Goal: Task Accomplishment & Management: Manage account settings

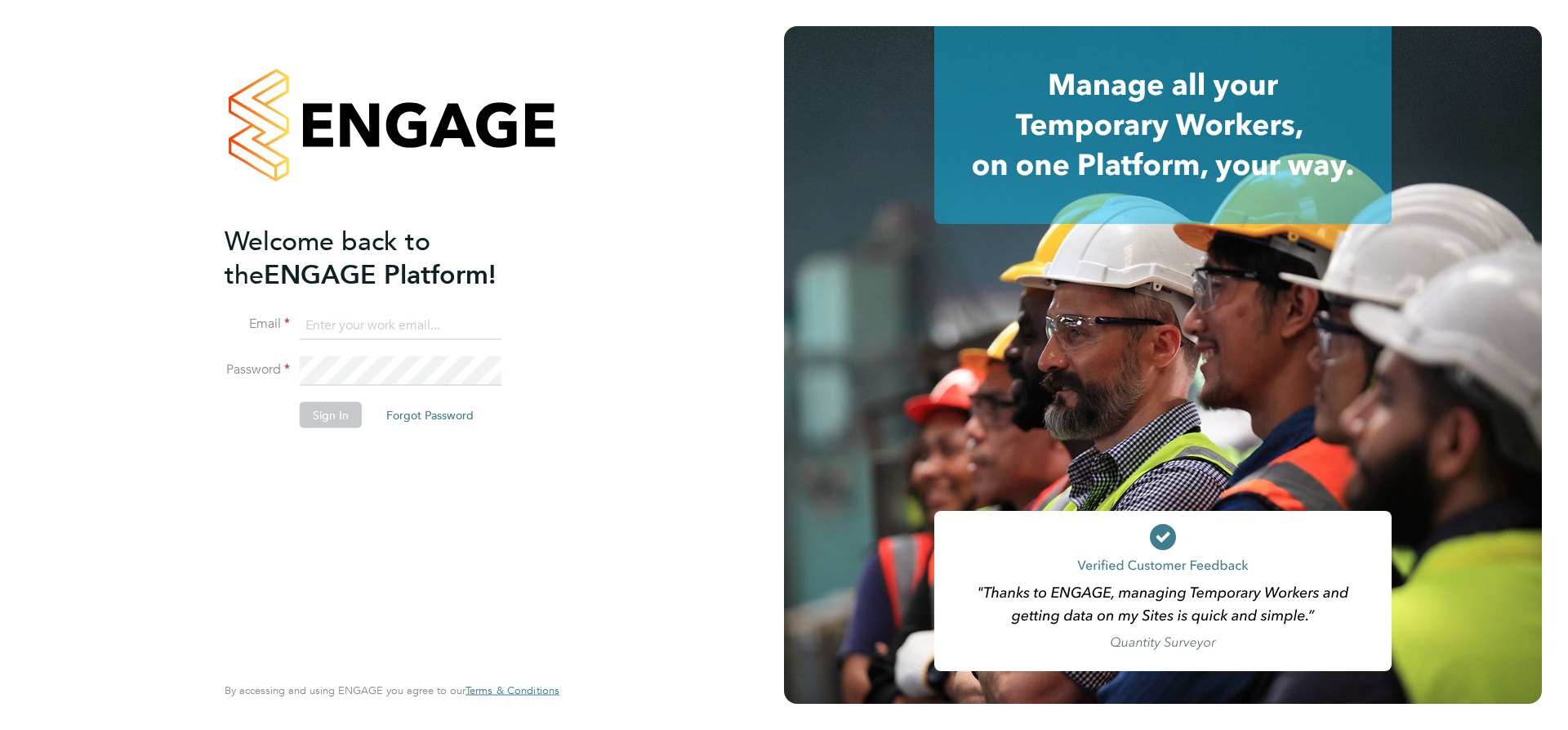
type input "lpearson@tradelinerecruitment.co.uk"
click at [341, 424] on button "Sign In" at bounding box center [331, 414] width 62 height 26
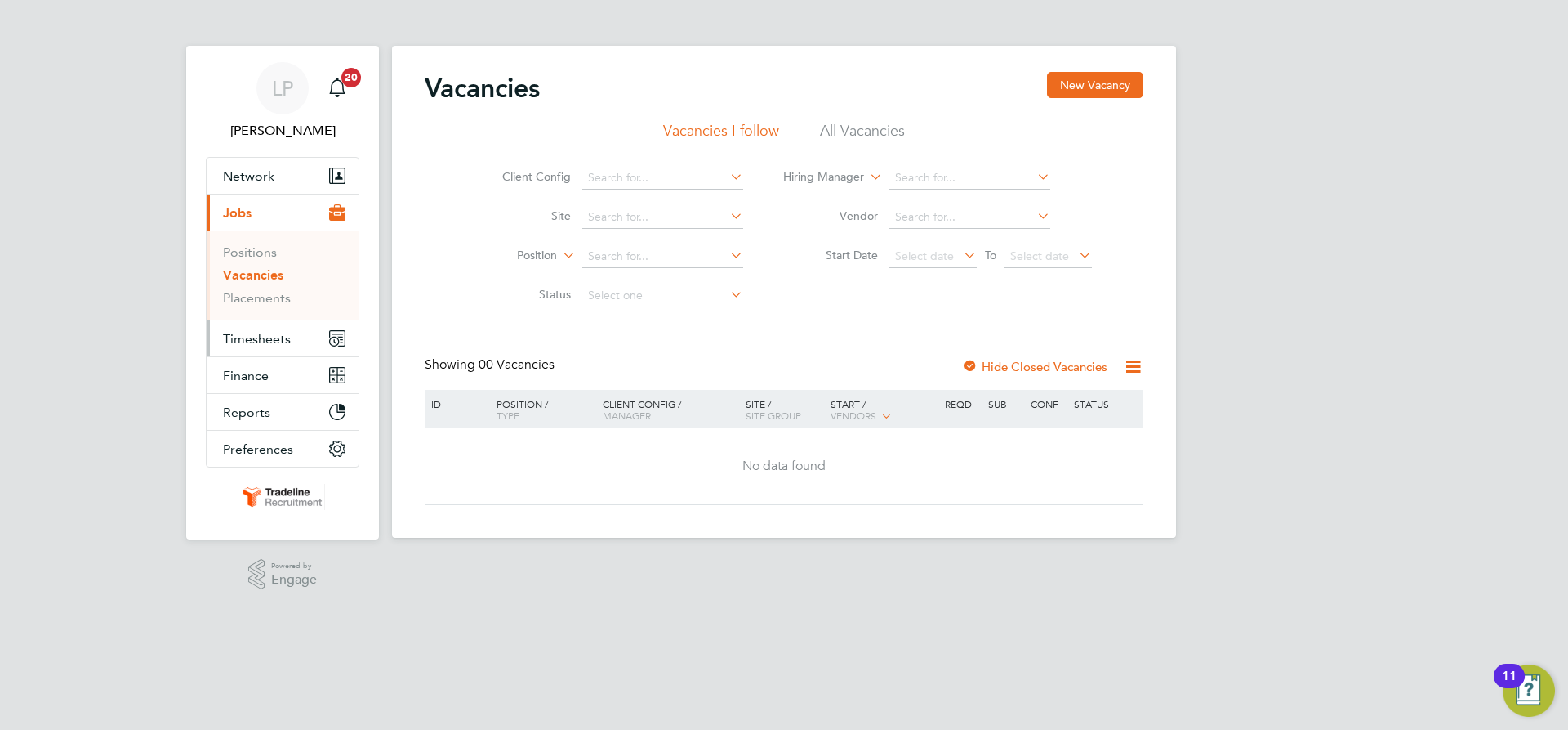
click at [286, 326] on button "Timesheets" at bounding box center [283, 338] width 152 height 36
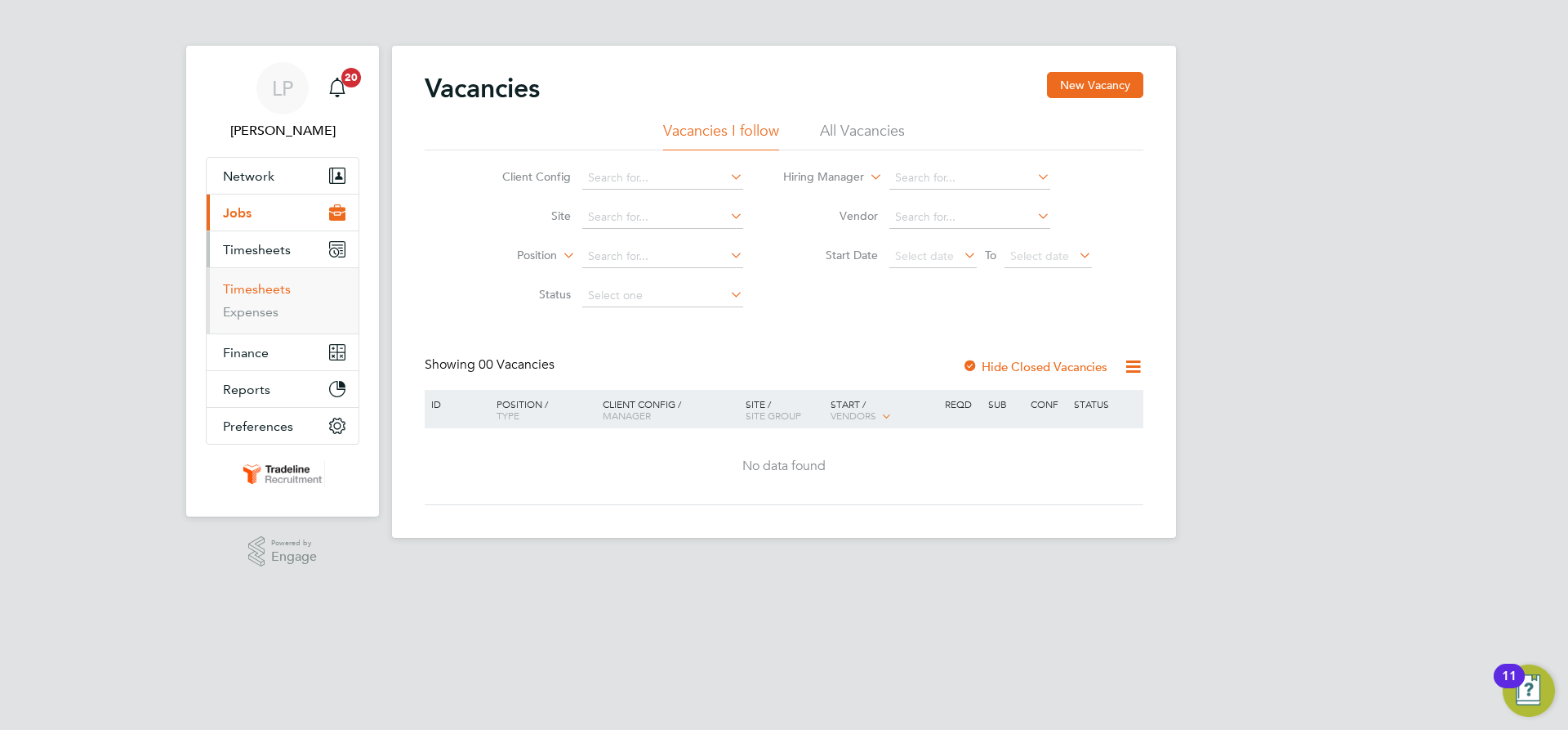
click at [244, 283] on link "Timesheets" at bounding box center [256, 288] width 67 height 16
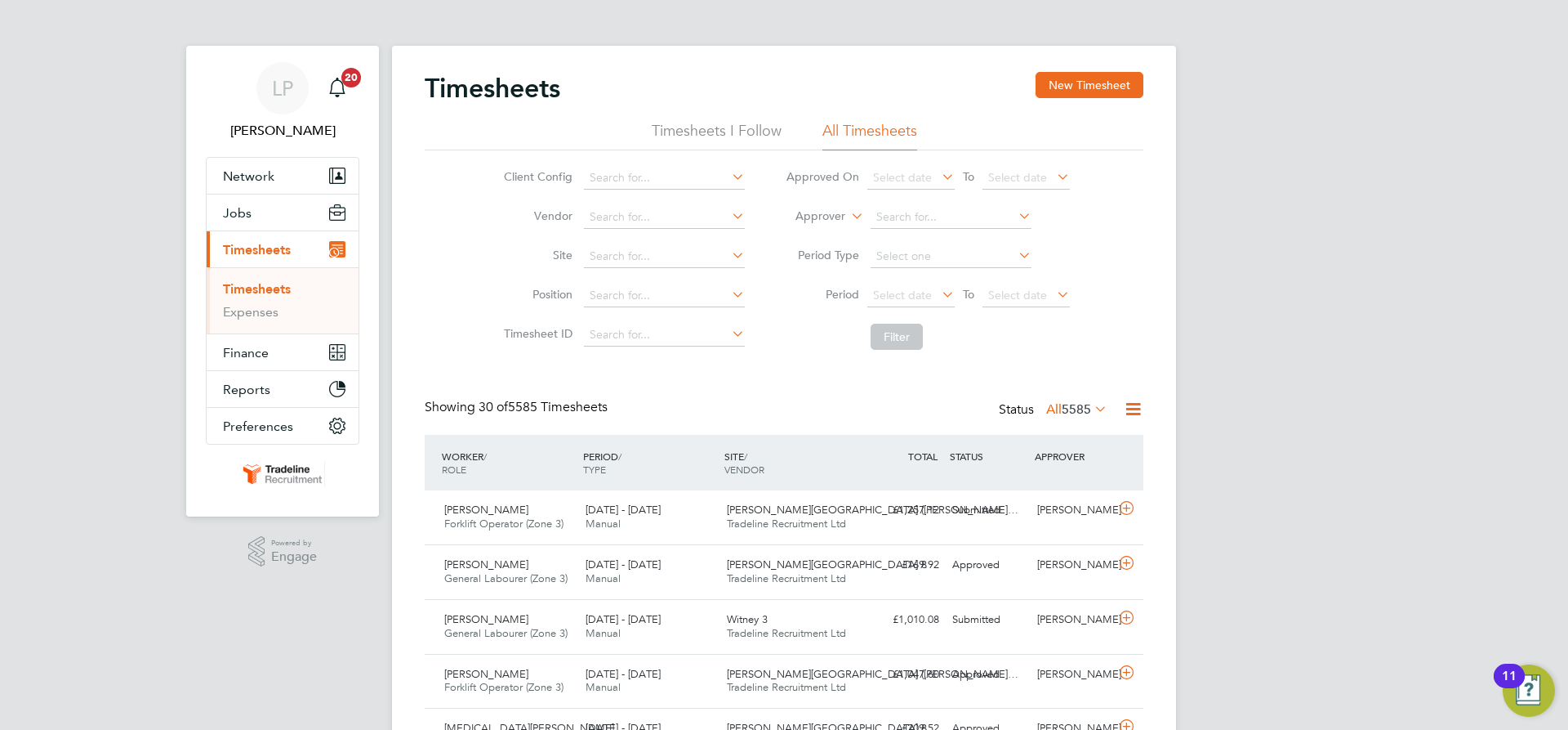
click at [831, 220] on label "Approver" at bounding box center [809, 217] width 74 height 17
click at [831, 234] on li "Worker" at bounding box center [805, 235] width 81 height 21
click at [929, 207] on input at bounding box center [951, 217] width 161 height 23
click at [946, 265] on li "[PERSON_NAME] bell" at bounding box center [952, 262] width 167 height 22
type input "[PERSON_NAME]"
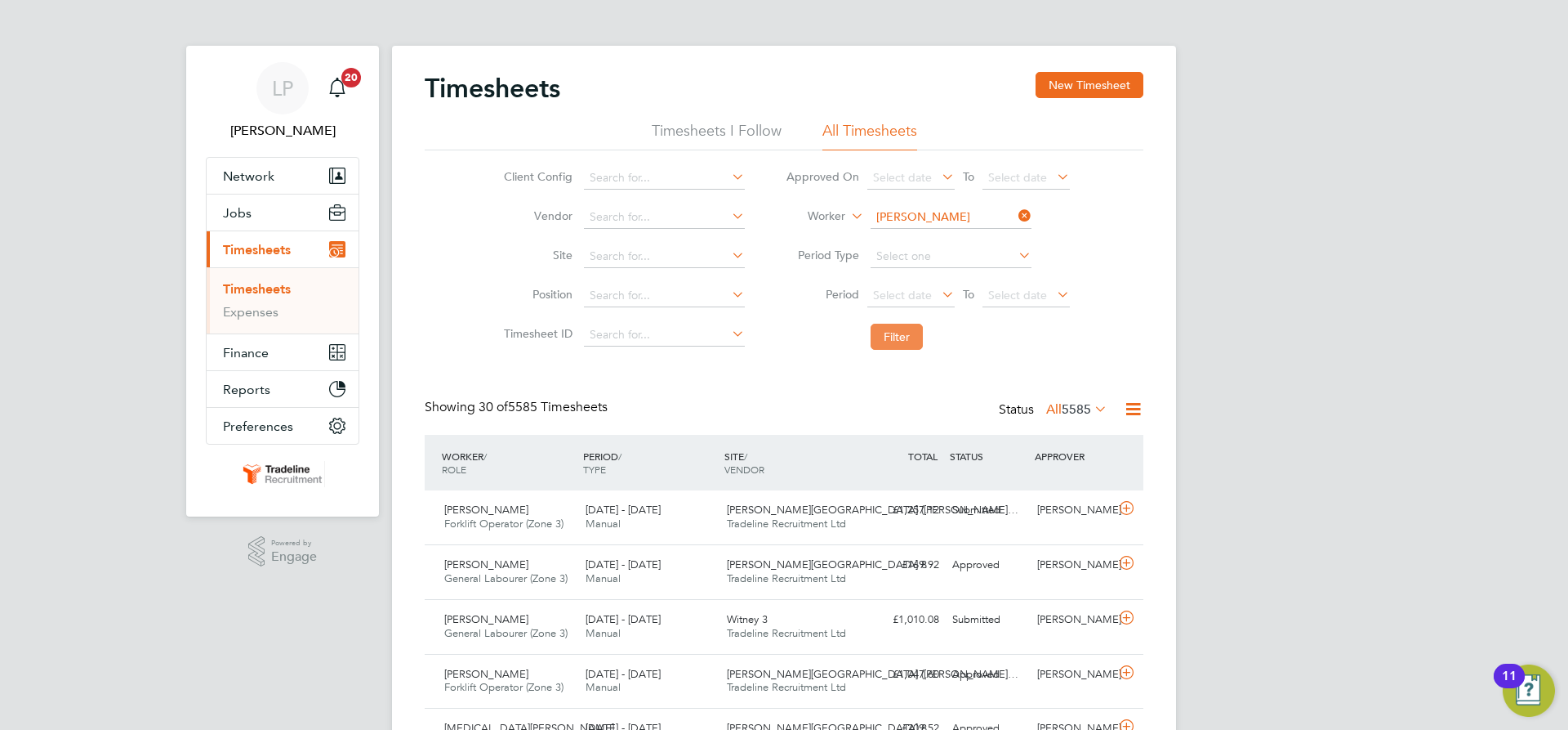
click at [894, 345] on button "Filter" at bounding box center [897, 336] width 53 height 26
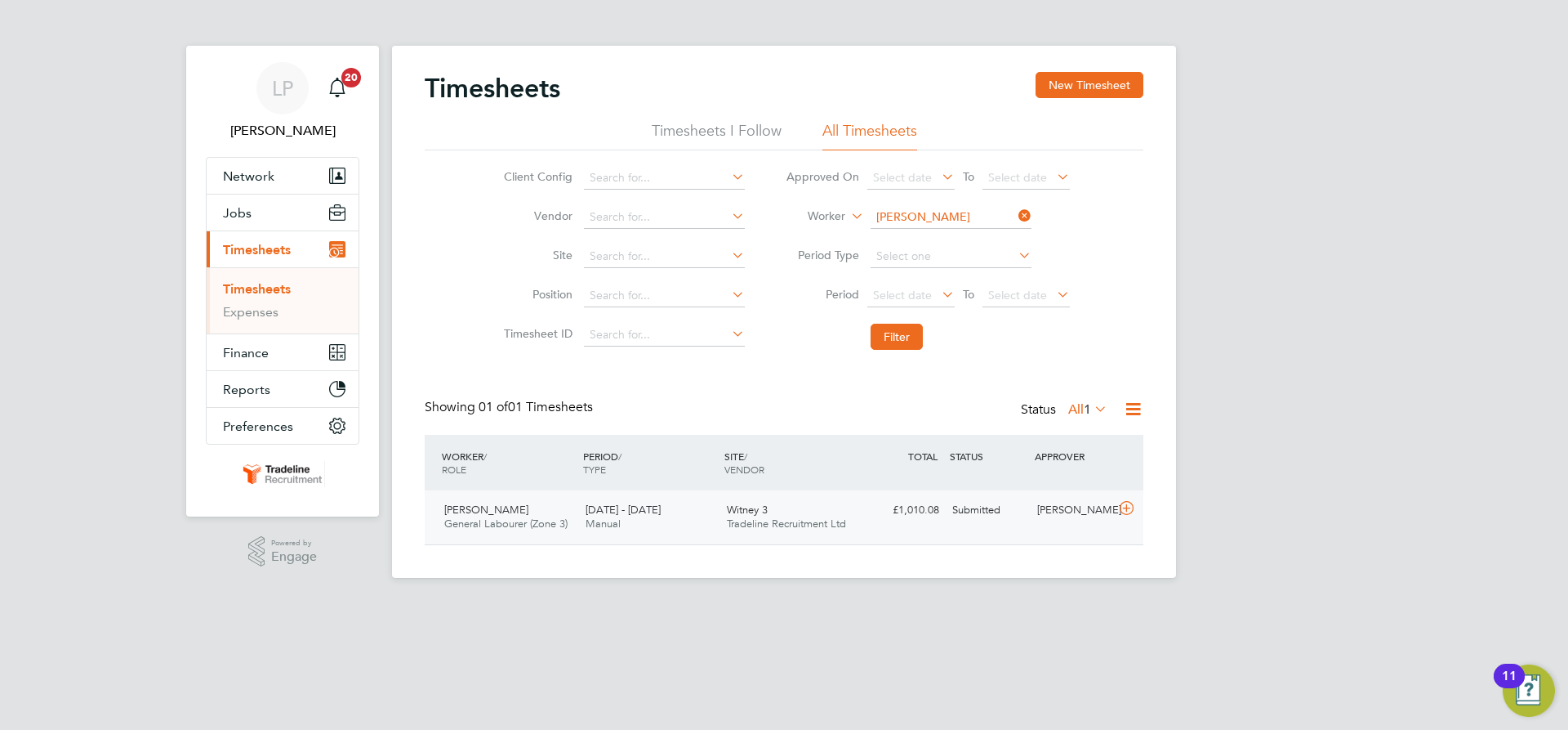
click at [874, 509] on div "£1,010.08 Submitted" at bounding box center [903, 510] width 85 height 27
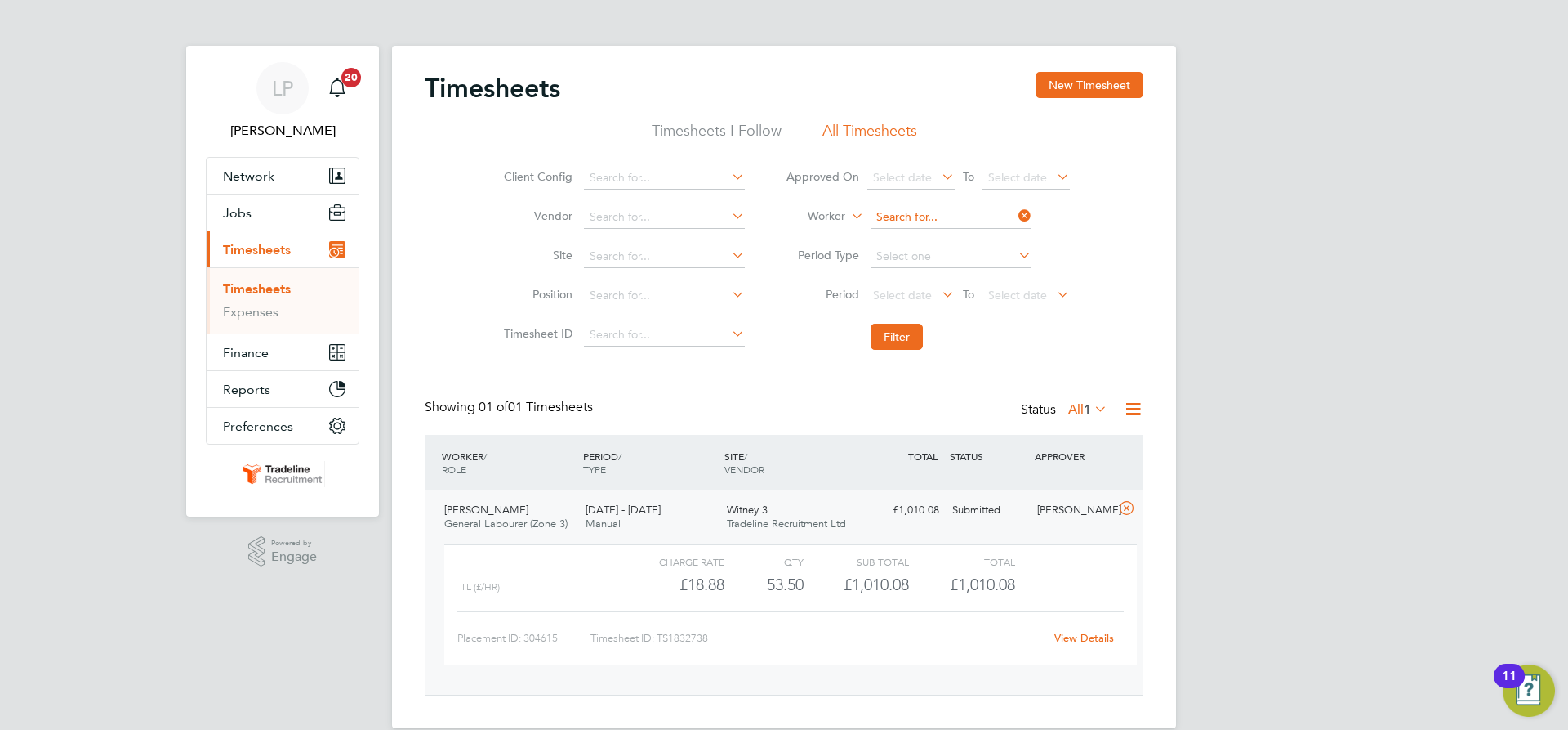
click at [936, 219] on input at bounding box center [951, 217] width 161 height 23
click at [913, 242] on li "[PERSON_NAME] moah" at bounding box center [983, 240] width 230 height 22
type input "[PERSON_NAME]"
click at [881, 333] on button "Filter" at bounding box center [897, 336] width 53 height 26
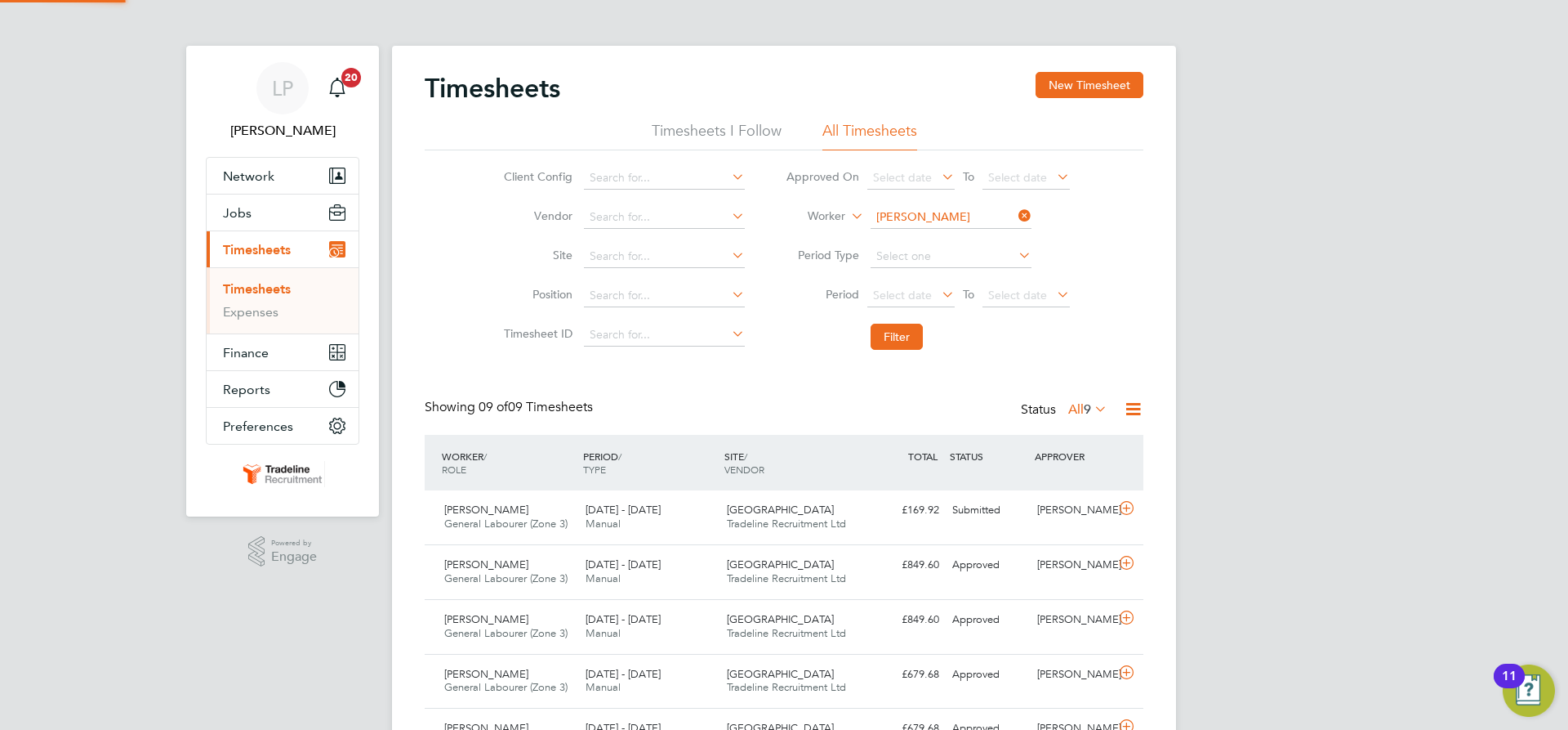
scroll to position [42, 142]
click at [877, 513] on div "£169.92 Submitted" at bounding box center [903, 510] width 85 height 27
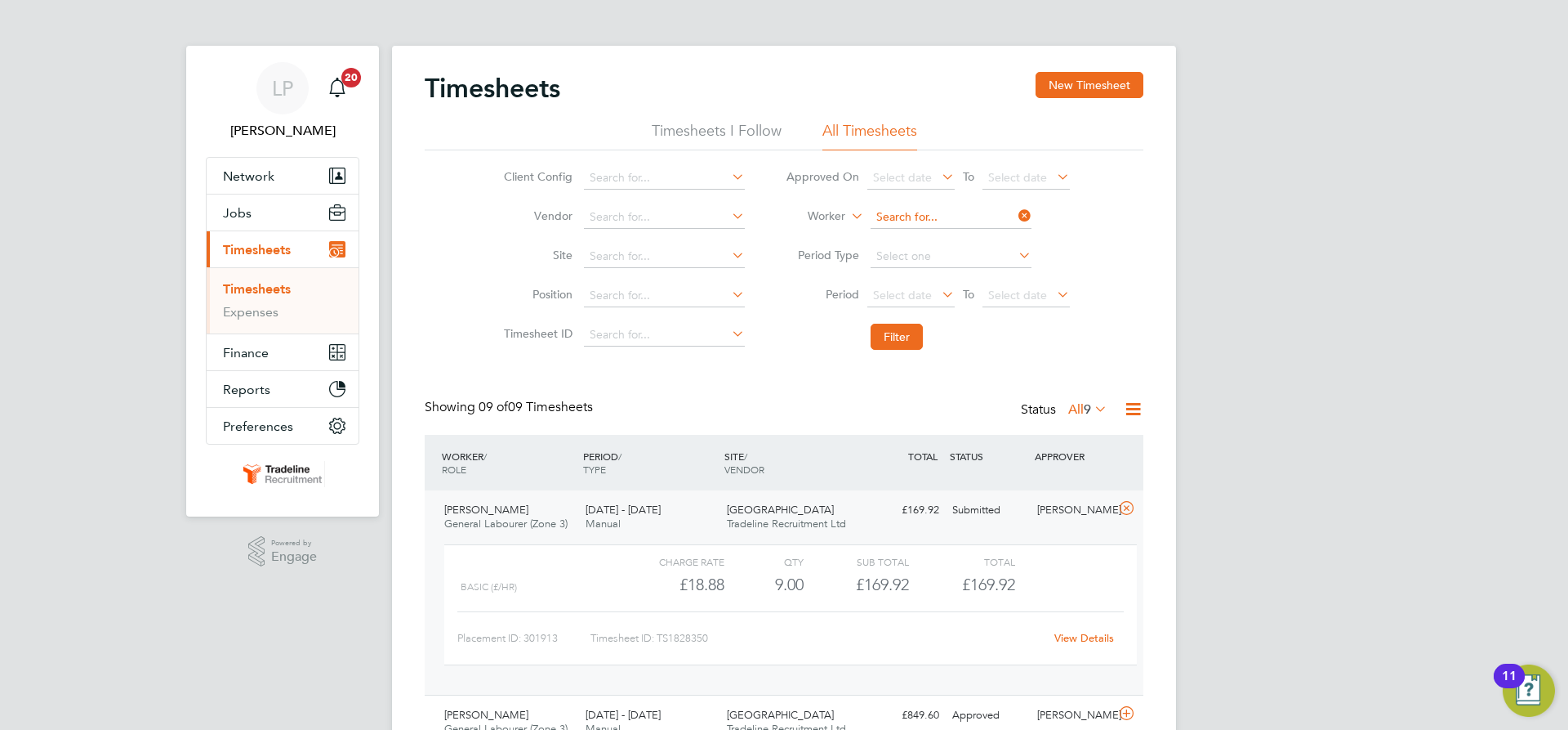
click at [948, 220] on input at bounding box center [951, 217] width 161 height 23
click at [938, 291] on li "[PERSON_NAME] inski" at bounding box center [952, 284] width 166 height 22
type input "[PERSON_NAME]"
click at [875, 330] on button "Filter" at bounding box center [897, 336] width 53 height 26
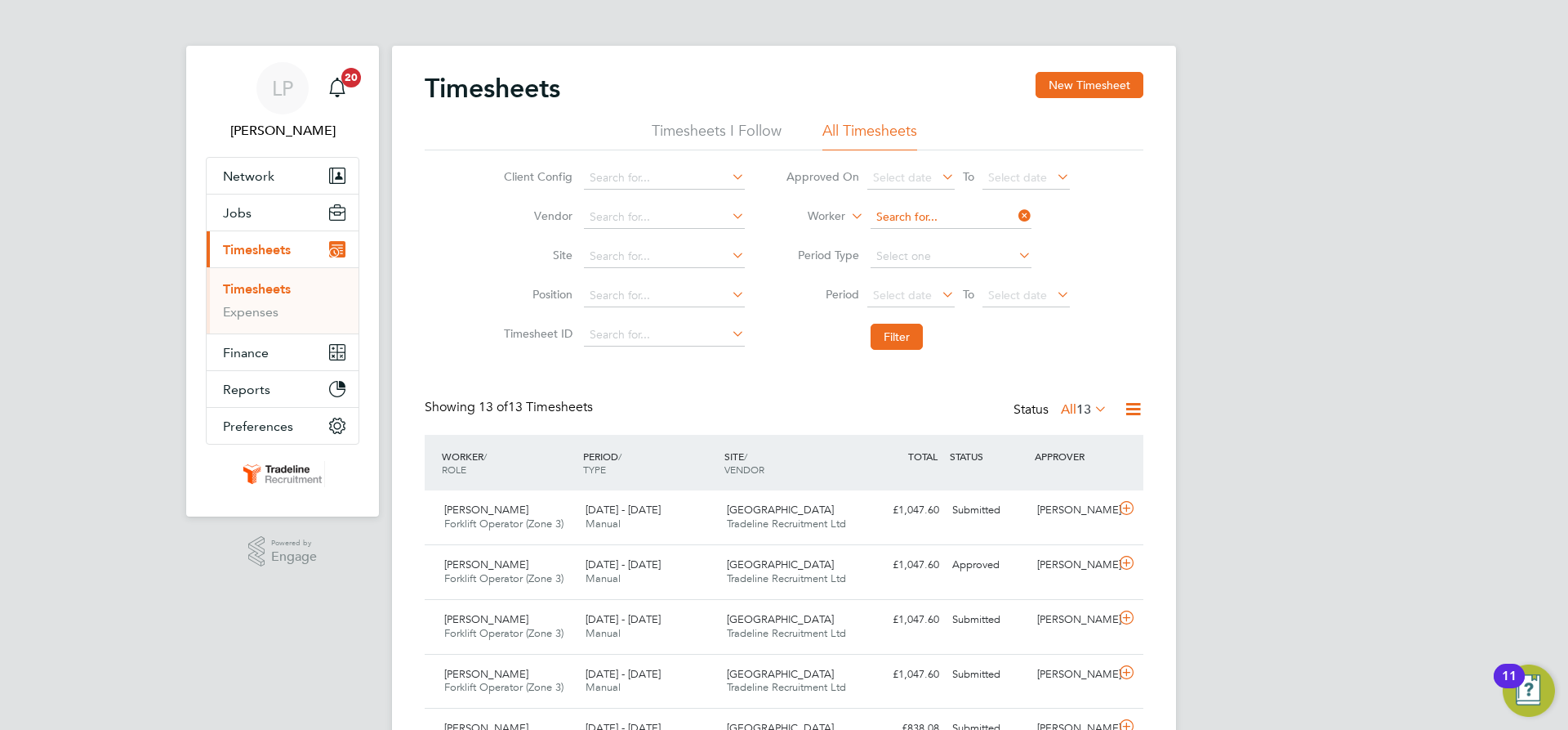
click at [933, 215] on input at bounding box center [951, 217] width 161 height 23
click at [970, 235] on b "[PERSON_NAME]" at bounding box center [1017, 239] width 95 height 14
type input "[PERSON_NAME]"
click at [912, 338] on button "Filter" at bounding box center [897, 336] width 53 height 26
click at [849, 513] on div "Prospect Avenue Tradeline Recruitment Ltd" at bounding box center [790, 517] width 141 height 41
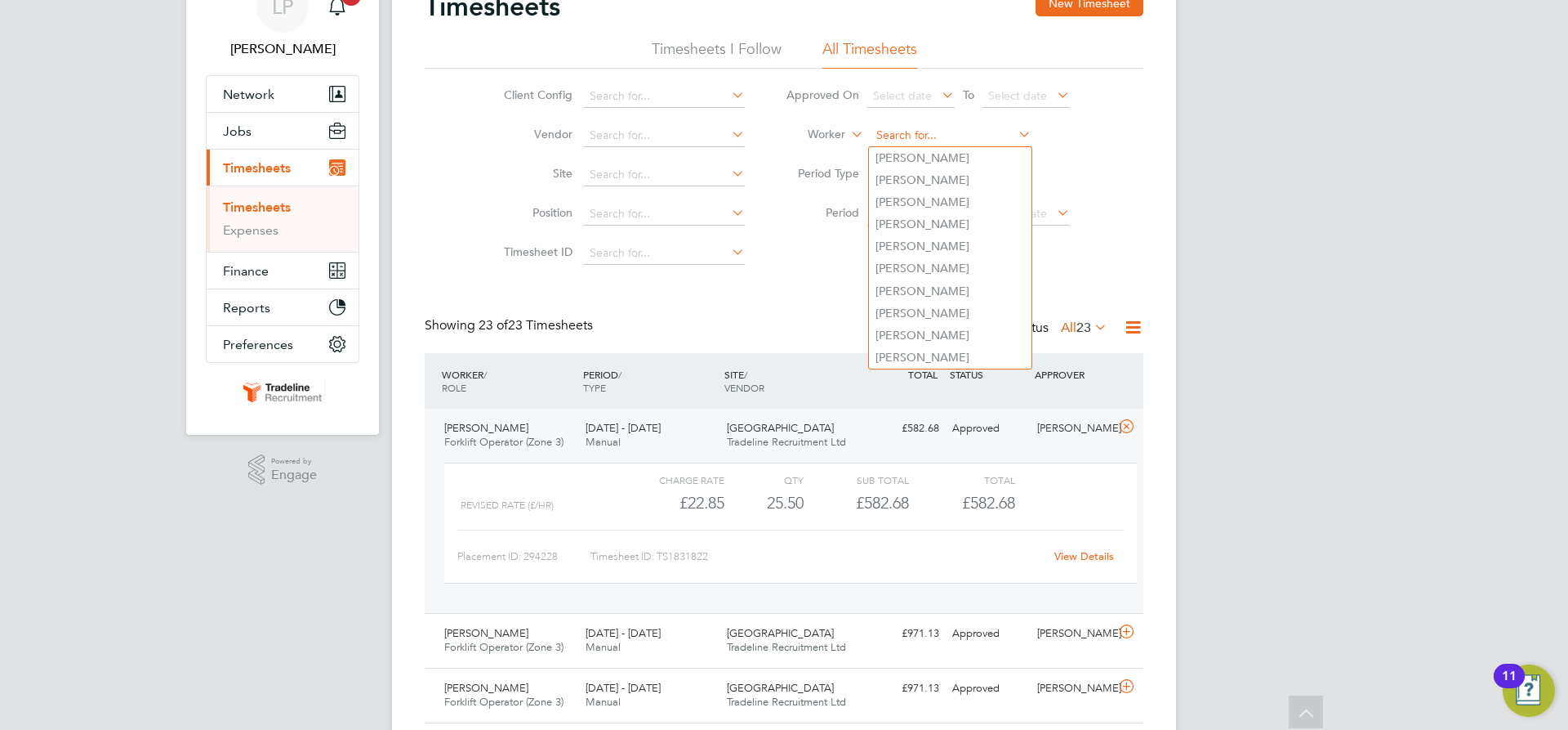
click at [974, 140] on input at bounding box center [951, 135] width 161 height 23
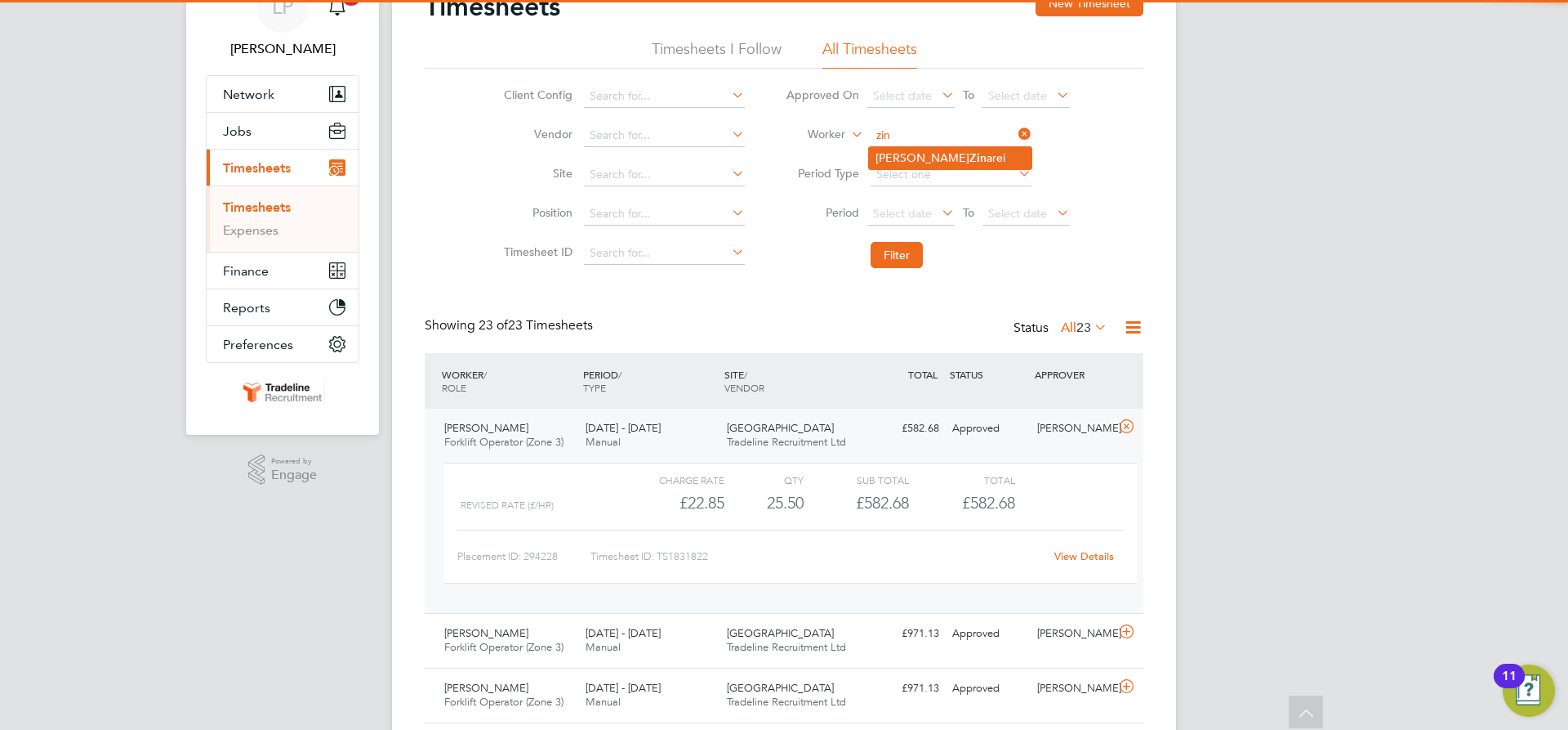
click at [969, 162] on li "[PERSON_NAME] arei" at bounding box center [950, 158] width 163 height 22
type input "[PERSON_NAME]"
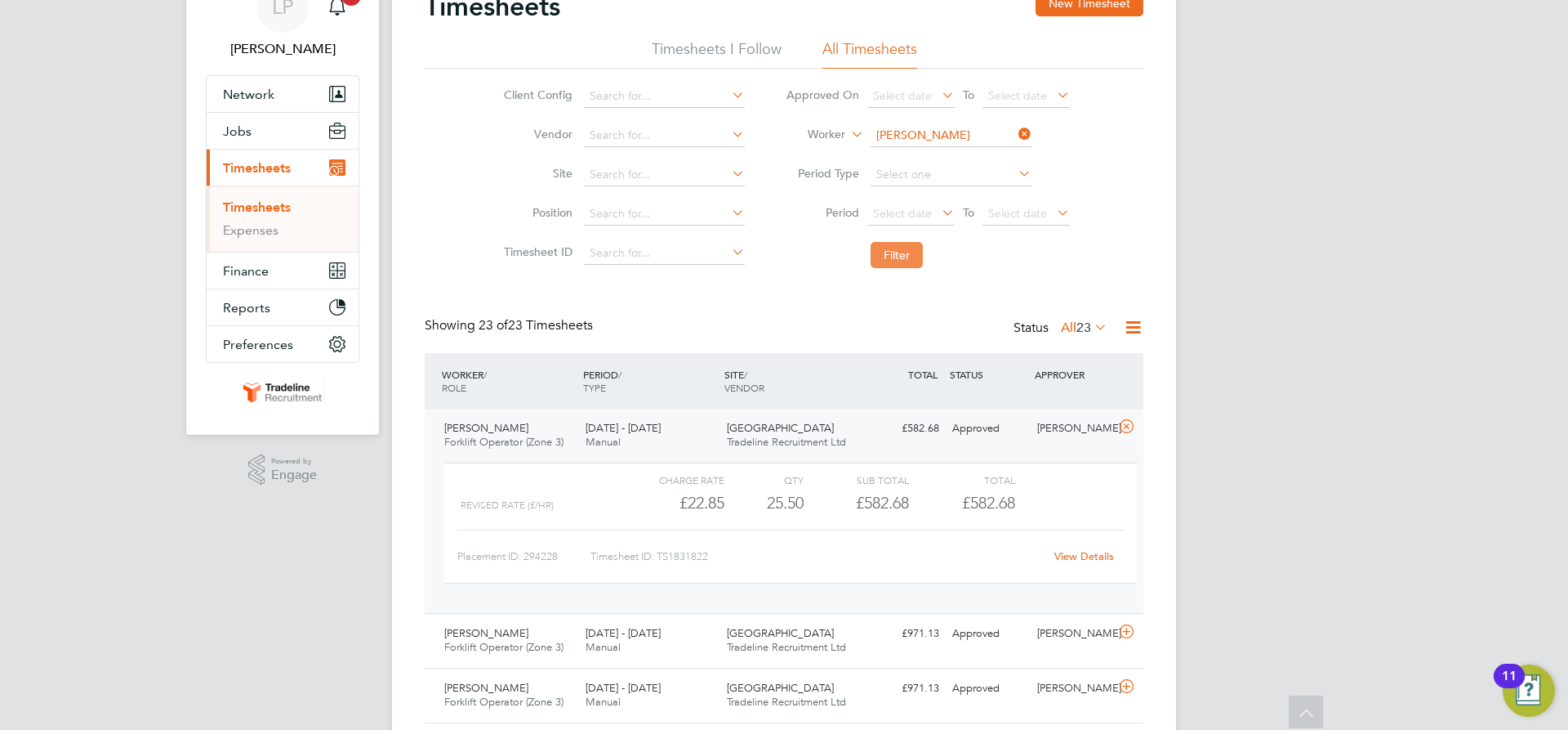
click at [910, 262] on button "Filter" at bounding box center [897, 255] width 53 height 26
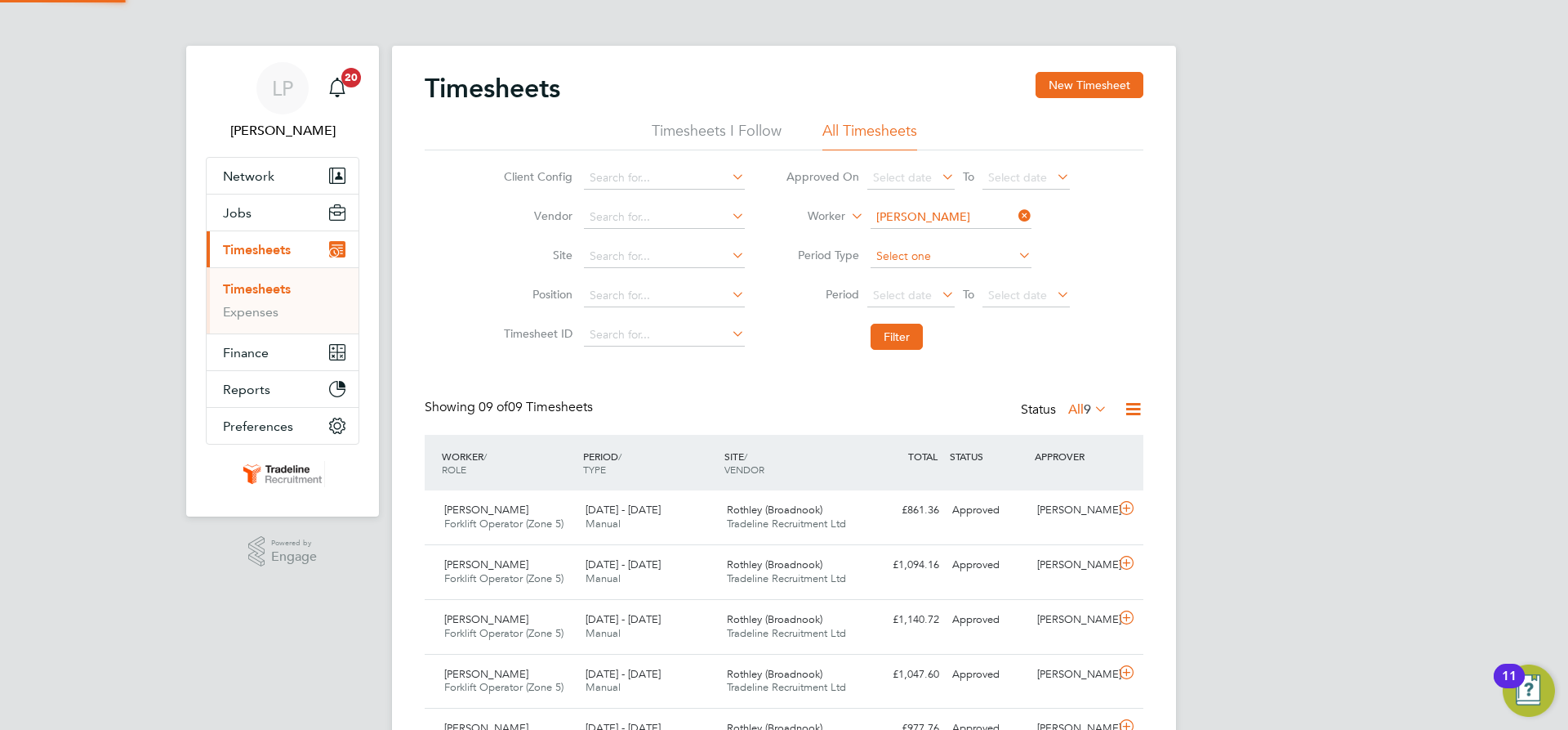
scroll to position [8, 8]
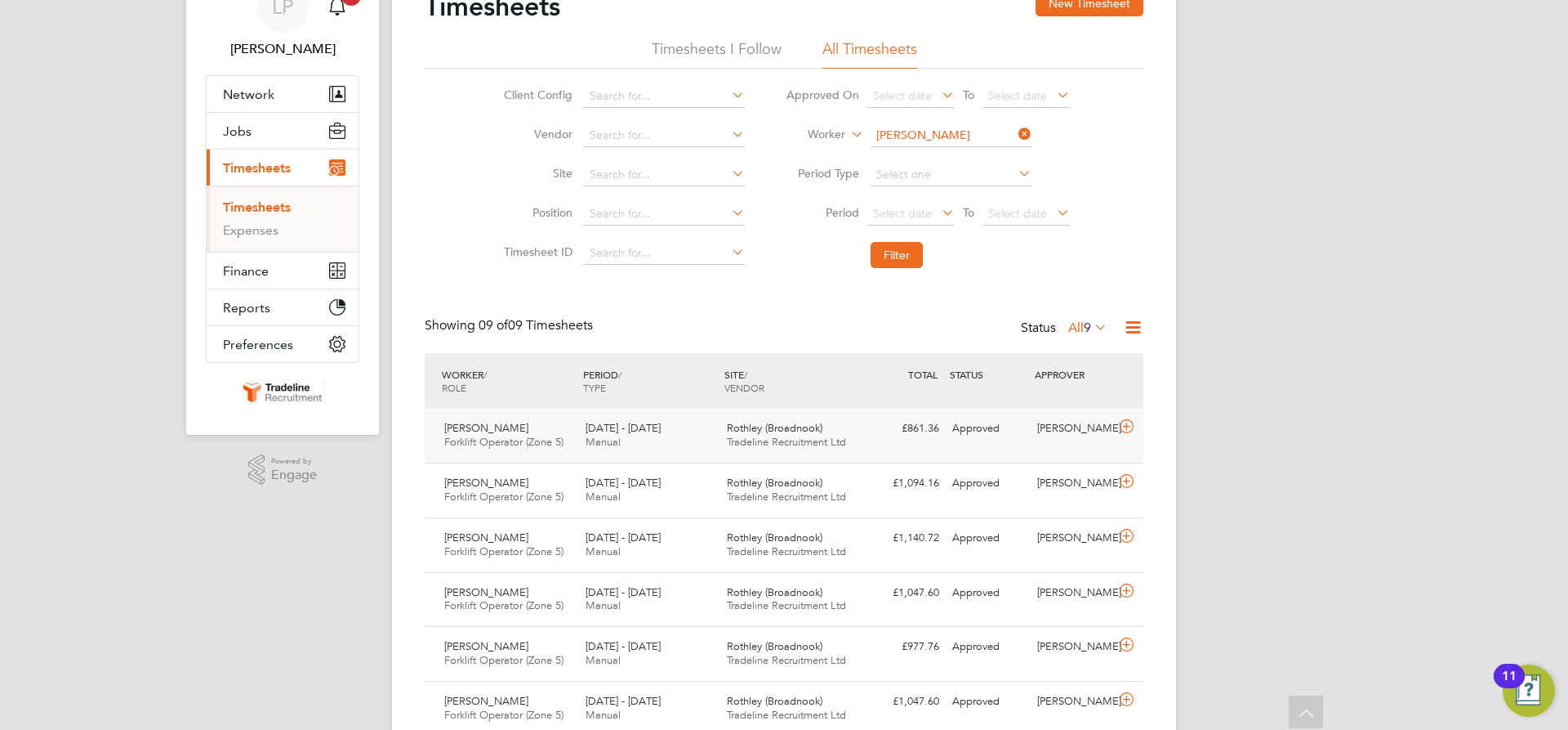
click at [782, 432] on span "Rothley (Broadnook)" at bounding box center [774, 428] width 95 height 14
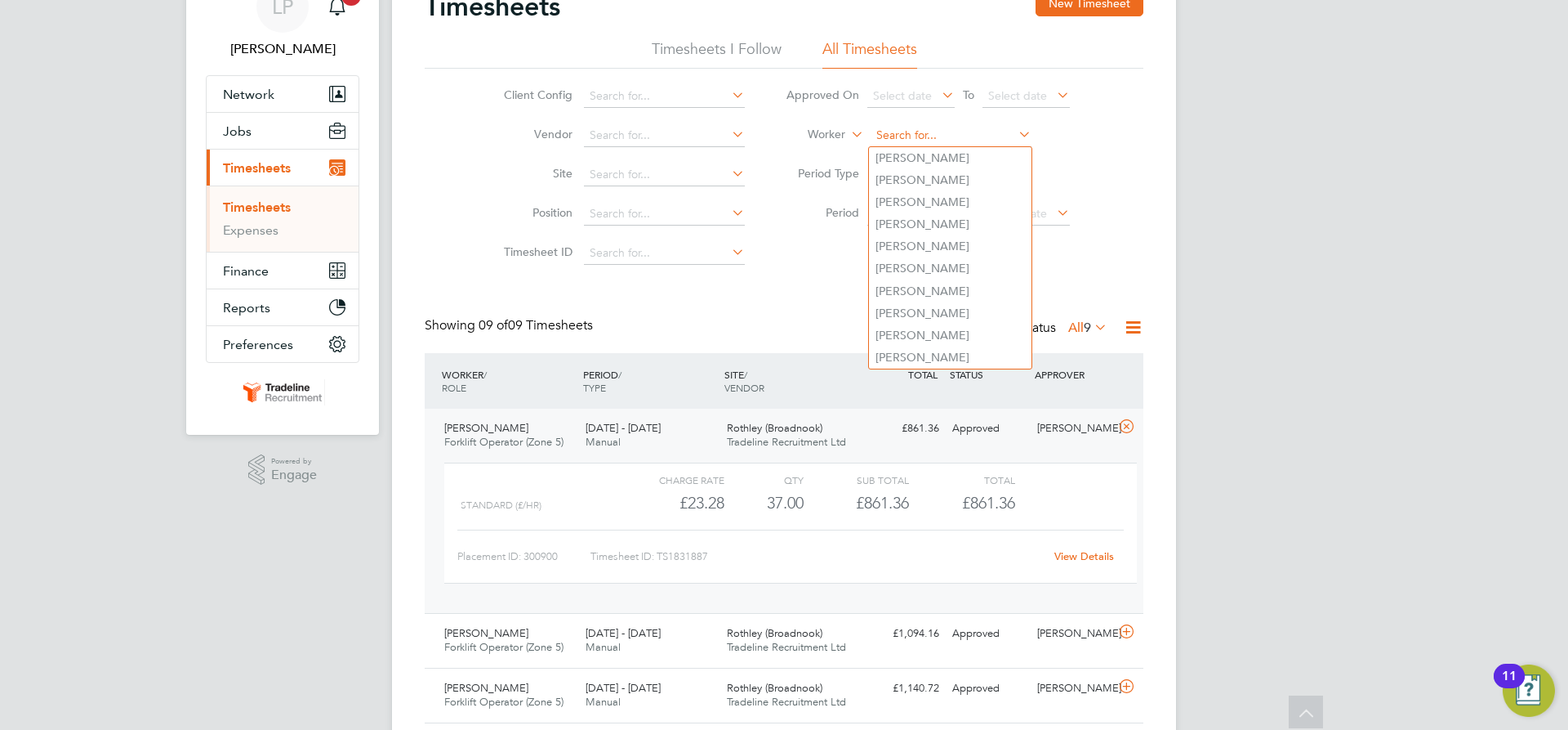
click at [920, 130] on input at bounding box center [951, 135] width 161 height 23
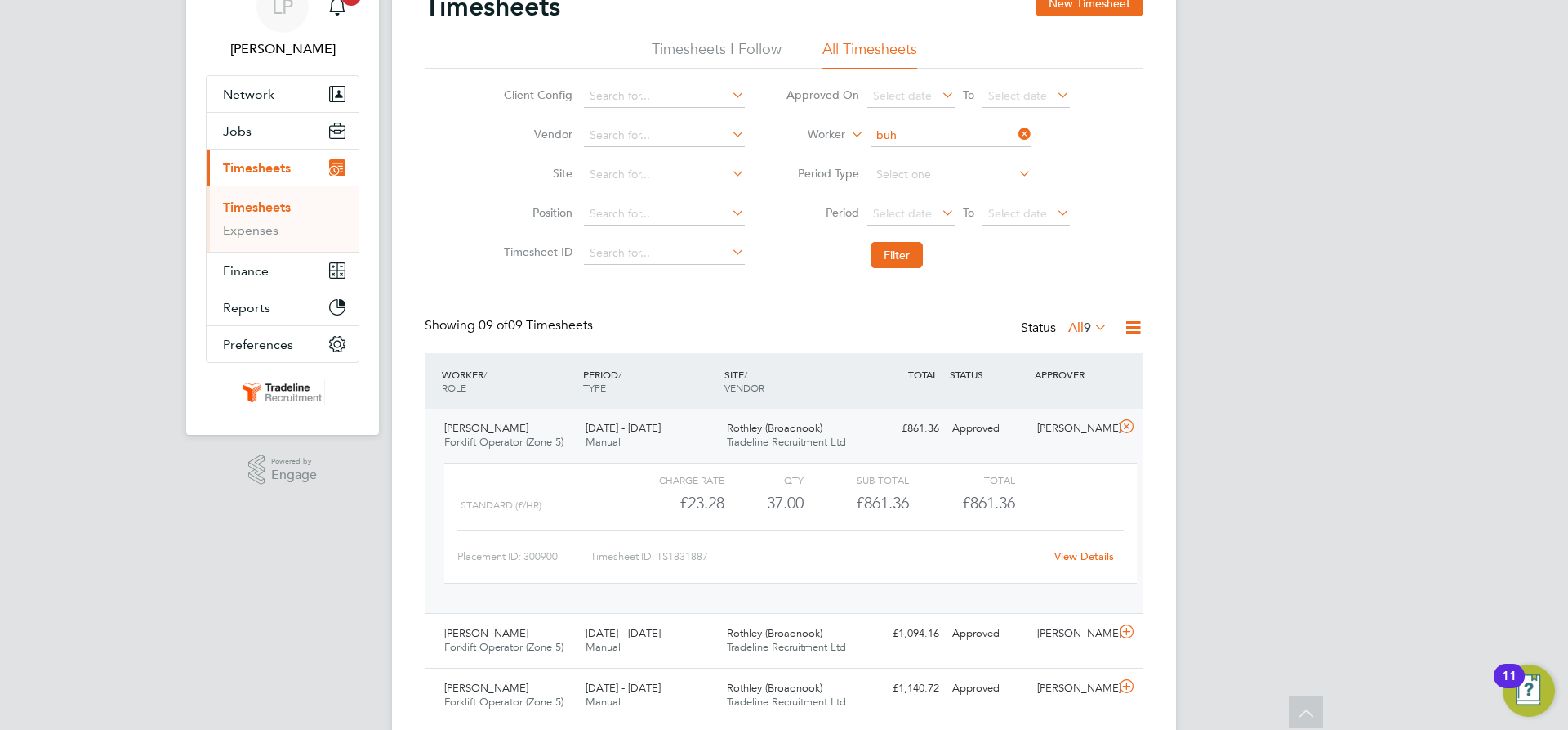
click at [970, 163] on b "Buh" at bounding box center [980, 158] width 20 height 14
type input "[PERSON_NAME]"
click at [902, 258] on button "Filter" at bounding box center [897, 255] width 53 height 26
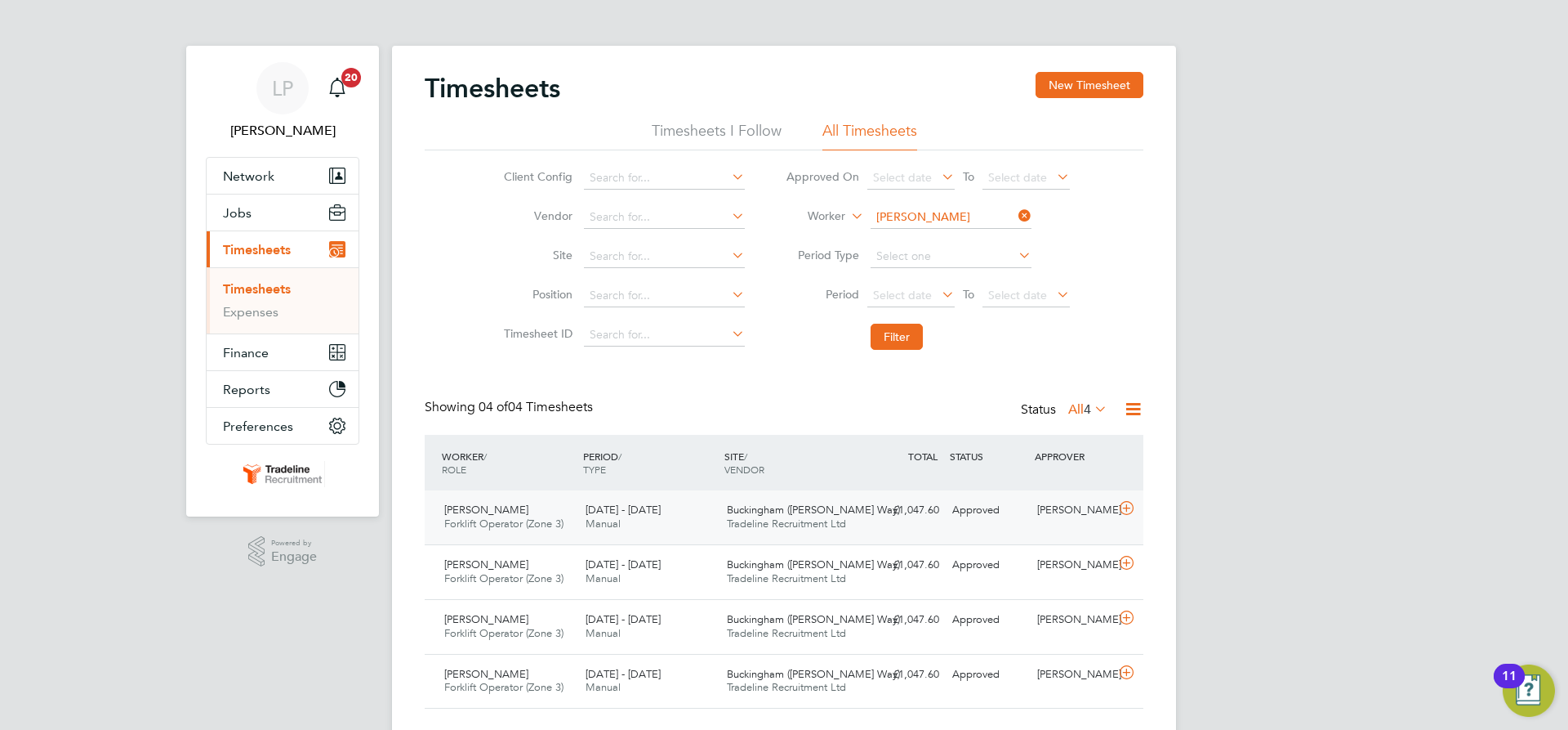
click at [762, 527] on span "Tradeline Recruitment Ltd" at bounding box center [786, 523] width 119 height 14
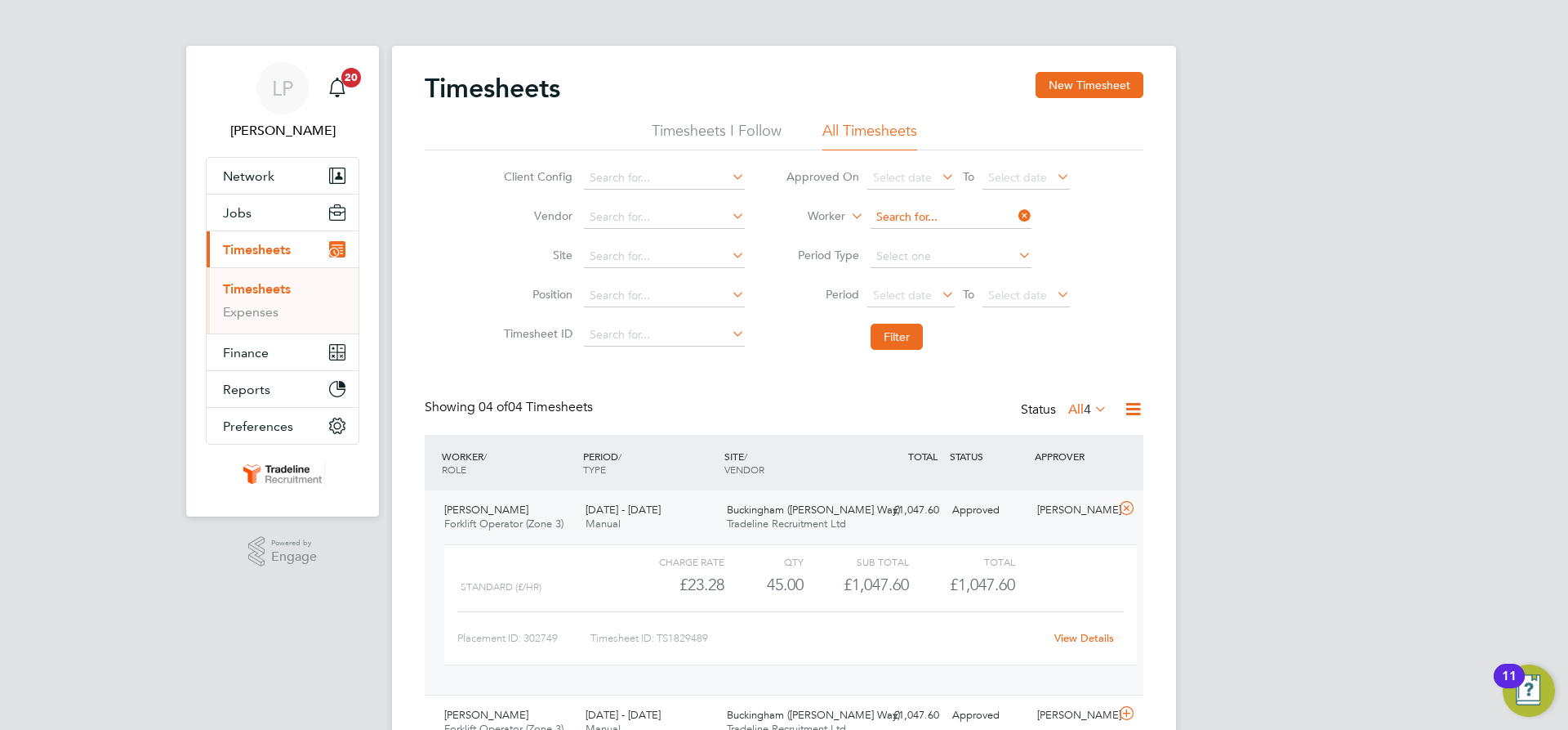
click at [946, 223] on input at bounding box center [951, 217] width 161 height 23
click at [948, 233] on li "[PERSON_NAME]" at bounding box center [950, 240] width 163 height 22
type input "[PERSON_NAME]"
click at [904, 343] on button "Filter" at bounding box center [897, 336] width 53 height 26
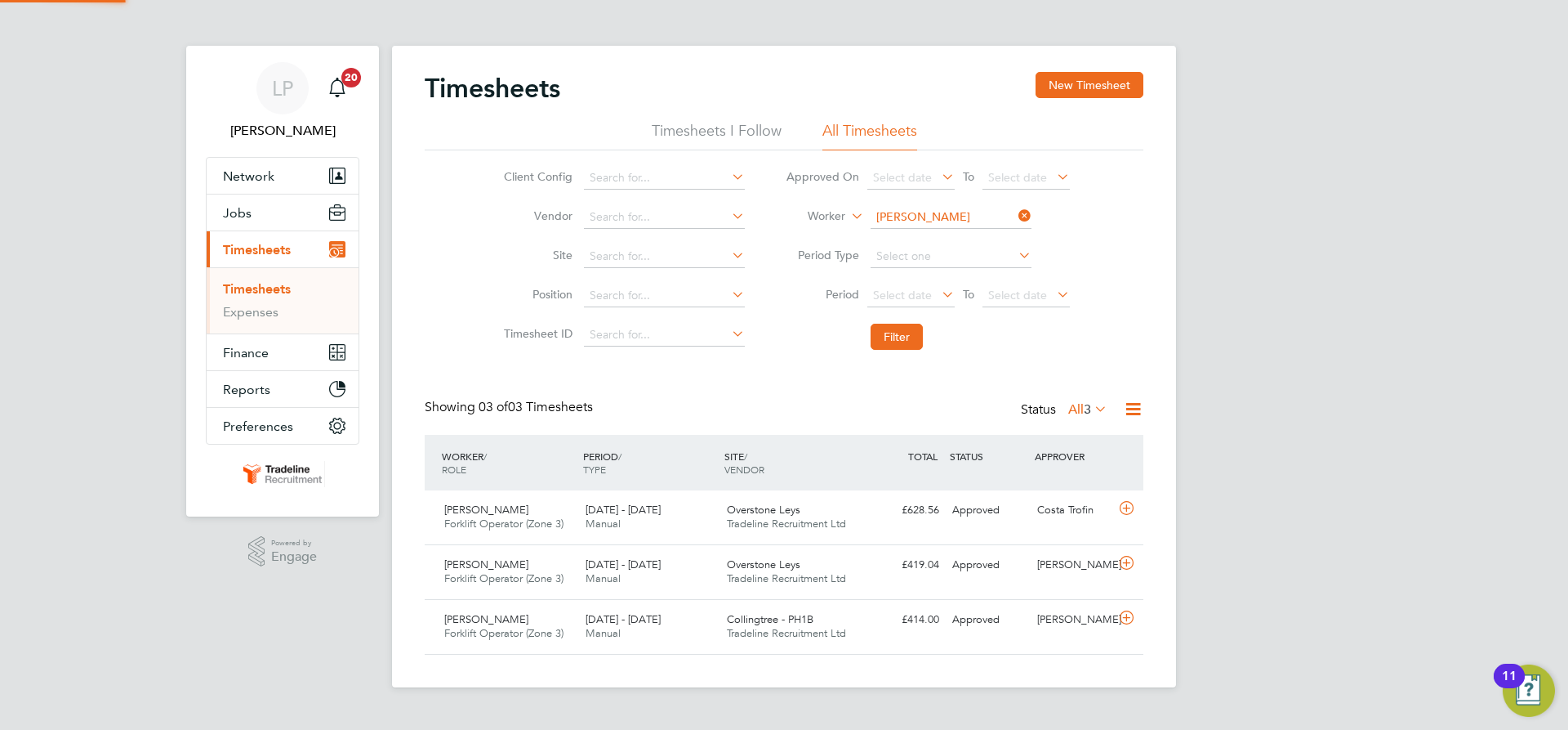
scroll to position [42, 142]
click at [853, 508] on div "Overstone Leys Tradeline Recruitment Ltd" at bounding box center [790, 517] width 141 height 41
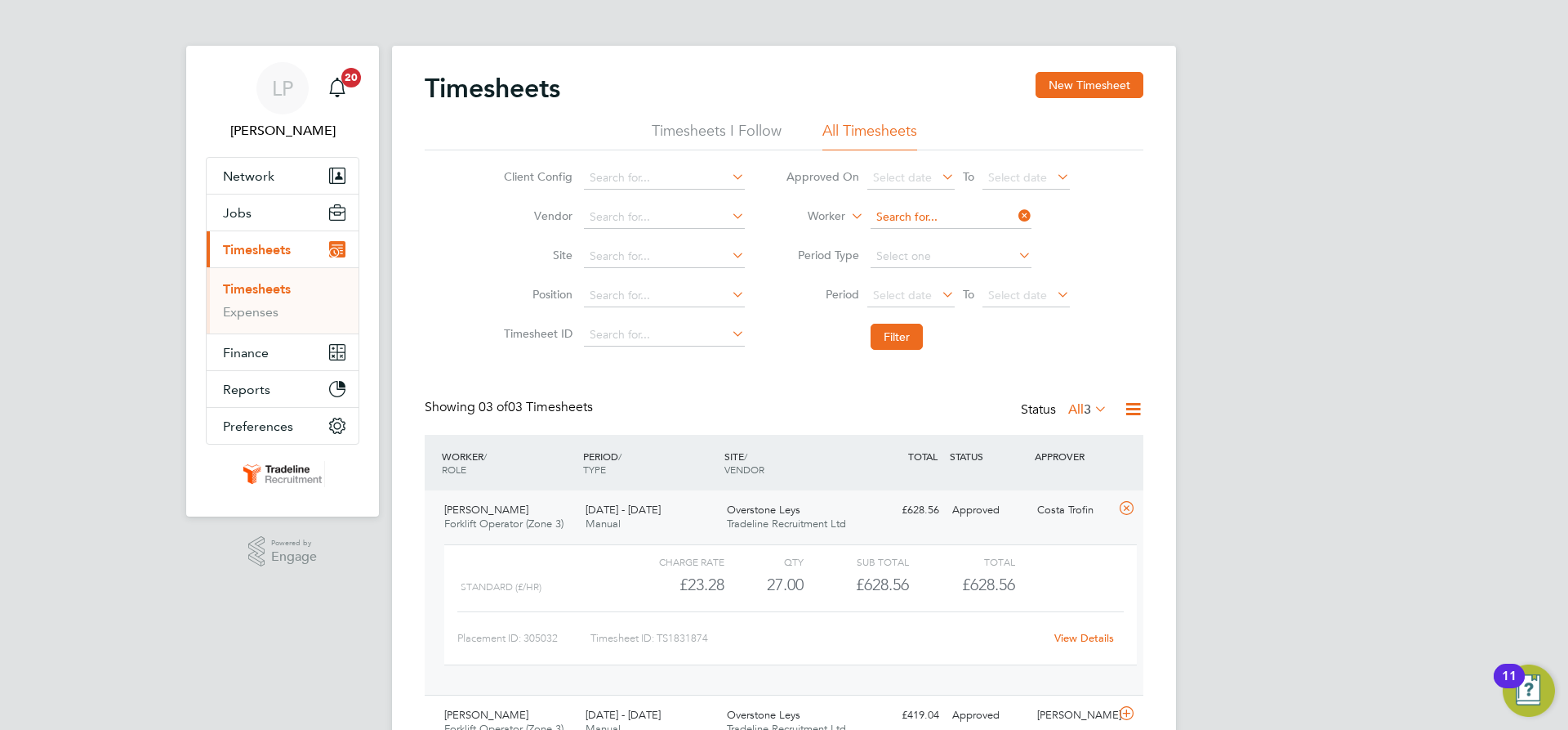
click at [932, 226] on input at bounding box center [951, 217] width 161 height 23
click at [939, 244] on li "[PERSON_NAME] hell" at bounding box center [950, 240] width 163 height 22
type input "[PERSON_NAME]"
click at [892, 336] on button "Filter" at bounding box center [897, 336] width 53 height 26
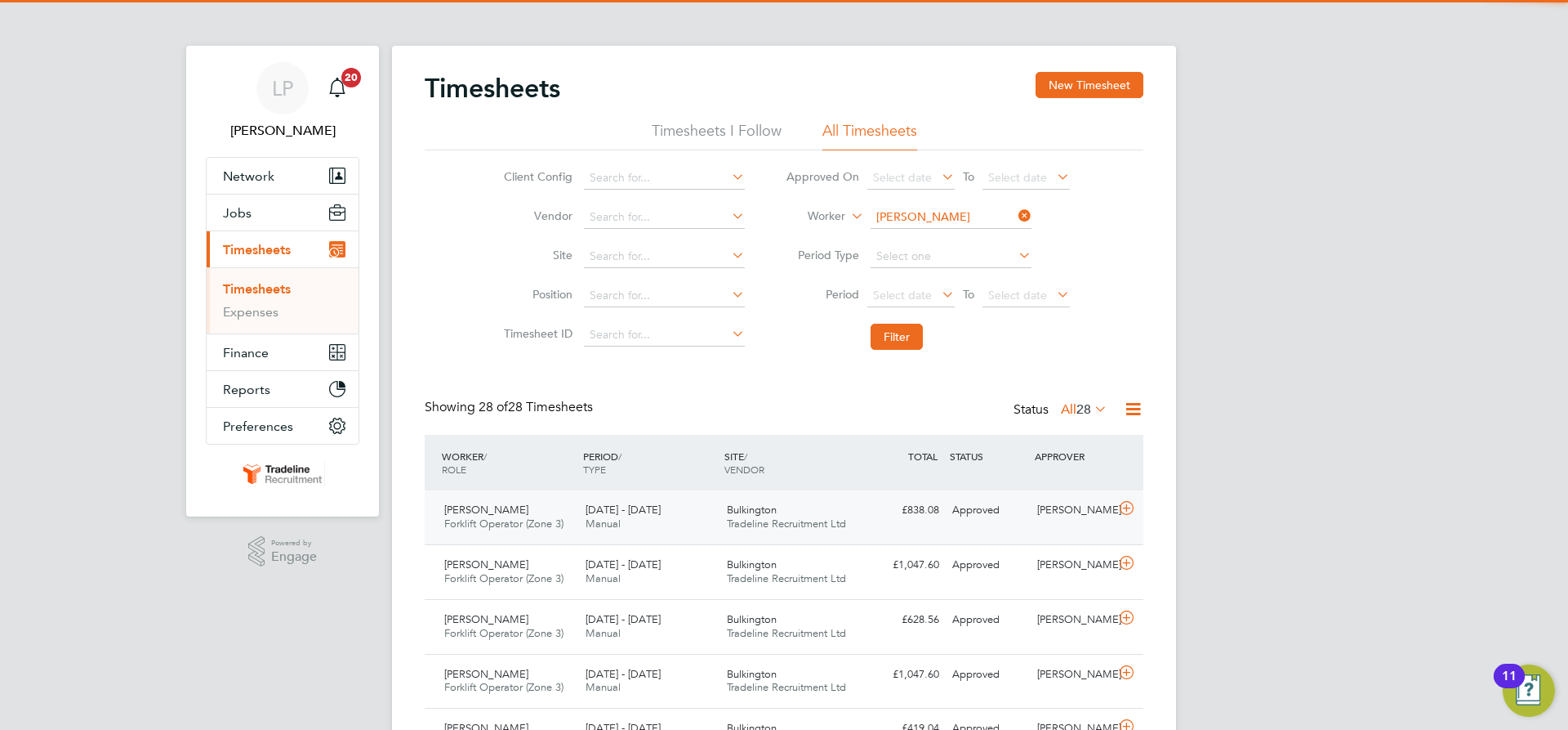
click at [907, 517] on div "£838.08 Approved" at bounding box center [903, 510] width 85 height 27
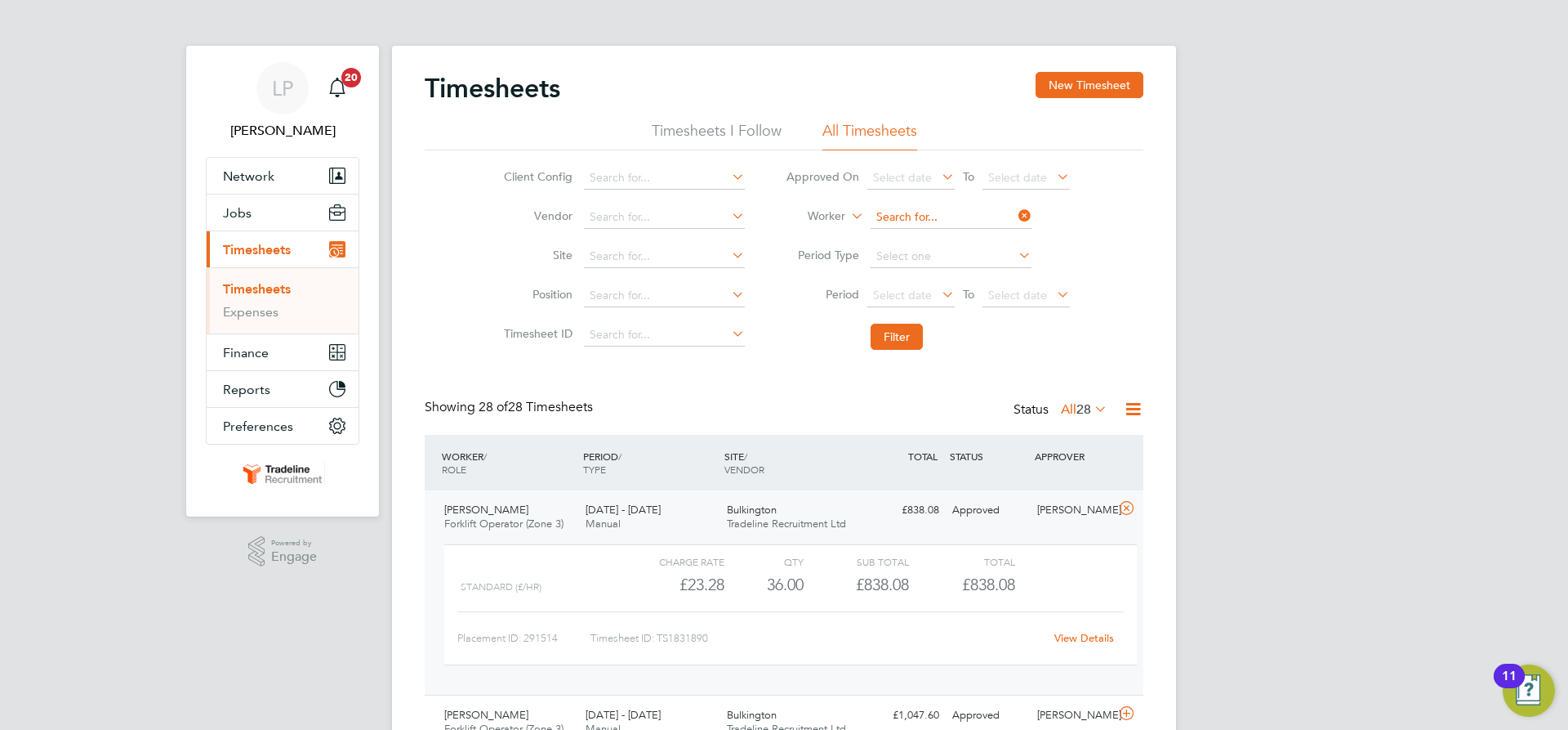
click at [930, 210] on input at bounding box center [951, 217] width 161 height 23
click at [938, 240] on li "[PERSON_NAME] idzans" at bounding box center [950, 240] width 163 height 22
type input "[PERSON_NAME]"
click at [909, 339] on button "Filter" at bounding box center [897, 336] width 53 height 26
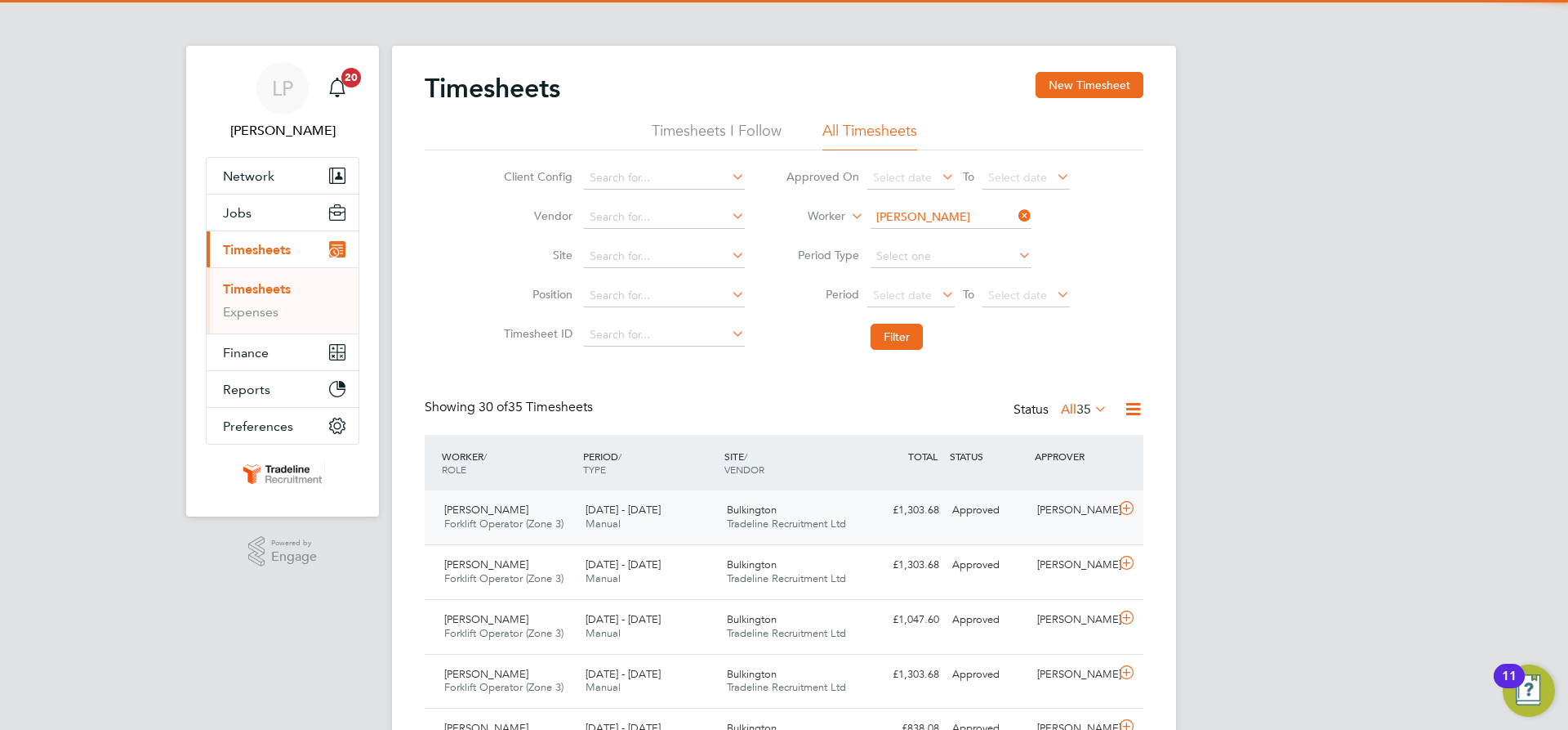
click at [855, 531] on div "Bulkington Tradeline Recruitment Ltd" at bounding box center [790, 517] width 141 height 41
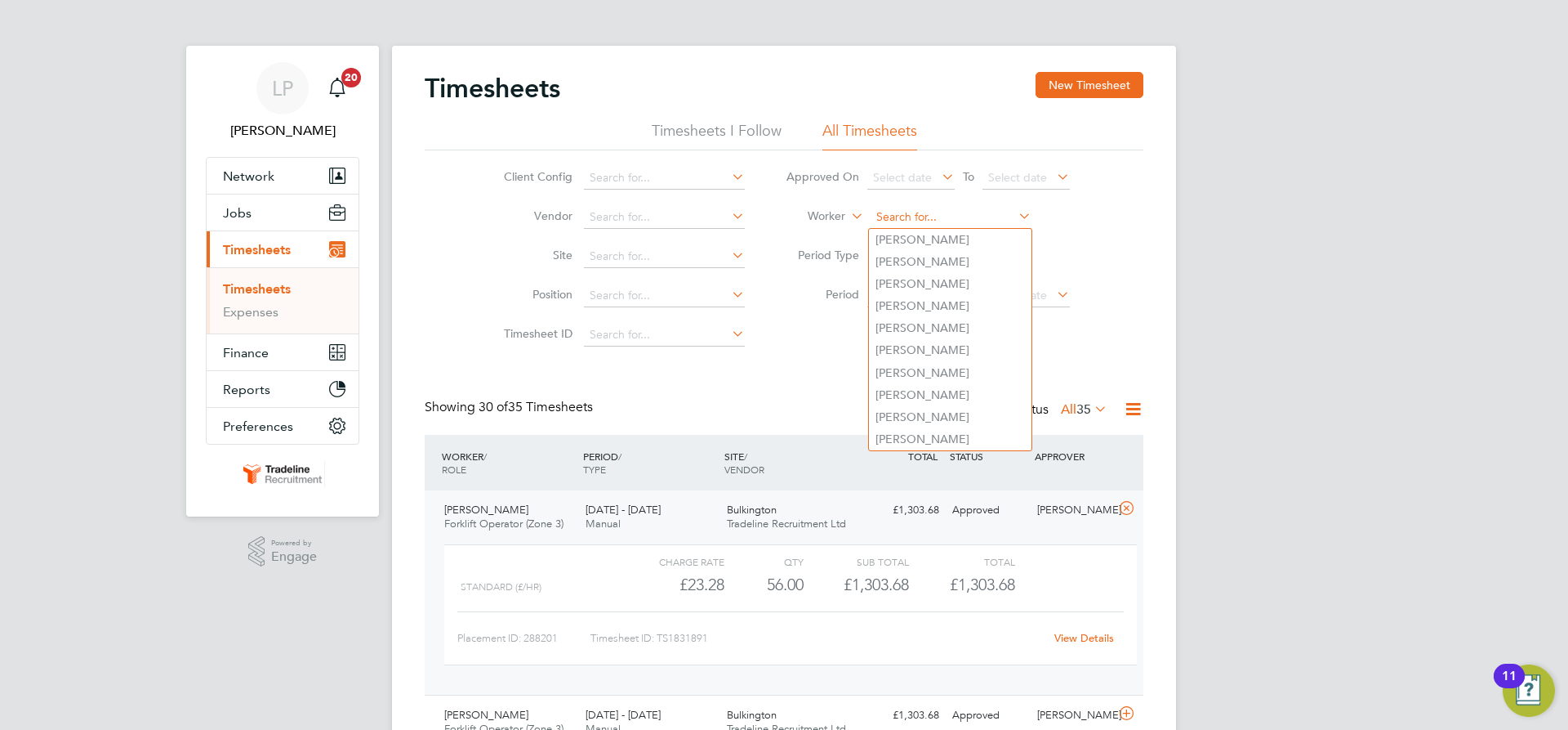
click at [957, 214] on input at bounding box center [951, 217] width 161 height 23
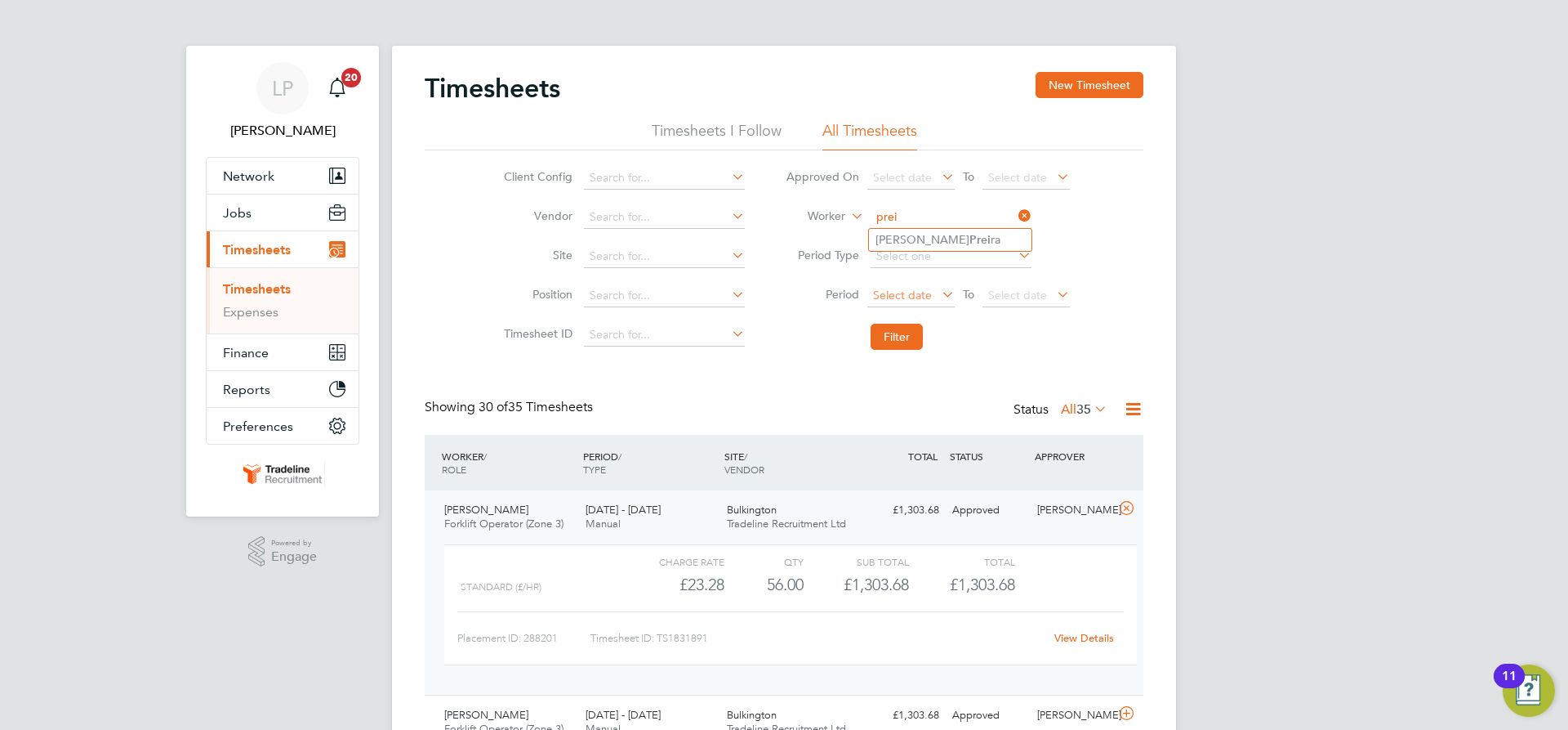
drag, startPoint x: 951, startPoint y: 237, endPoint x: 930, endPoint y: 287, distance: 54.2
click at [951, 237] on li "[PERSON_NAME] ra" at bounding box center [950, 240] width 163 height 22
type input "[PERSON_NAME]"
click at [882, 342] on button "Filter" at bounding box center [897, 336] width 53 height 26
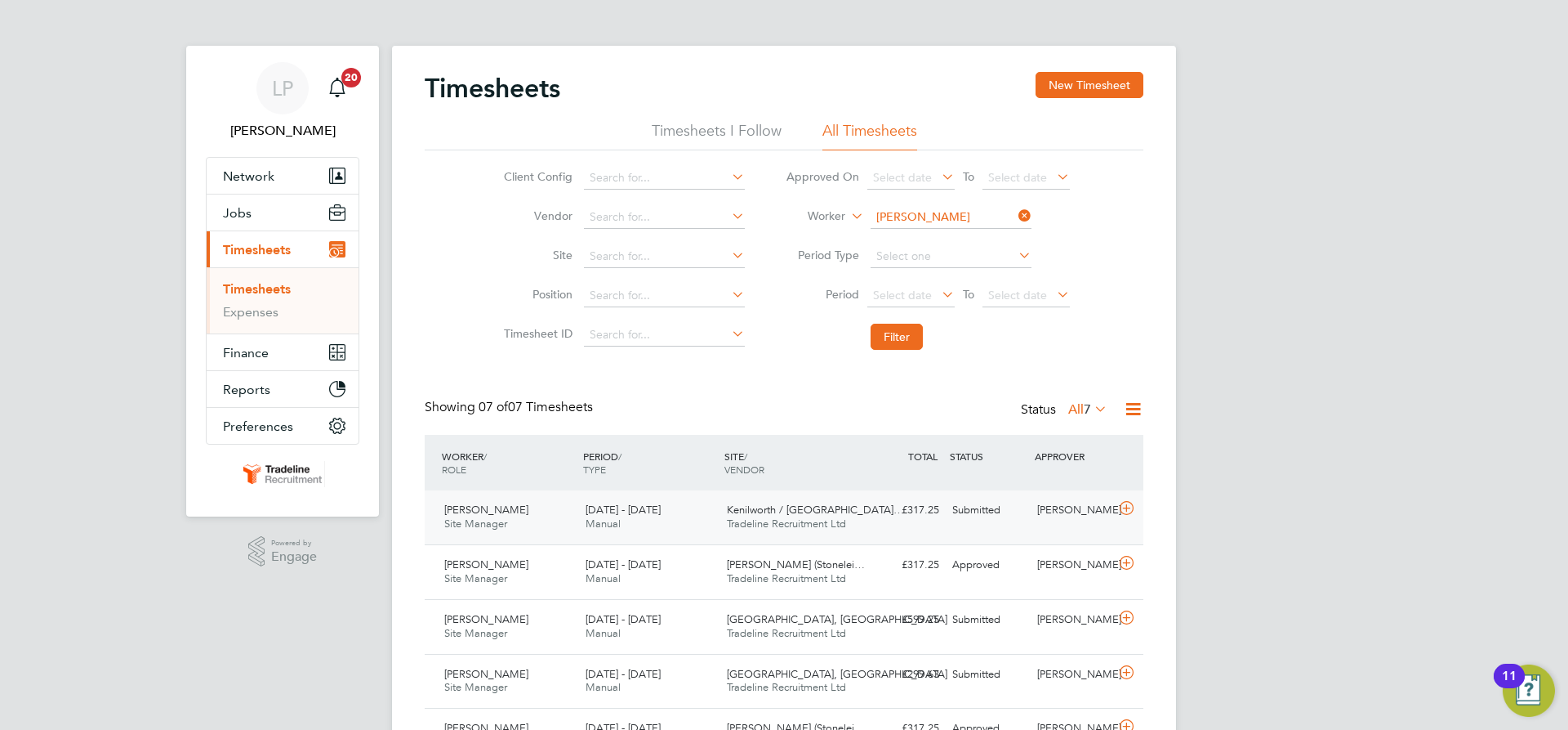
click at [845, 512] on span "Kenilworth / [GEOGRAPHIC_DATA]…" at bounding box center [815, 509] width 177 height 14
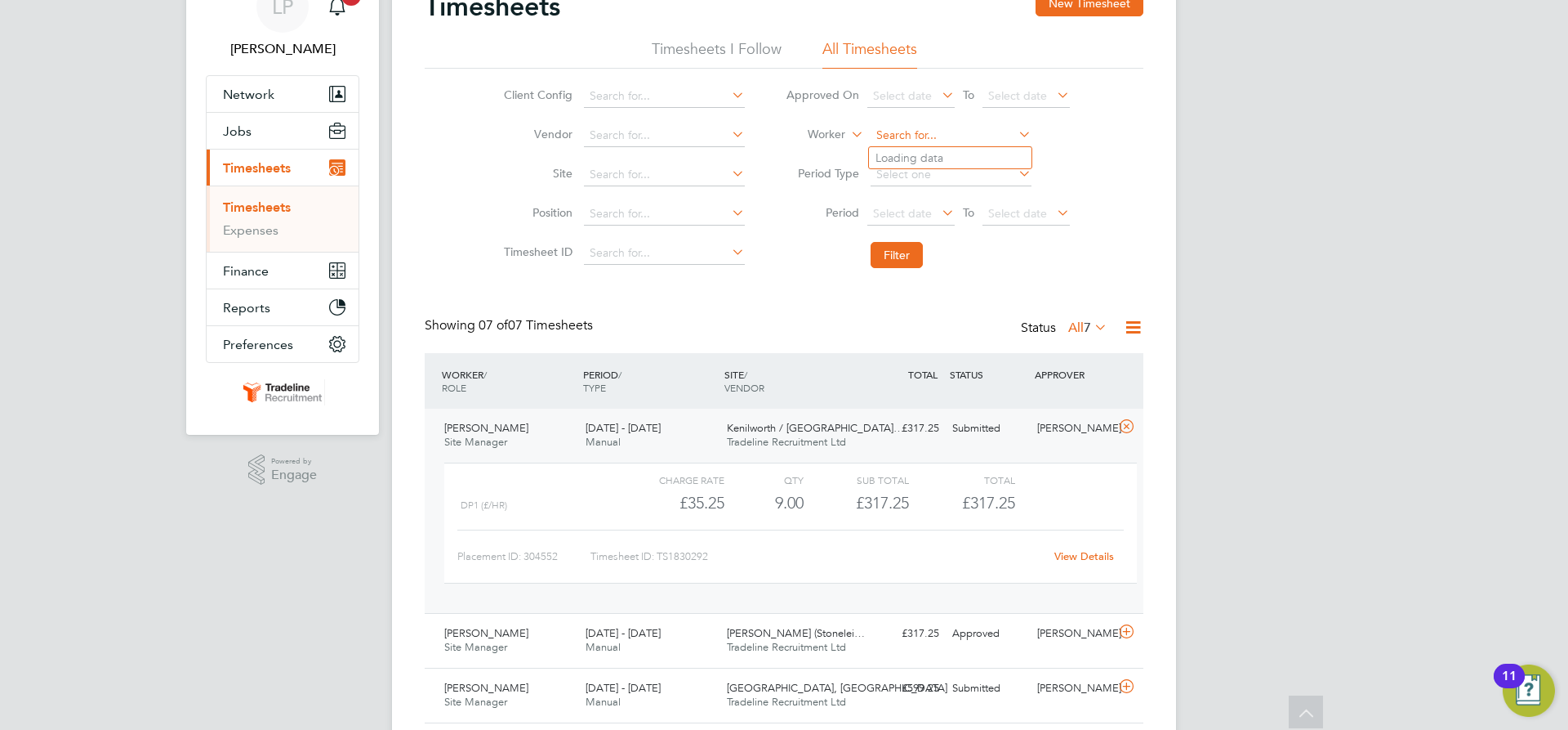
click at [958, 135] on input at bounding box center [951, 135] width 161 height 23
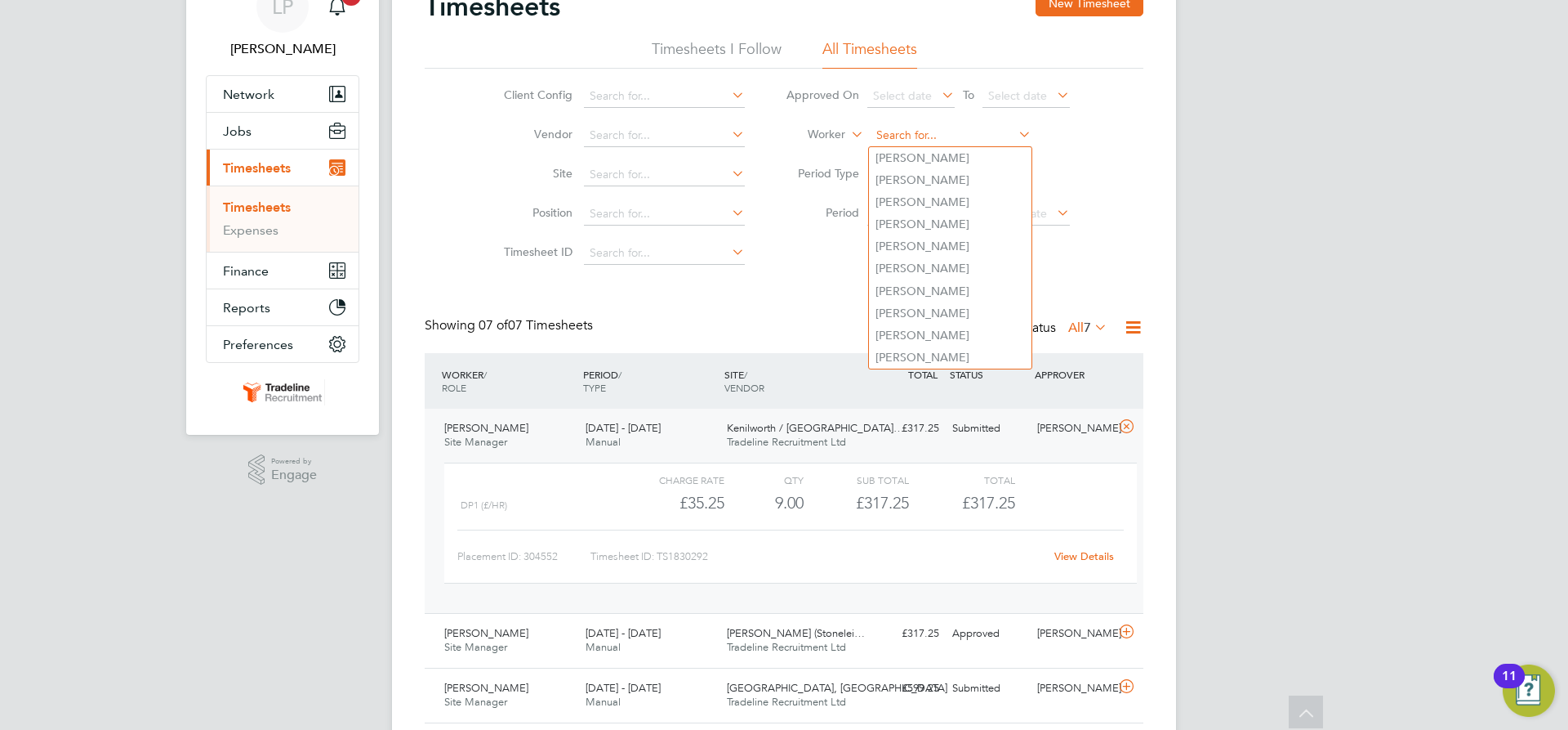
type input "c"
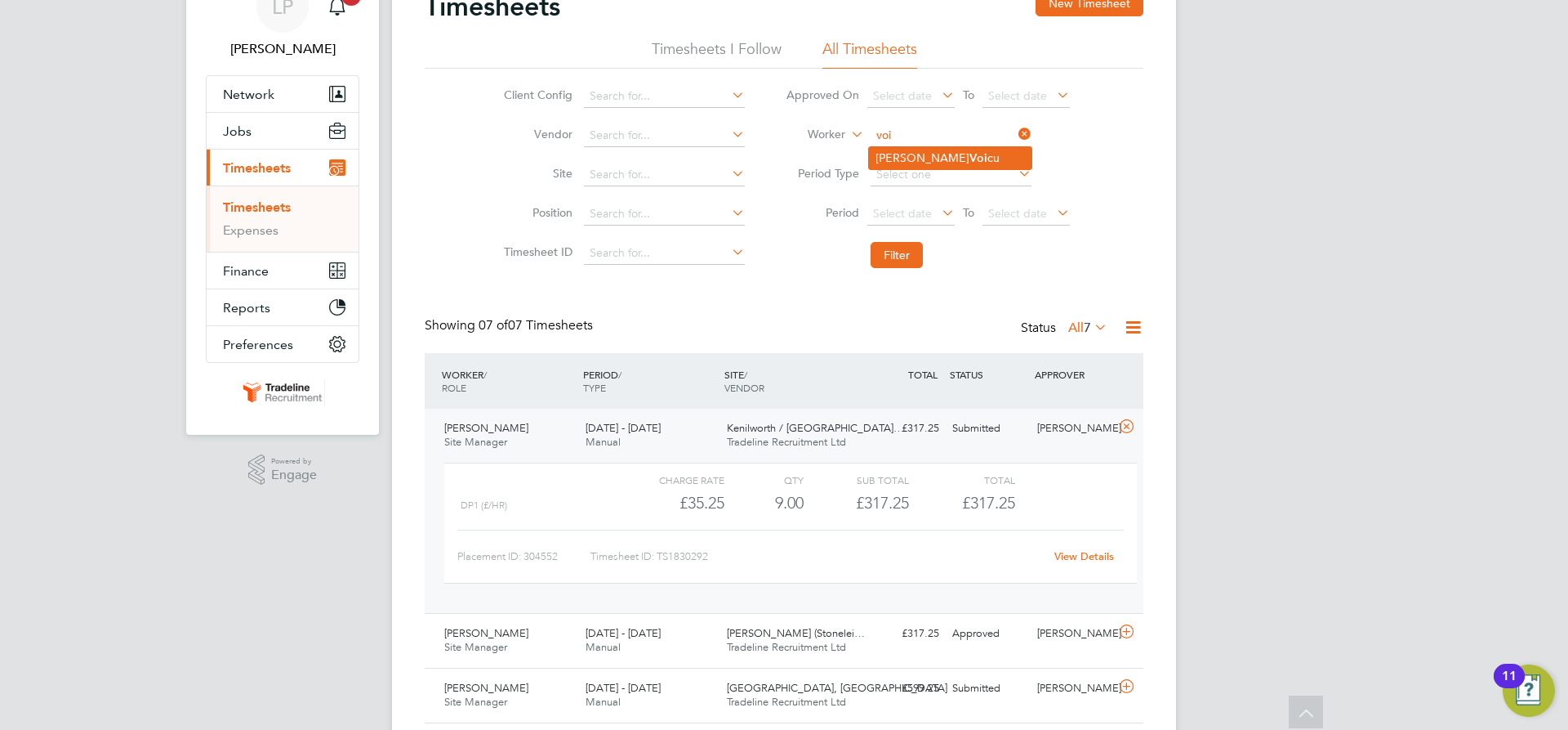
click at [931, 159] on li "[PERSON_NAME] cu" at bounding box center [950, 158] width 163 height 22
type input "[PERSON_NAME]"
click at [900, 251] on button "Filter" at bounding box center [897, 255] width 53 height 26
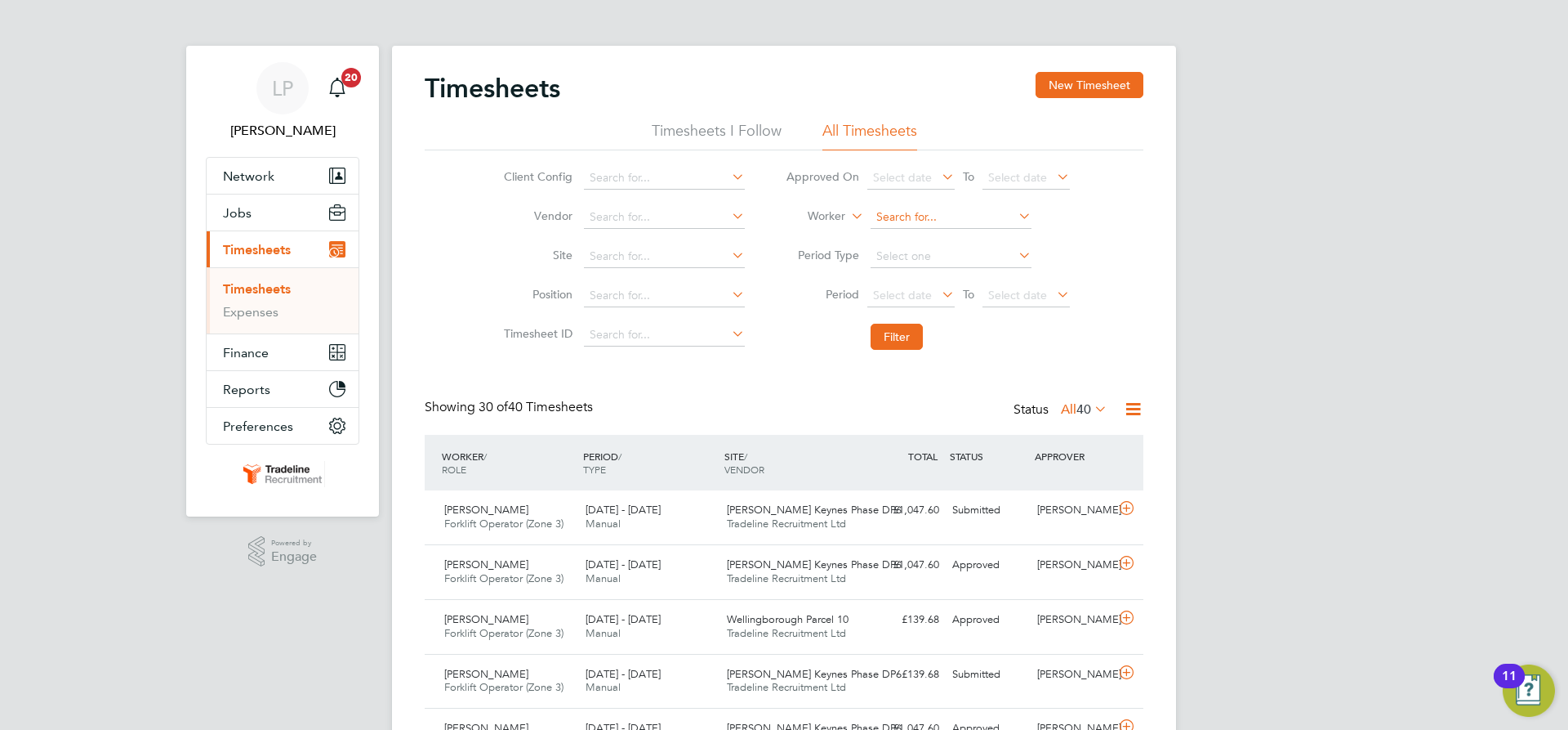
click at [949, 215] on input at bounding box center [951, 217] width 161 height 23
click at [970, 237] on b "Camp" at bounding box center [985, 239] width 31 height 14
type input "[PERSON_NAME]"
click at [949, 208] on input at bounding box center [951, 217] width 161 height 23
click at [940, 257] on li "[PERSON_NAME] bell" at bounding box center [952, 262] width 167 height 22
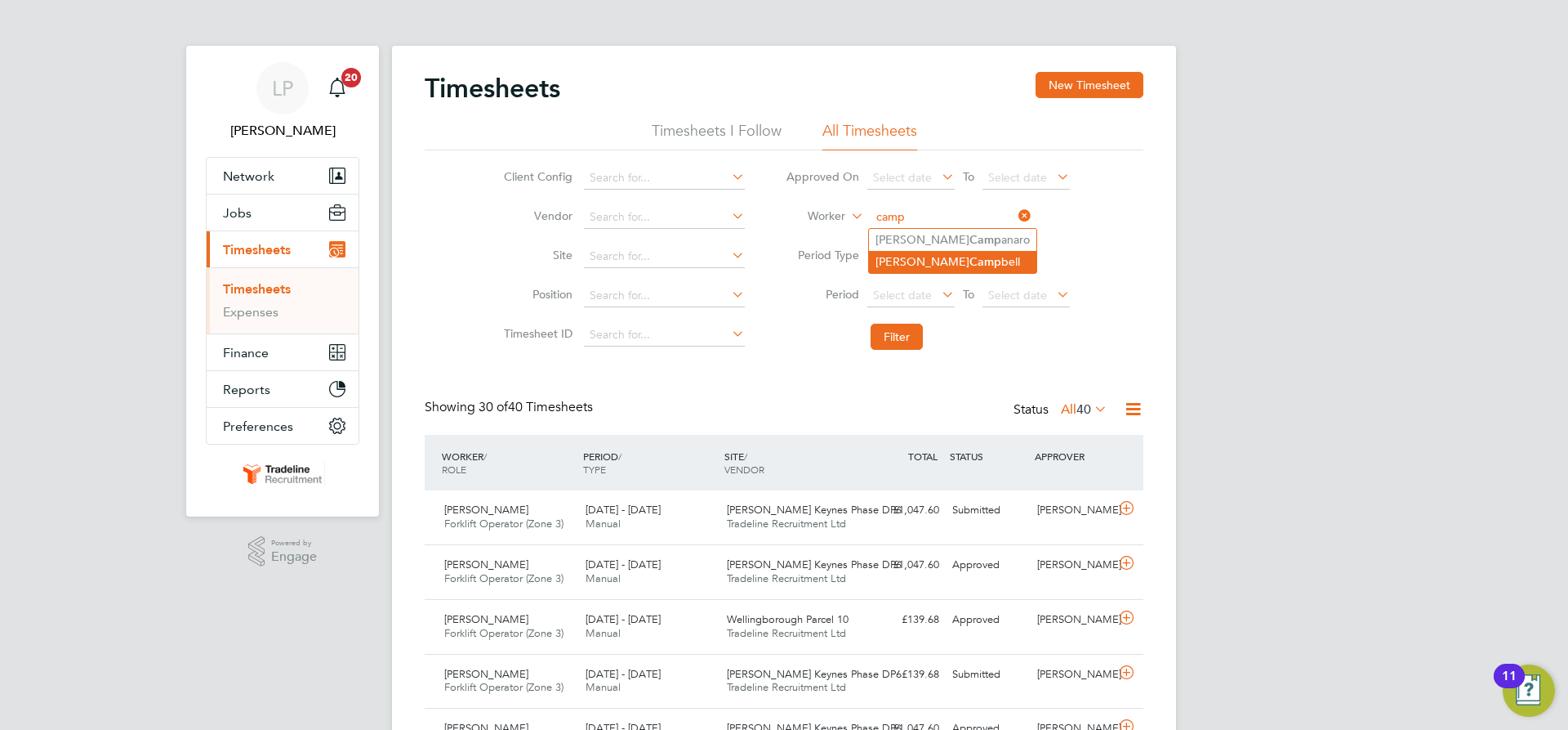
type input "[PERSON_NAME]"
click at [909, 335] on button "Filter" at bounding box center [897, 336] width 53 height 26
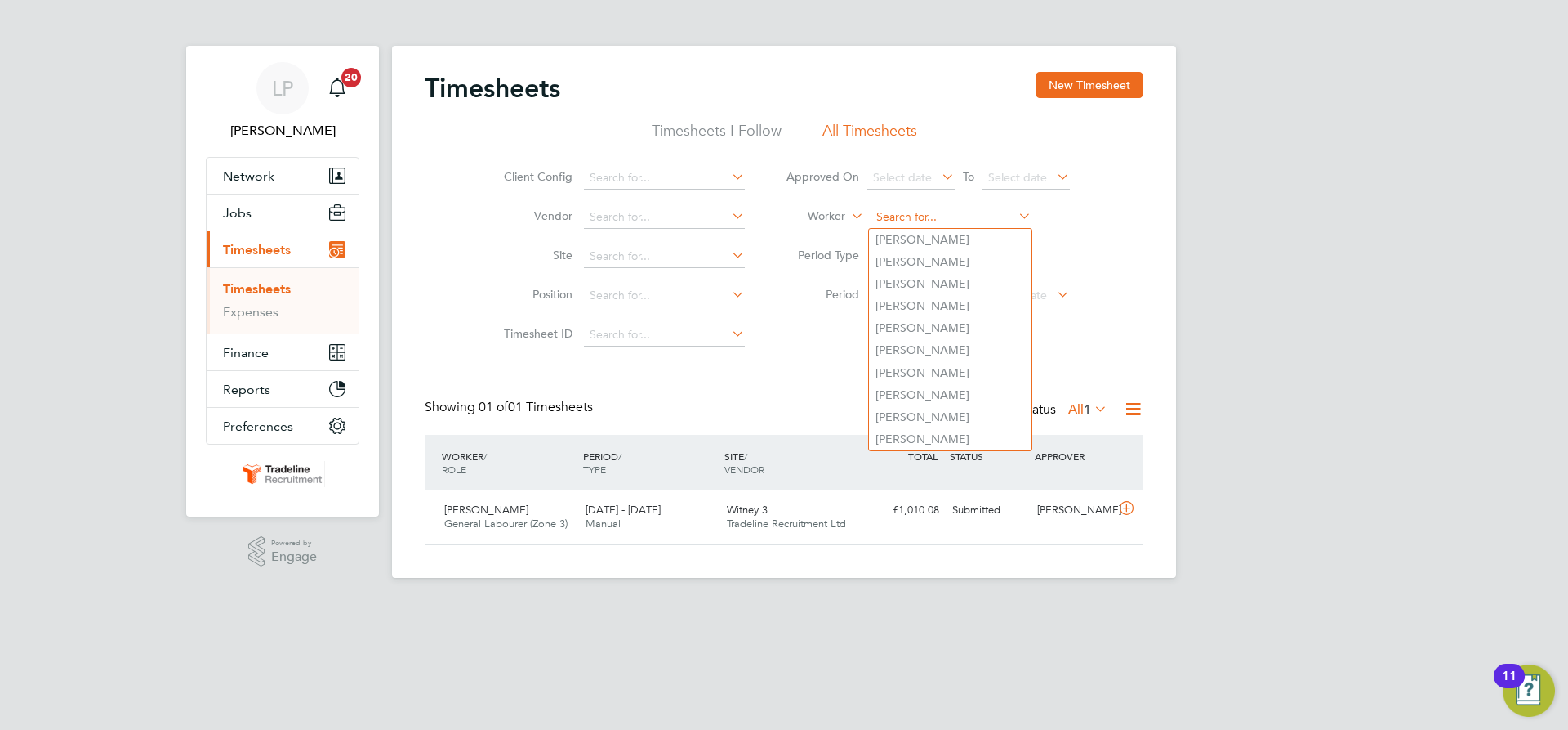
click at [936, 221] on input at bounding box center [951, 217] width 161 height 23
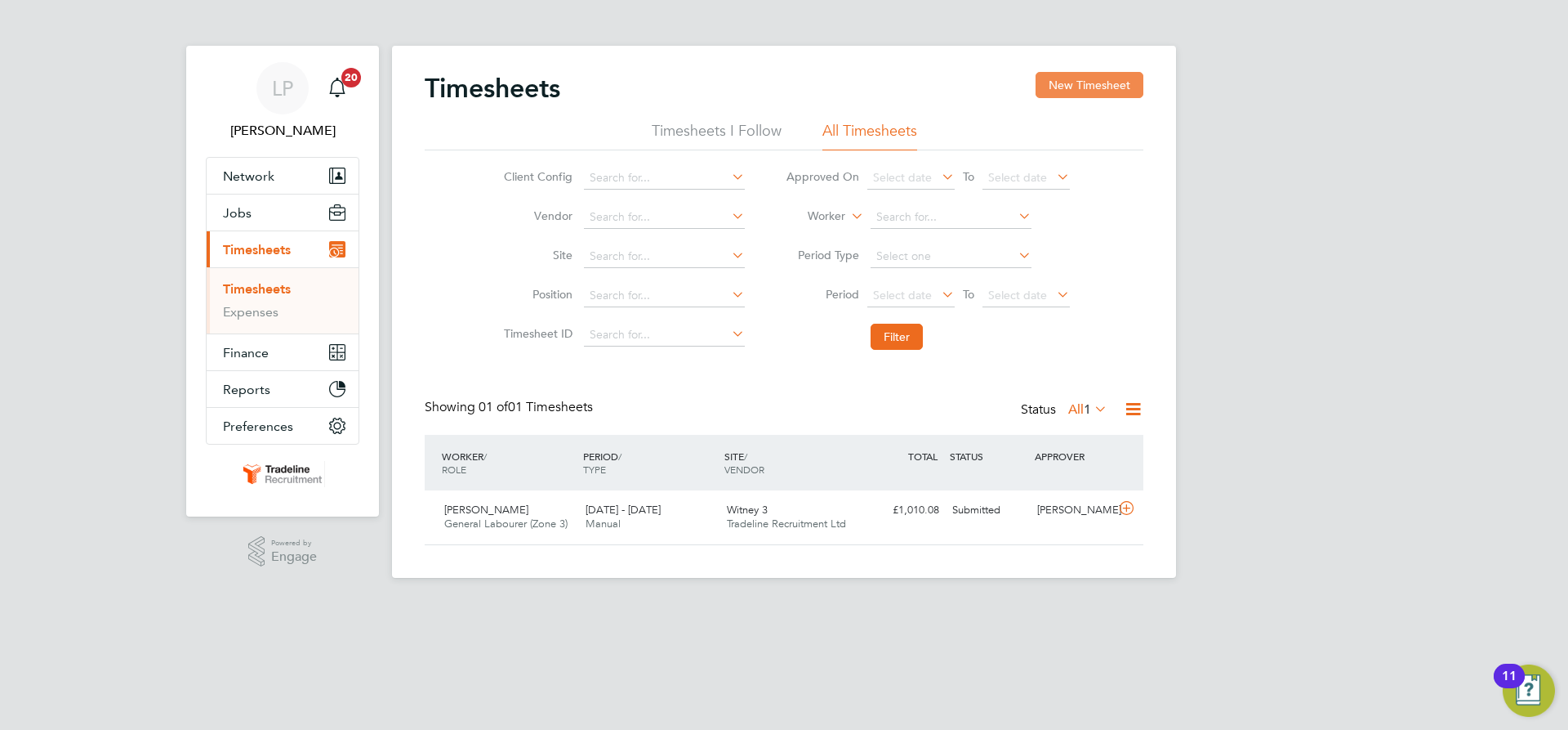
click at [1079, 83] on button "New Timesheet" at bounding box center [1090, 85] width 108 height 26
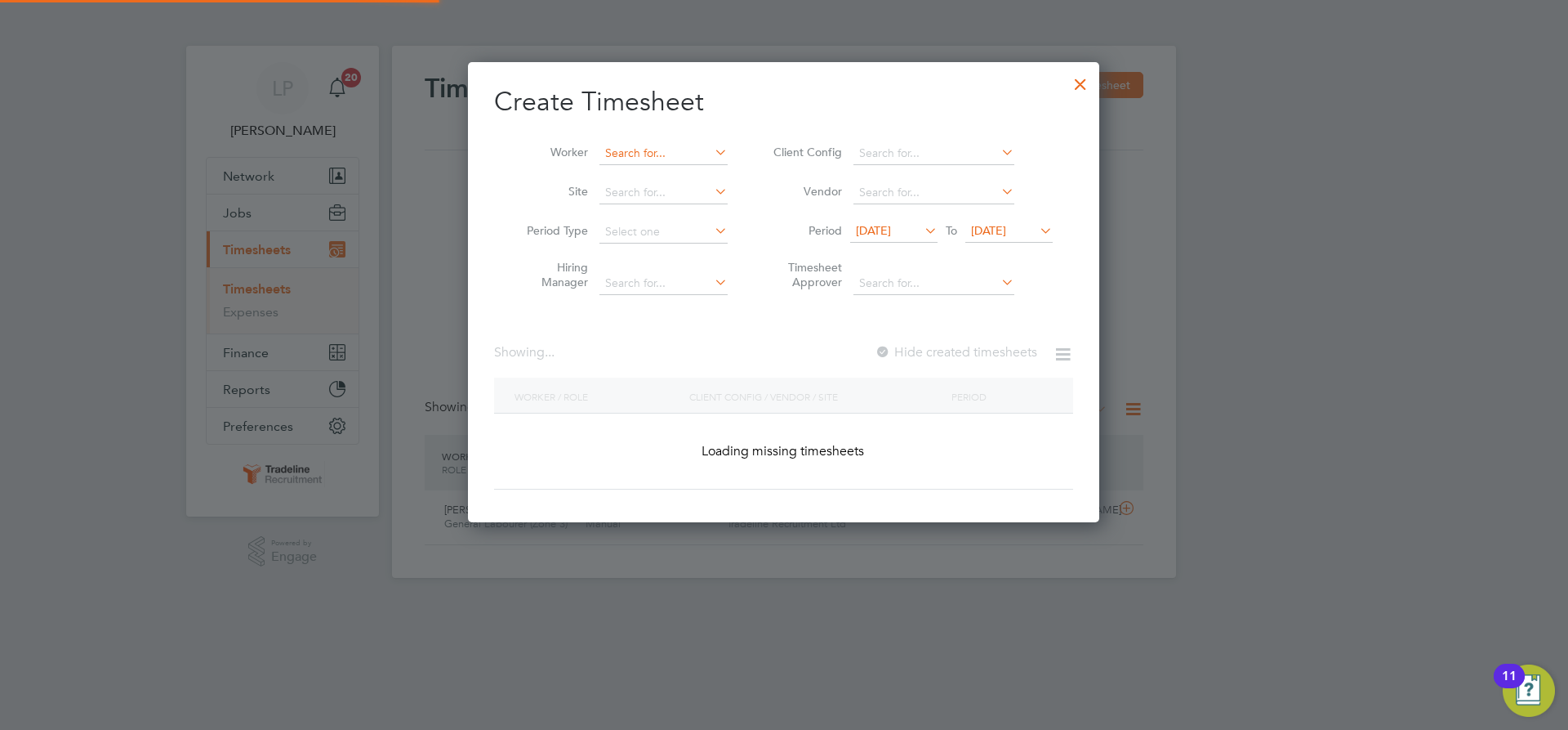
scroll to position [1956, 633]
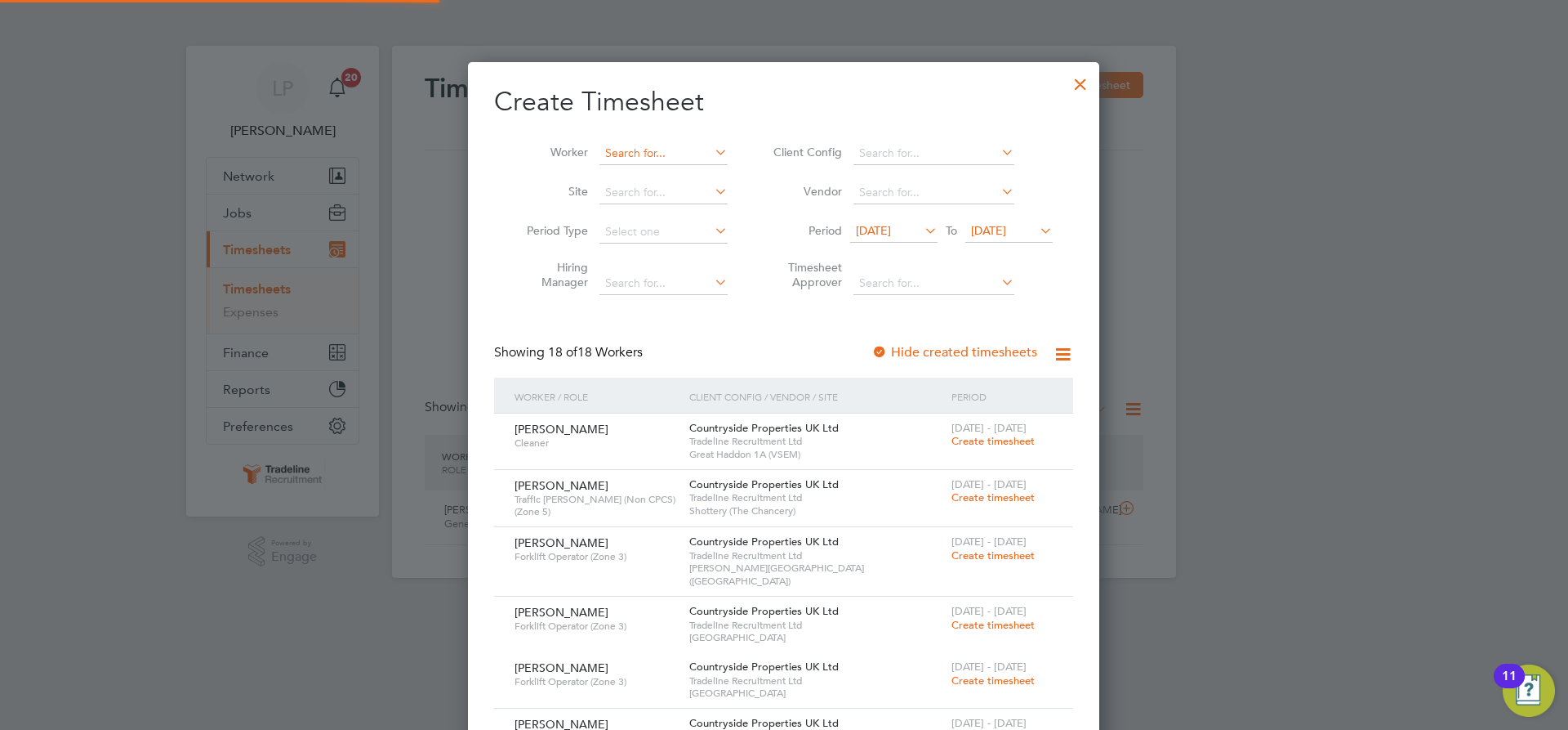
click at [641, 149] on input at bounding box center [663, 153] width 128 height 23
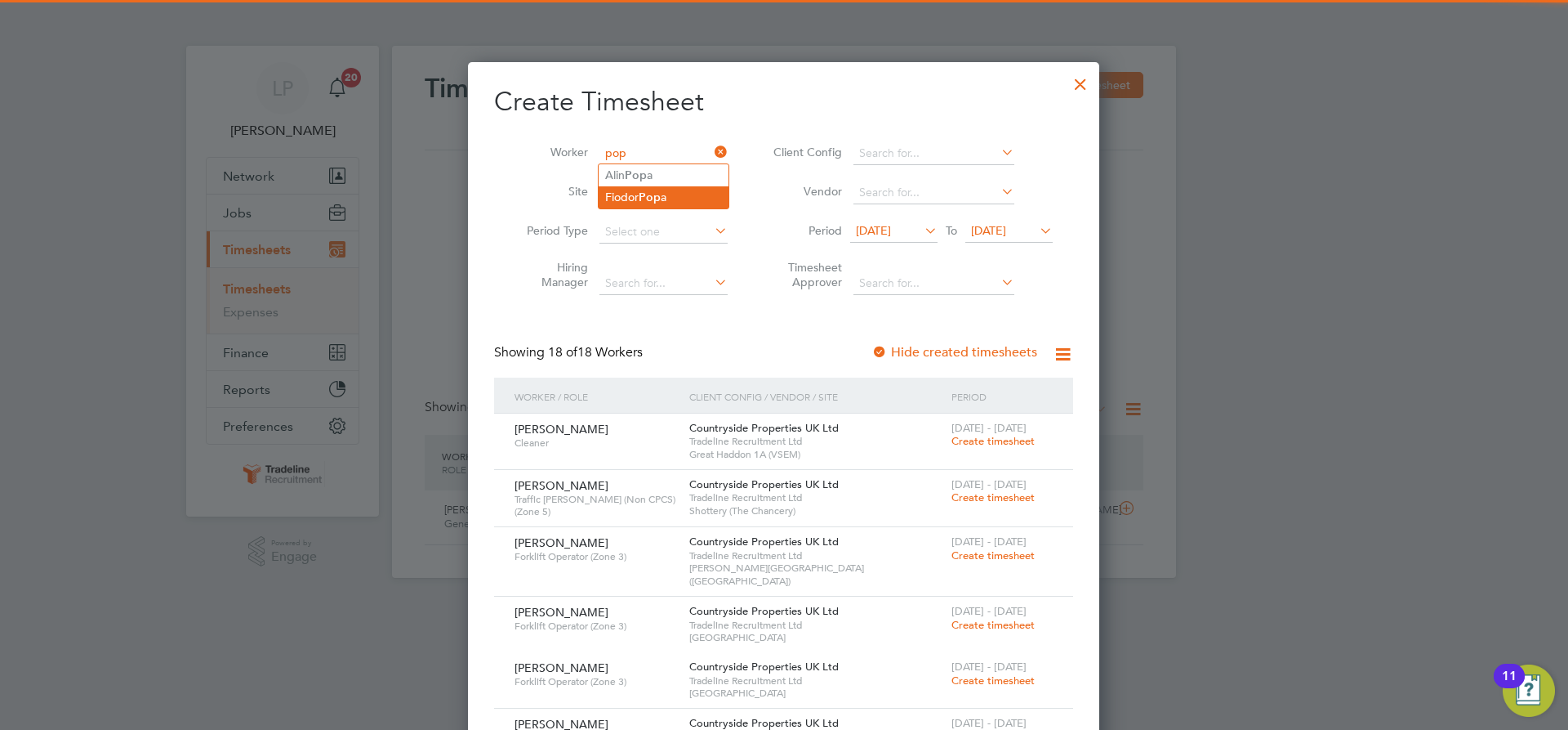
click at [686, 203] on li "Fiodor Pop a" at bounding box center [663, 198] width 130 height 22
type input "[PERSON_NAME]"
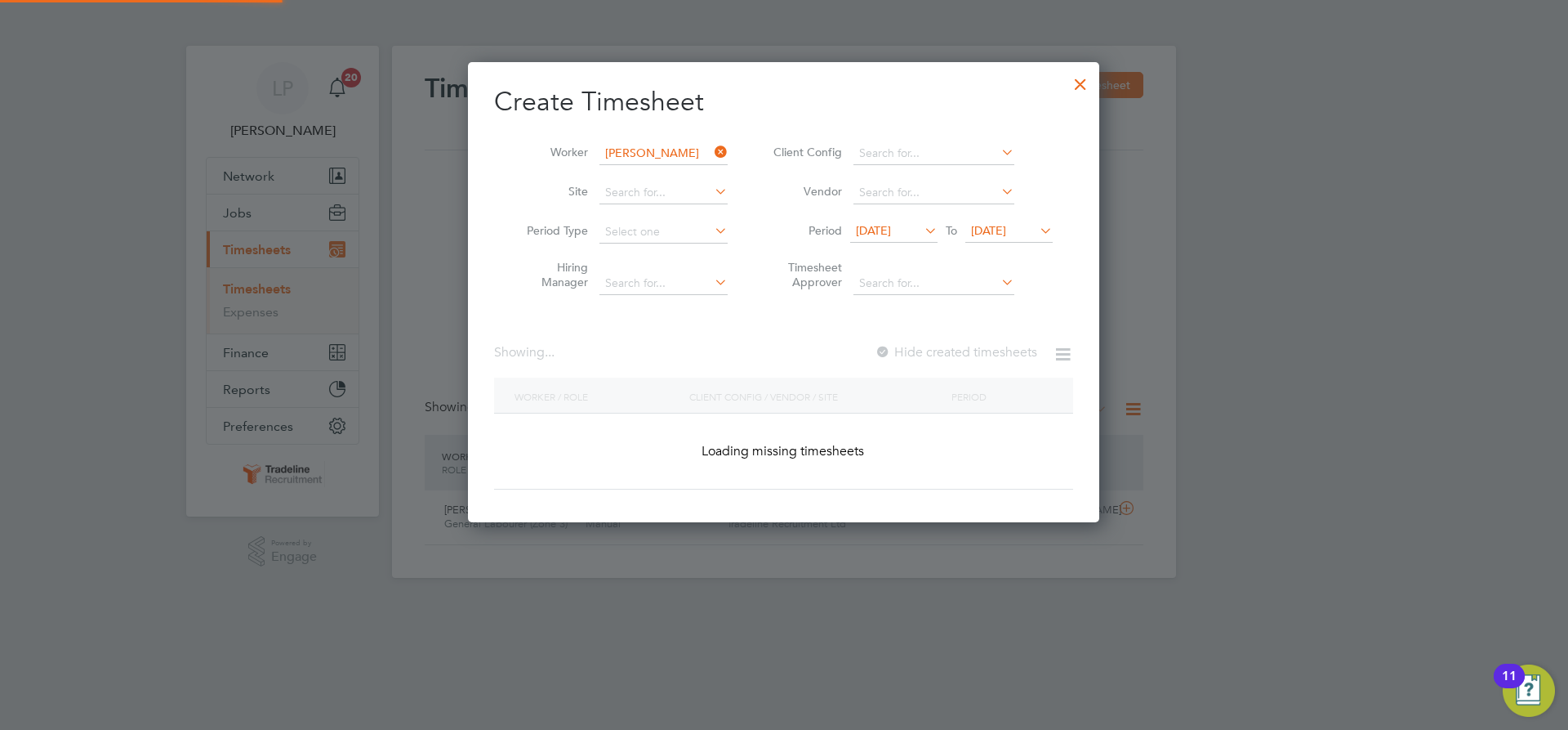
scroll to position [461, 633]
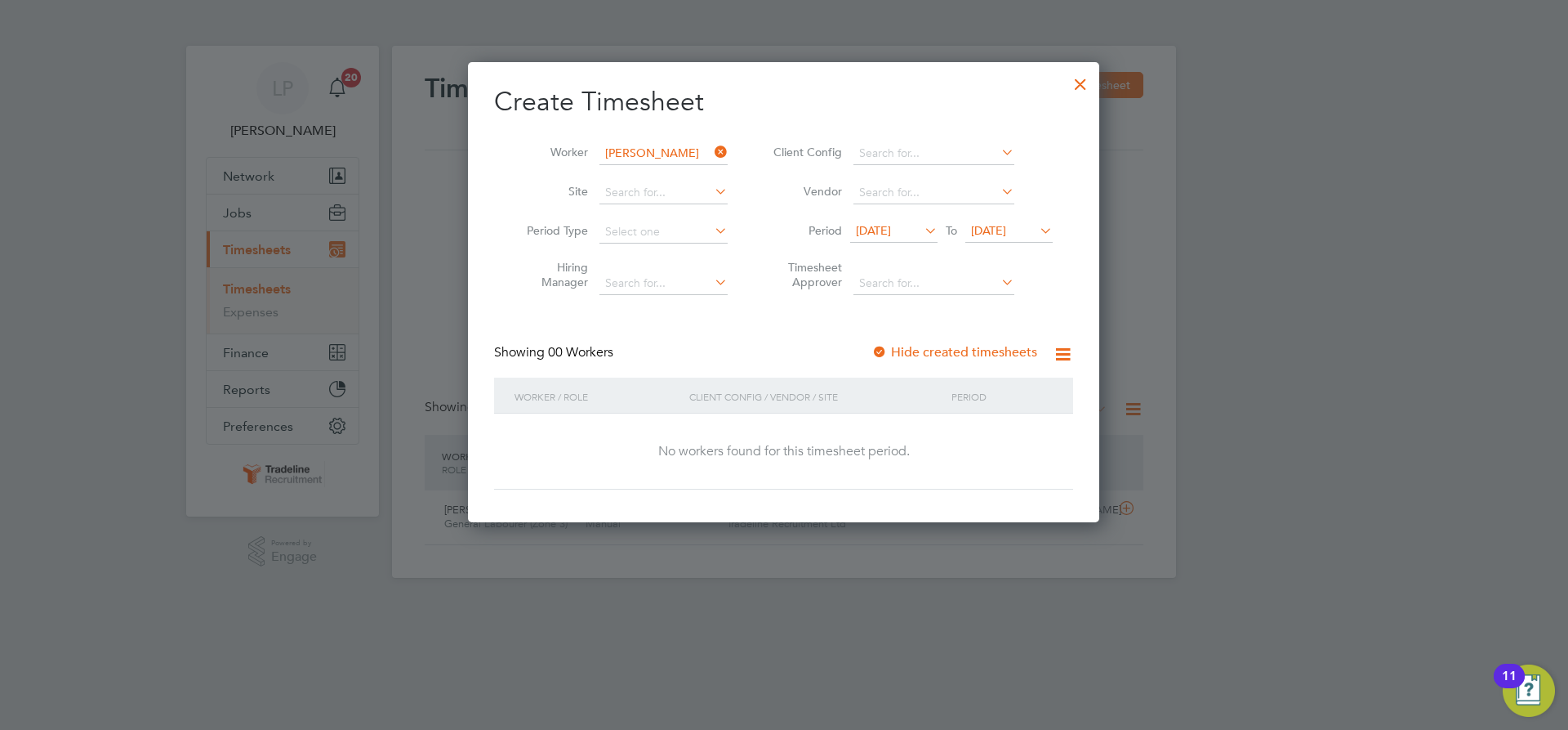
click at [887, 358] on div at bounding box center [880, 353] width 17 height 17
click at [1001, 227] on span "[DATE]" at bounding box center [989, 230] width 35 height 15
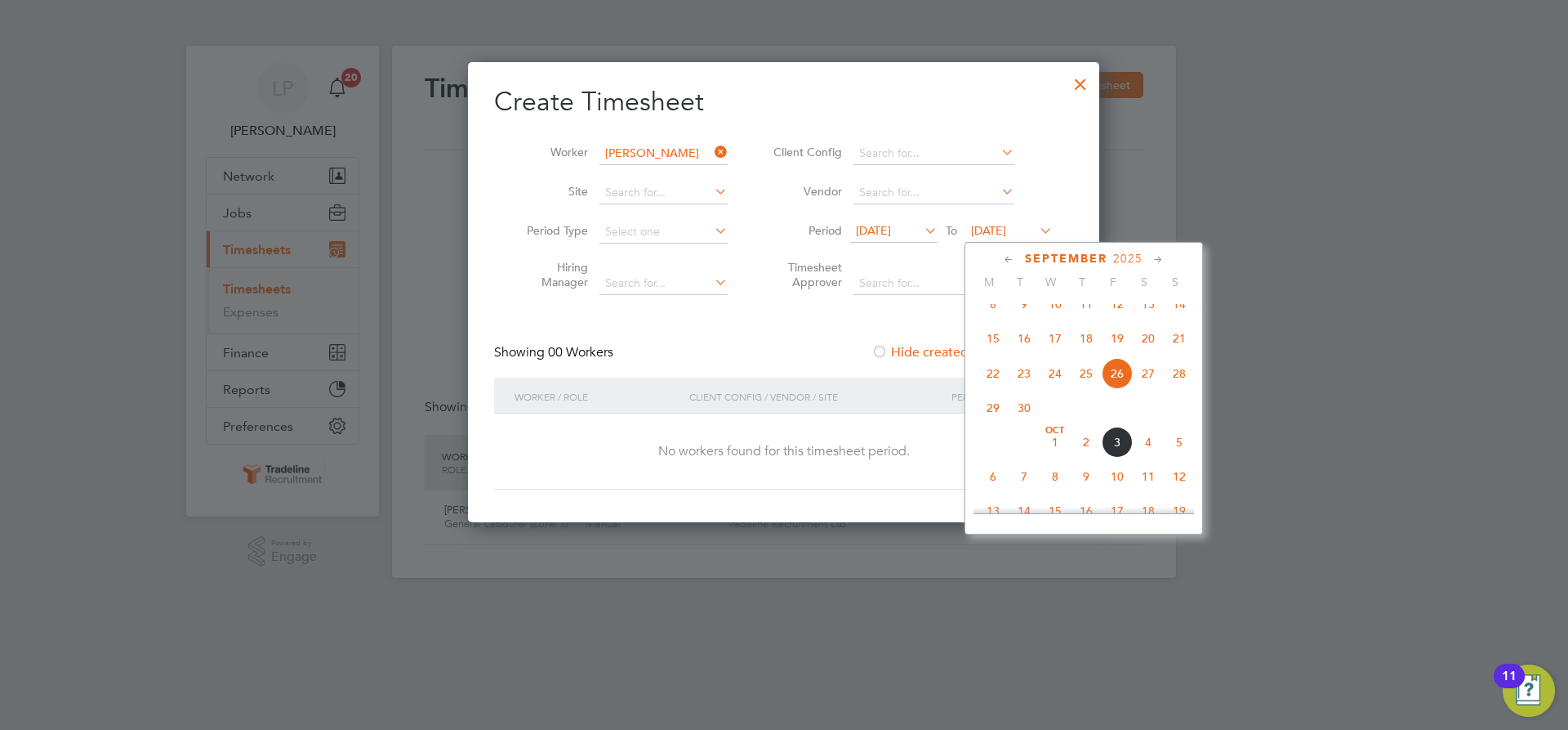
click at [1143, 492] on span "11" at bounding box center [1149, 477] width 31 height 31
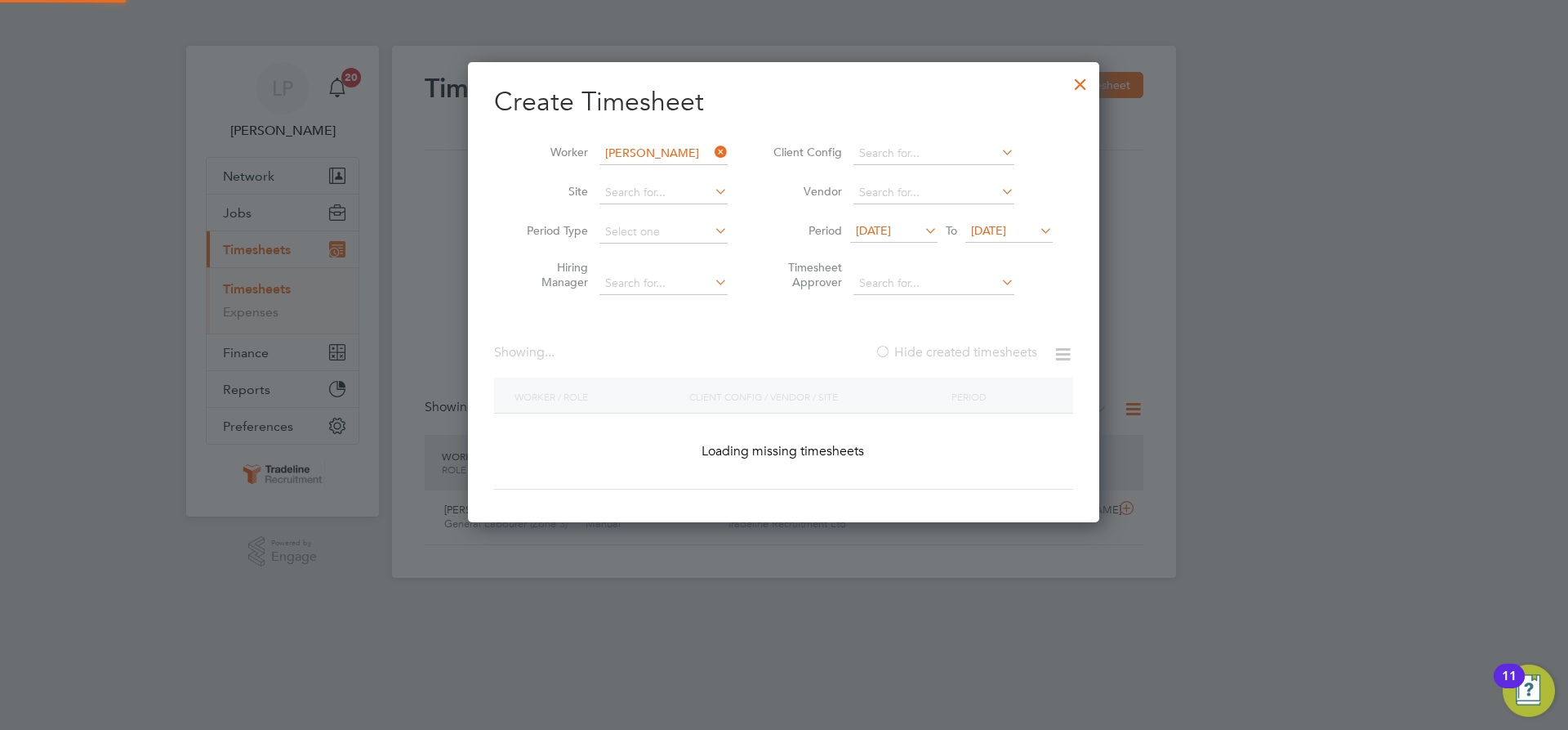
scroll to position [461, 633]
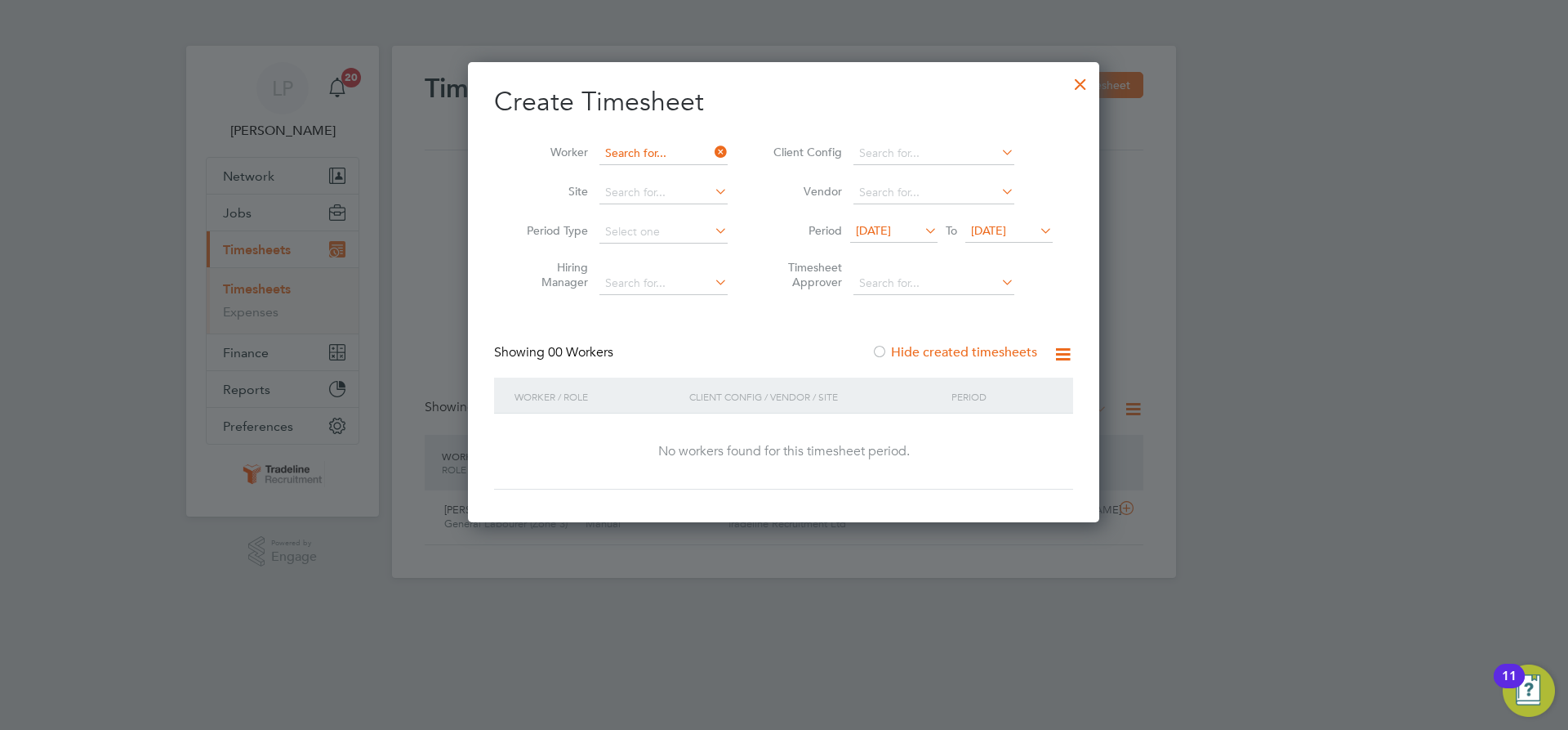
click at [671, 151] on input at bounding box center [663, 153] width 128 height 23
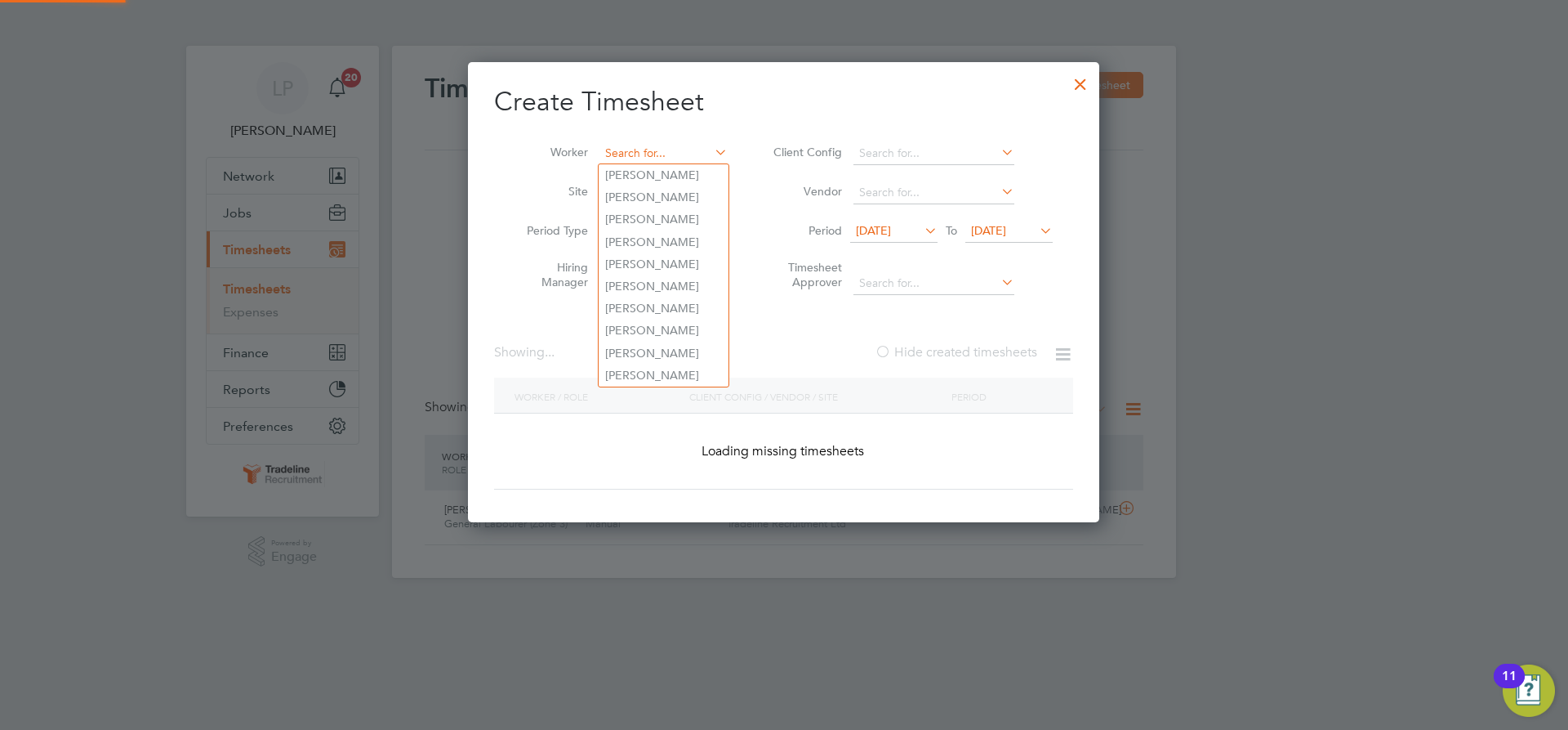
scroll to position [6412, 633]
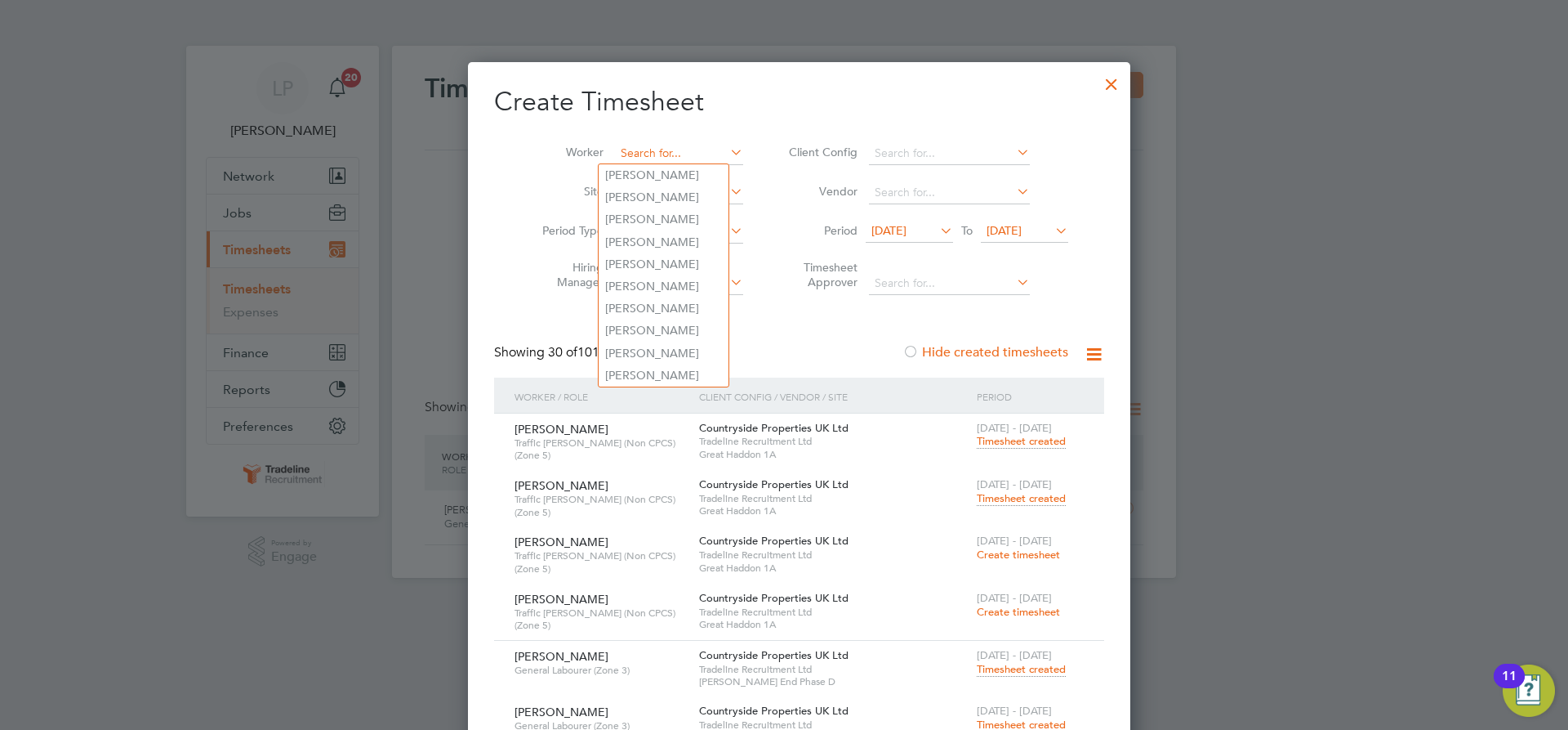
type input "f"
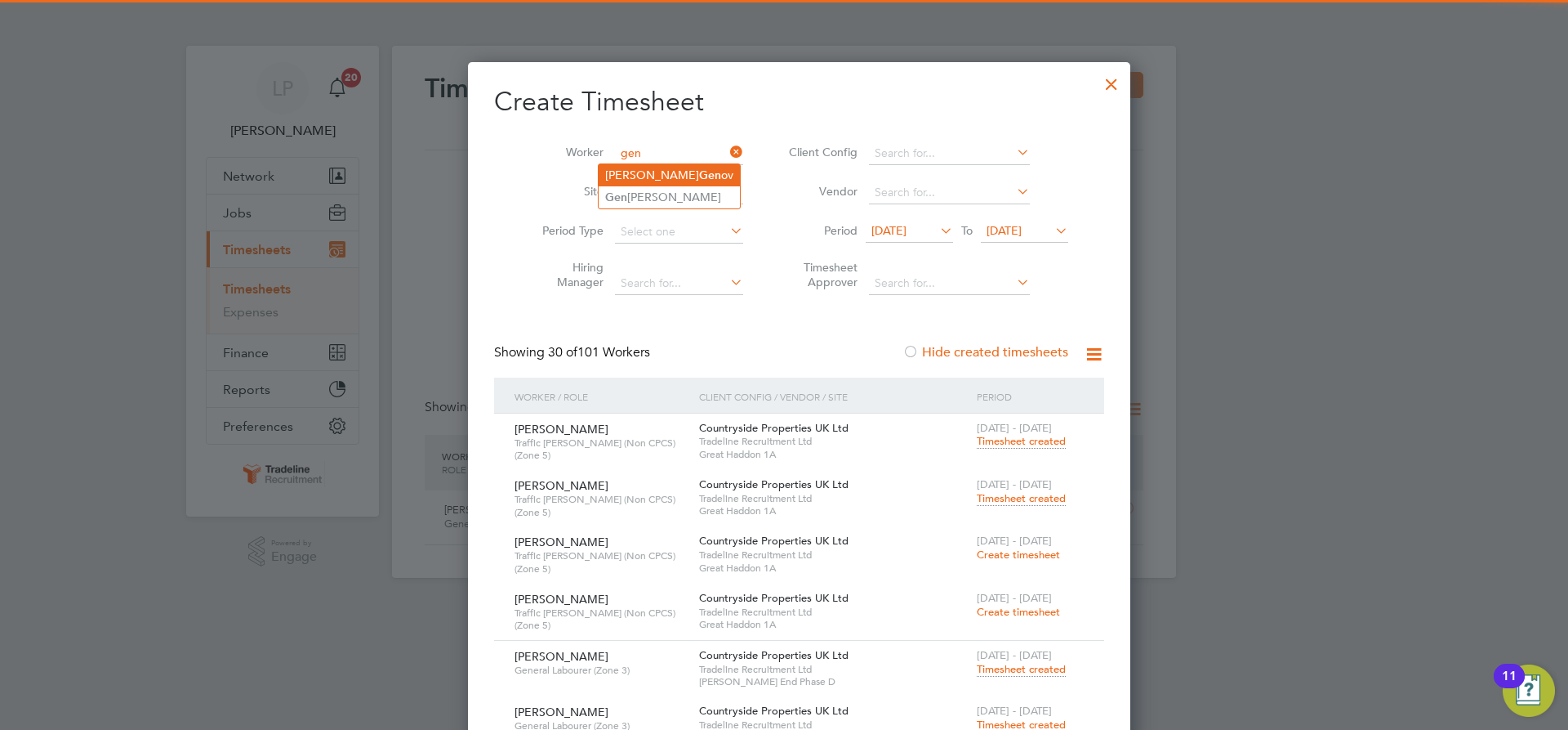
click at [699, 174] on b "Gen" at bounding box center [710, 175] width 22 height 14
type input "[PERSON_NAME]"
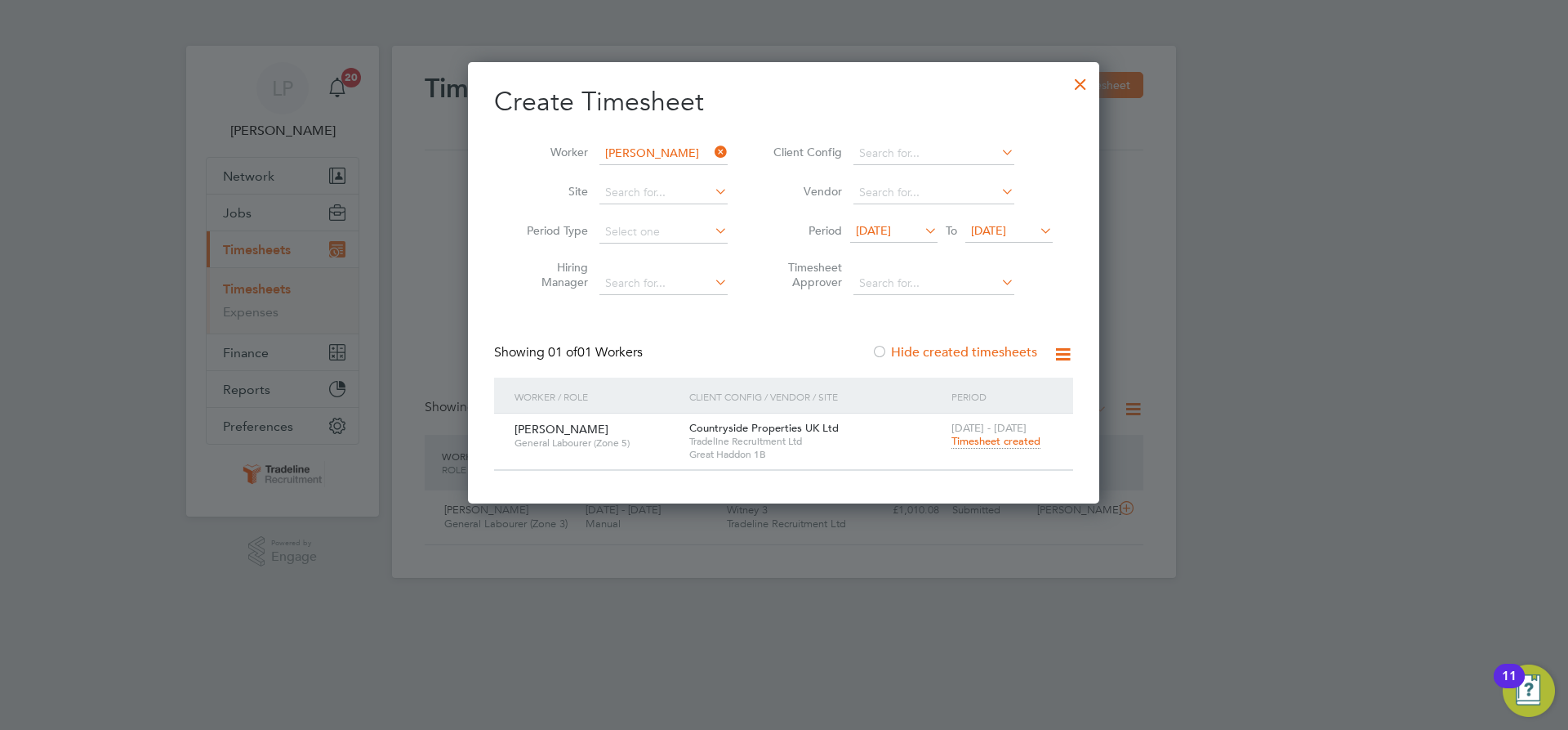
scroll to position [441, 633]
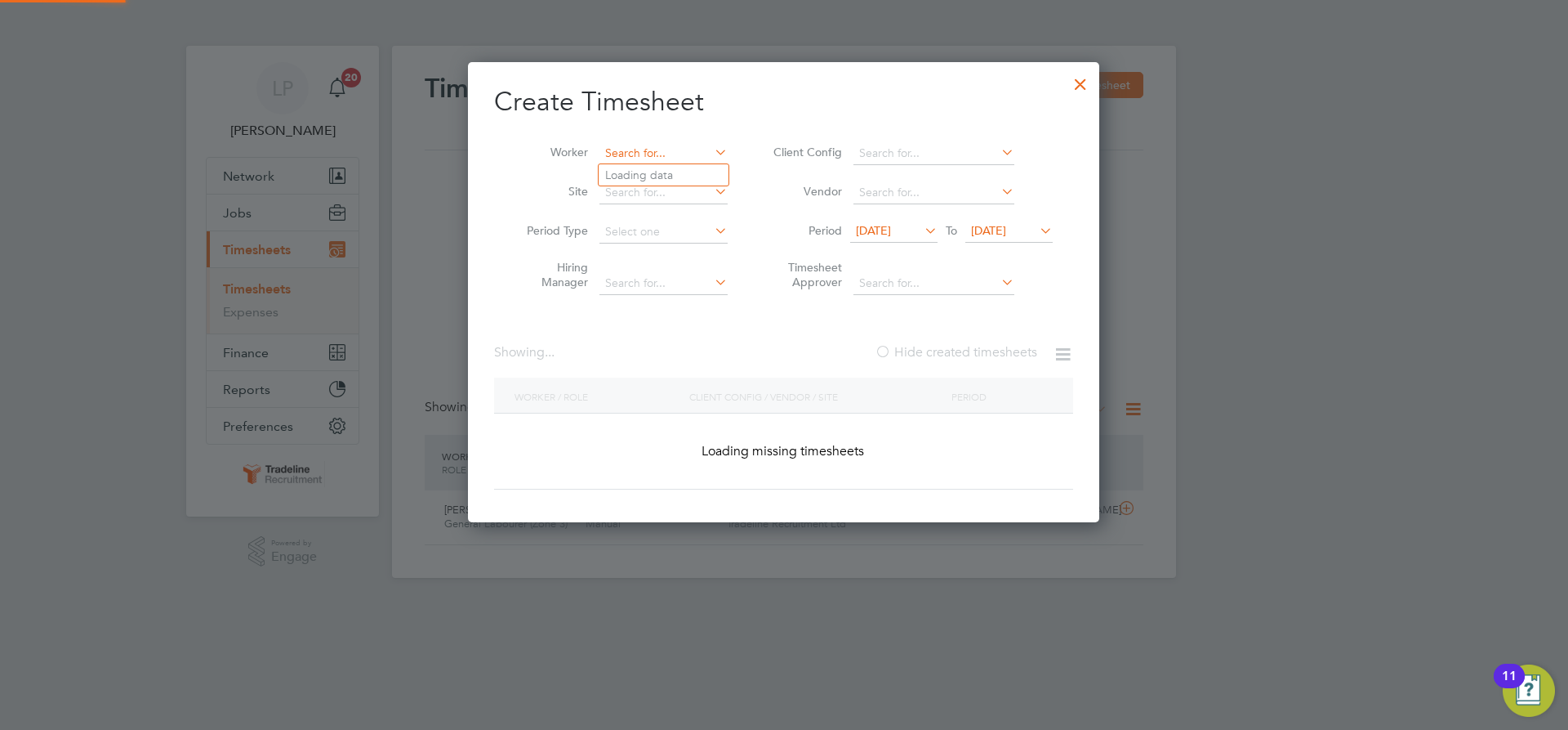
click at [619, 152] on input at bounding box center [663, 153] width 128 height 23
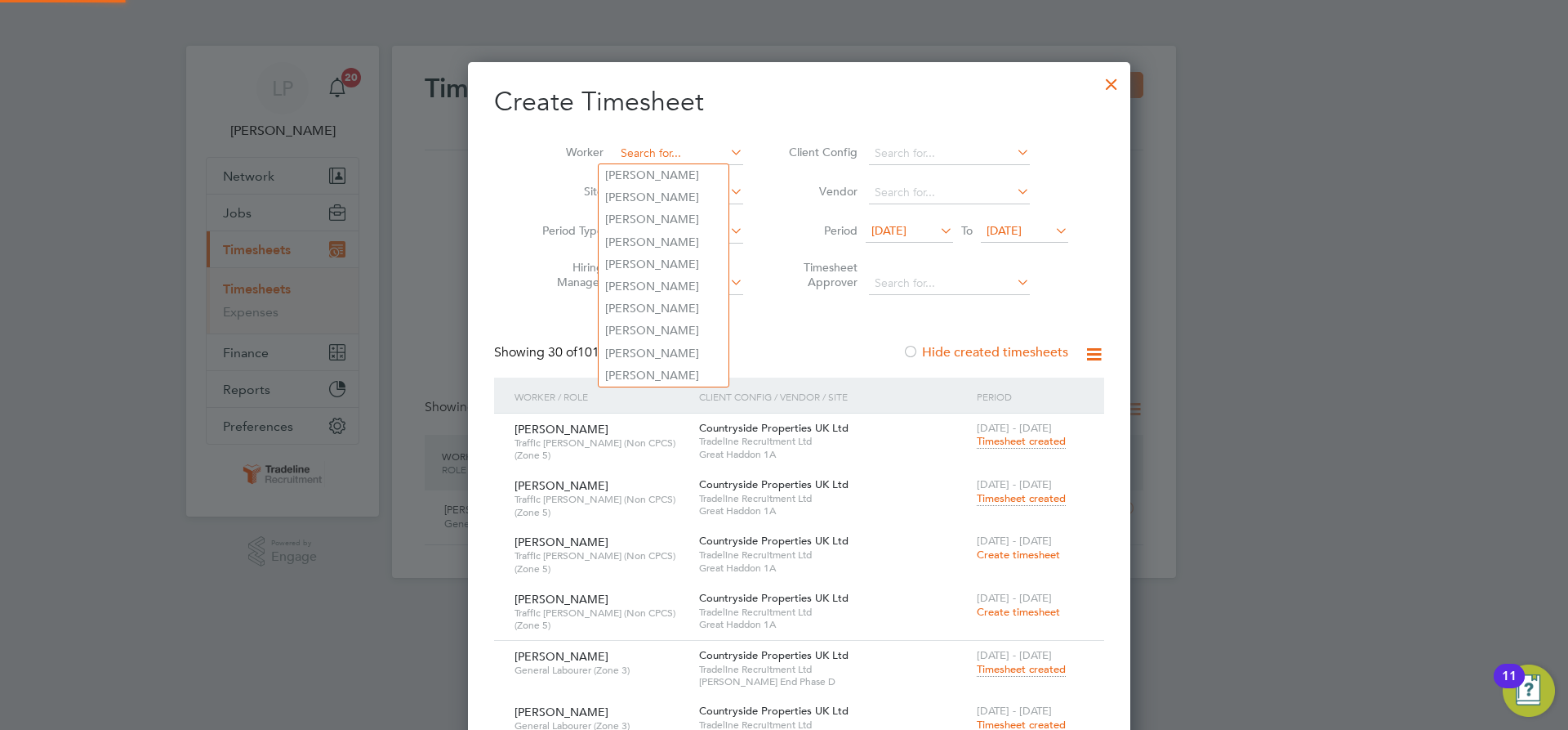
scroll to position [6412, 633]
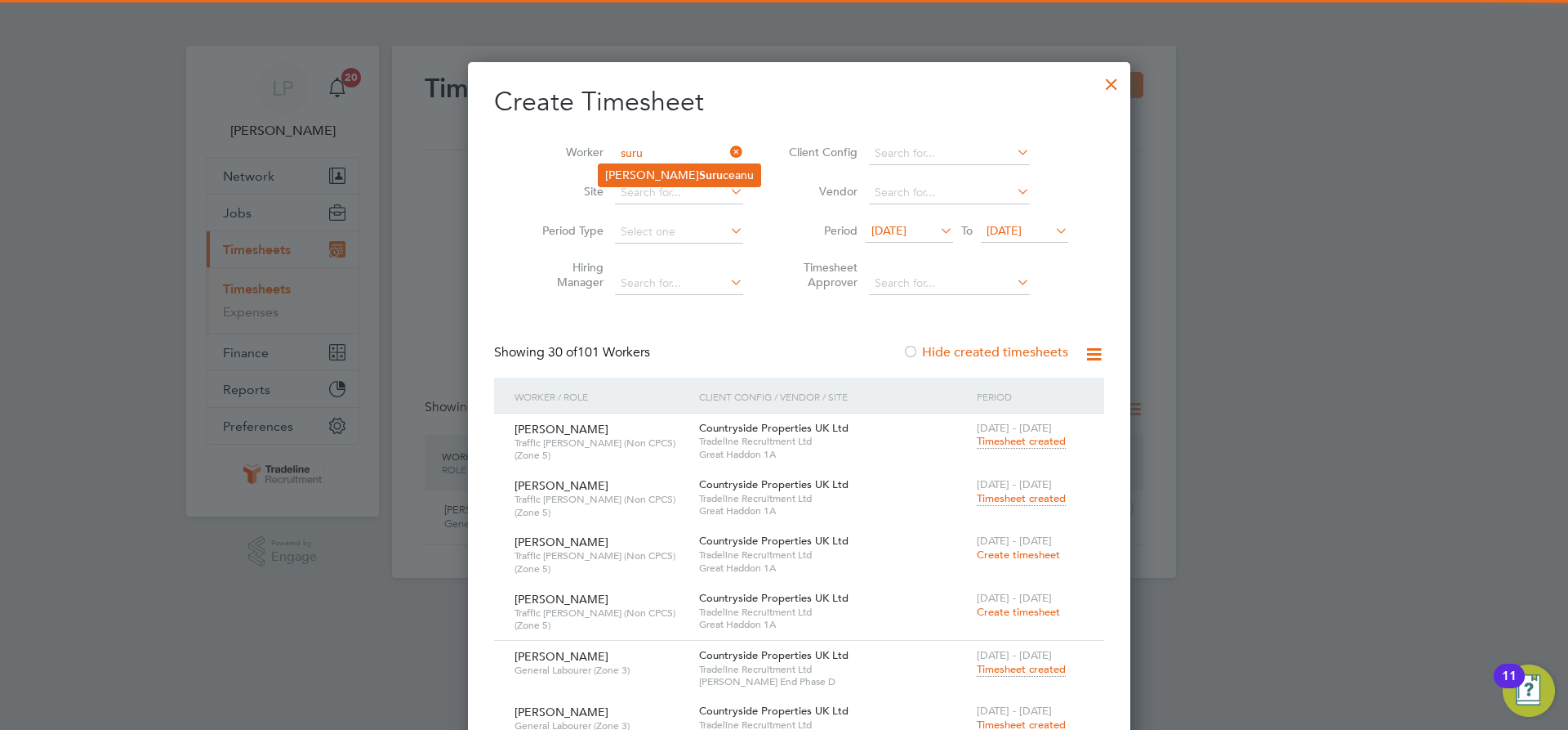
click at [640, 176] on li "[PERSON_NAME] ceanu" at bounding box center [679, 176] width 162 height 22
type input "[PERSON_NAME]"
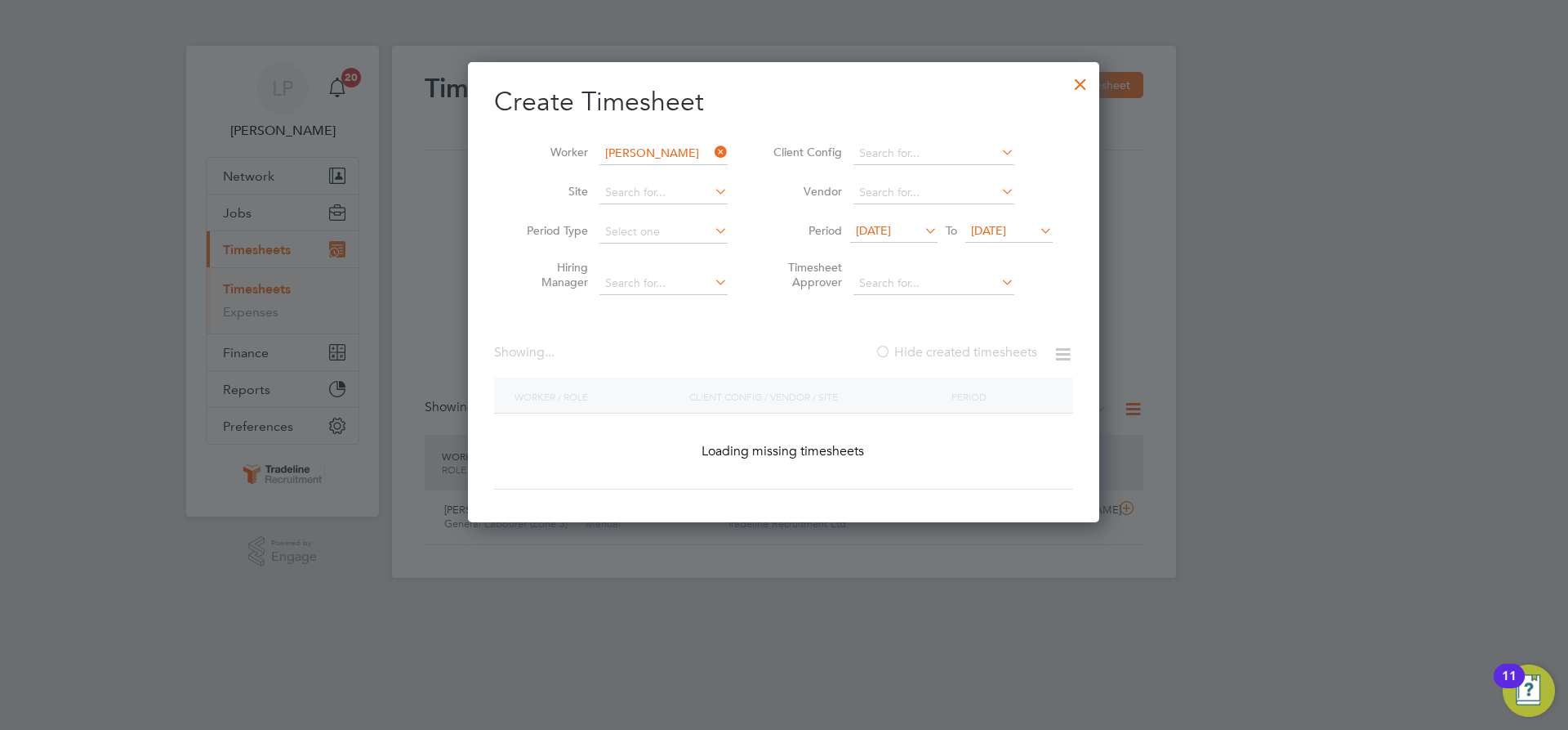
scroll to position [496, 633]
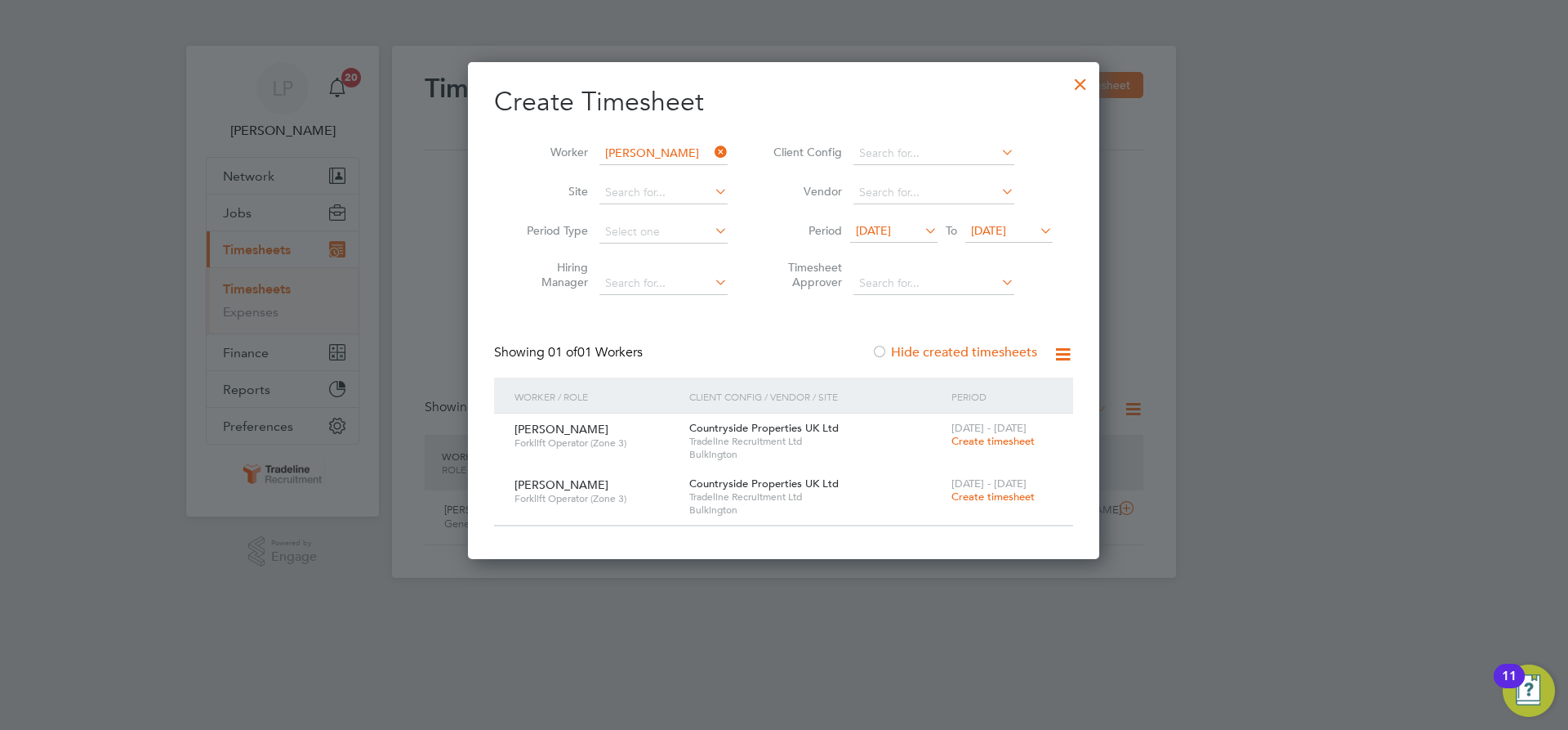
click at [963, 442] on span "Create timesheet" at bounding box center [993, 441] width 83 height 14
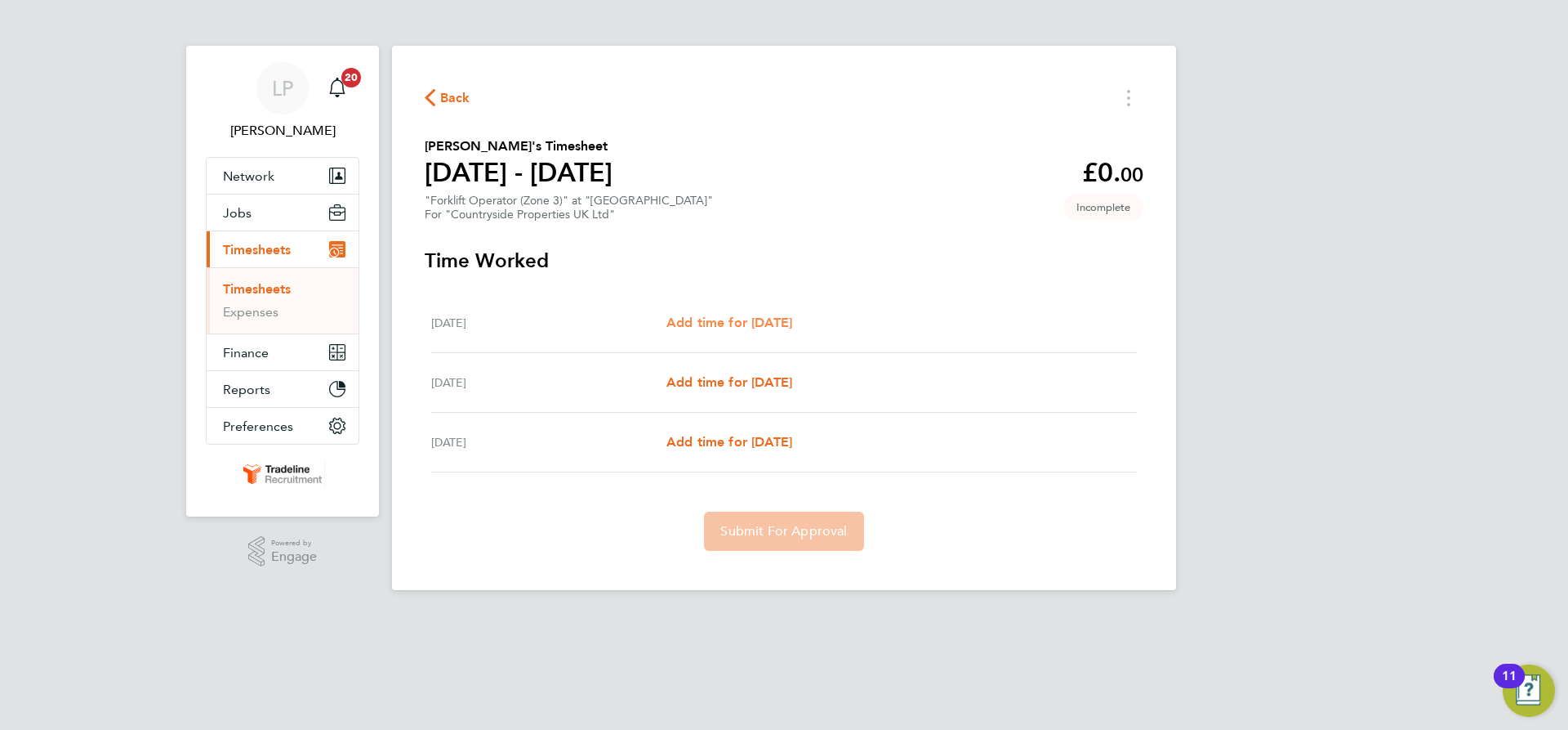
click at [783, 326] on span "Add time for [DATE]" at bounding box center [730, 322] width 126 height 16
select select "30"
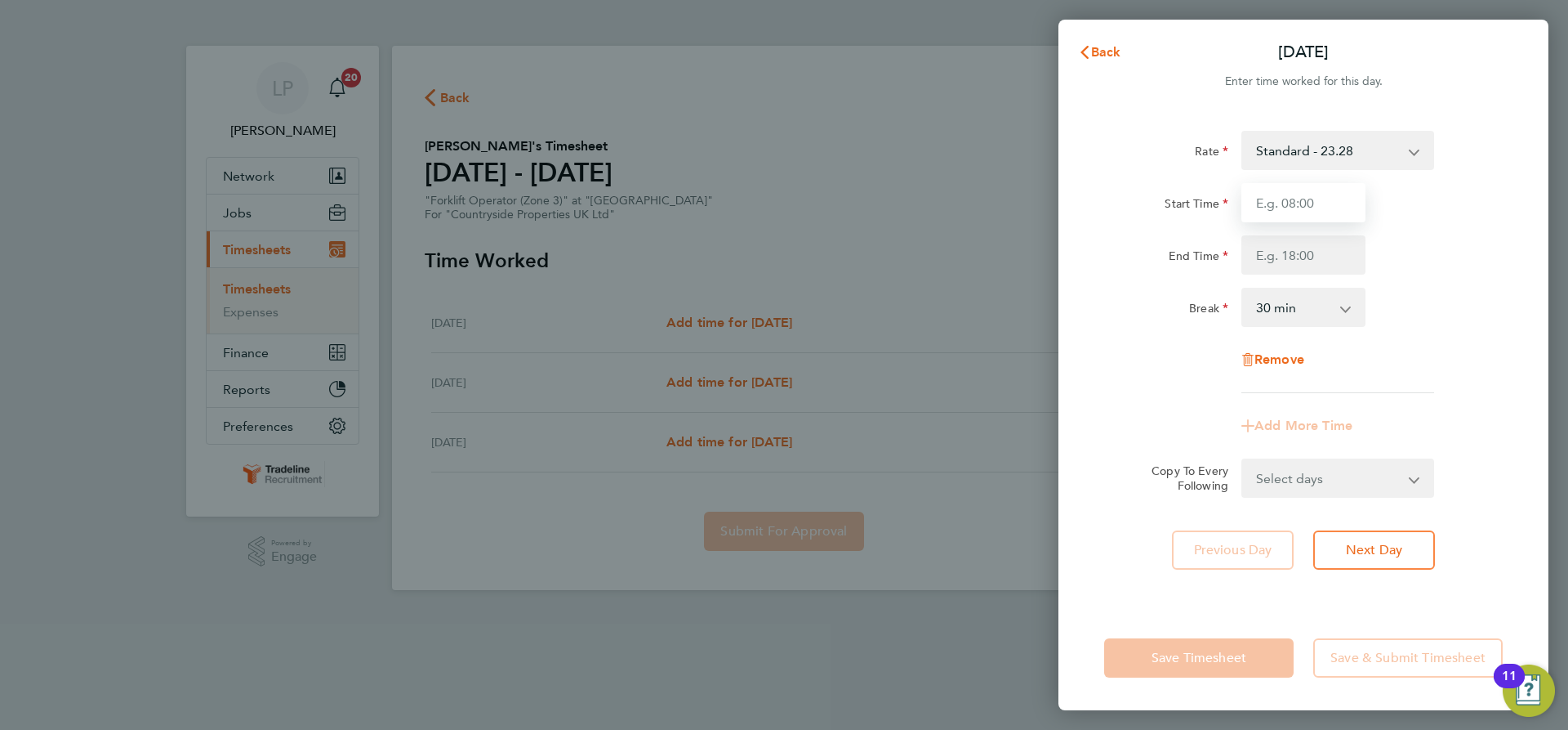
click at [1314, 197] on input "Start Time" at bounding box center [1303, 202] width 124 height 39
type input "07:00"
click at [1318, 251] on input "End Time" at bounding box center [1303, 255] width 124 height 39
type input "16:30"
click at [1417, 307] on div "Break 0 min 15 min 30 min 45 min 60 min 75 min 90 min" at bounding box center [1304, 307] width 412 height 39
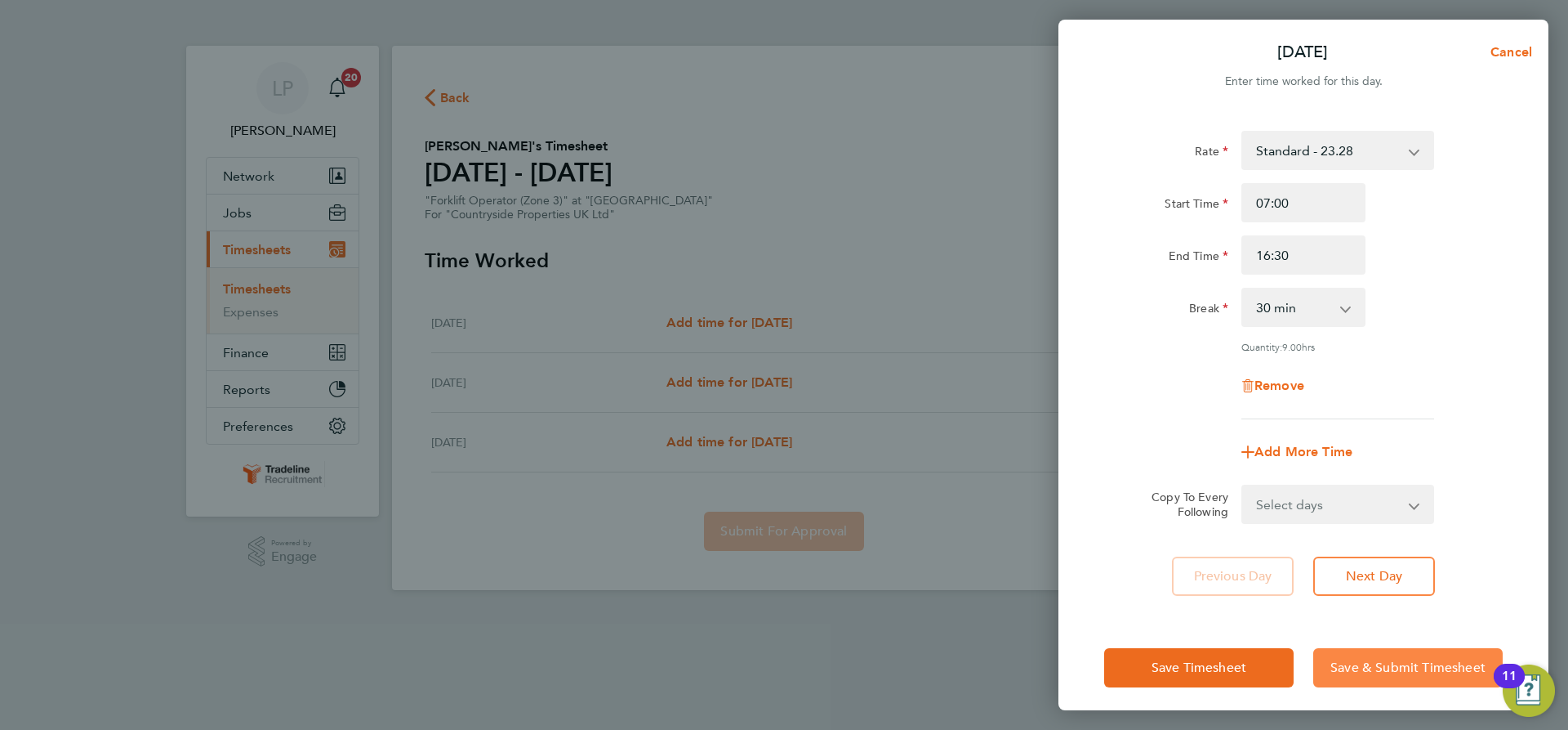
click at [1382, 679] on button "Save & Submit Timesheet" at bounding box center [1407, 667] width 189 height 39
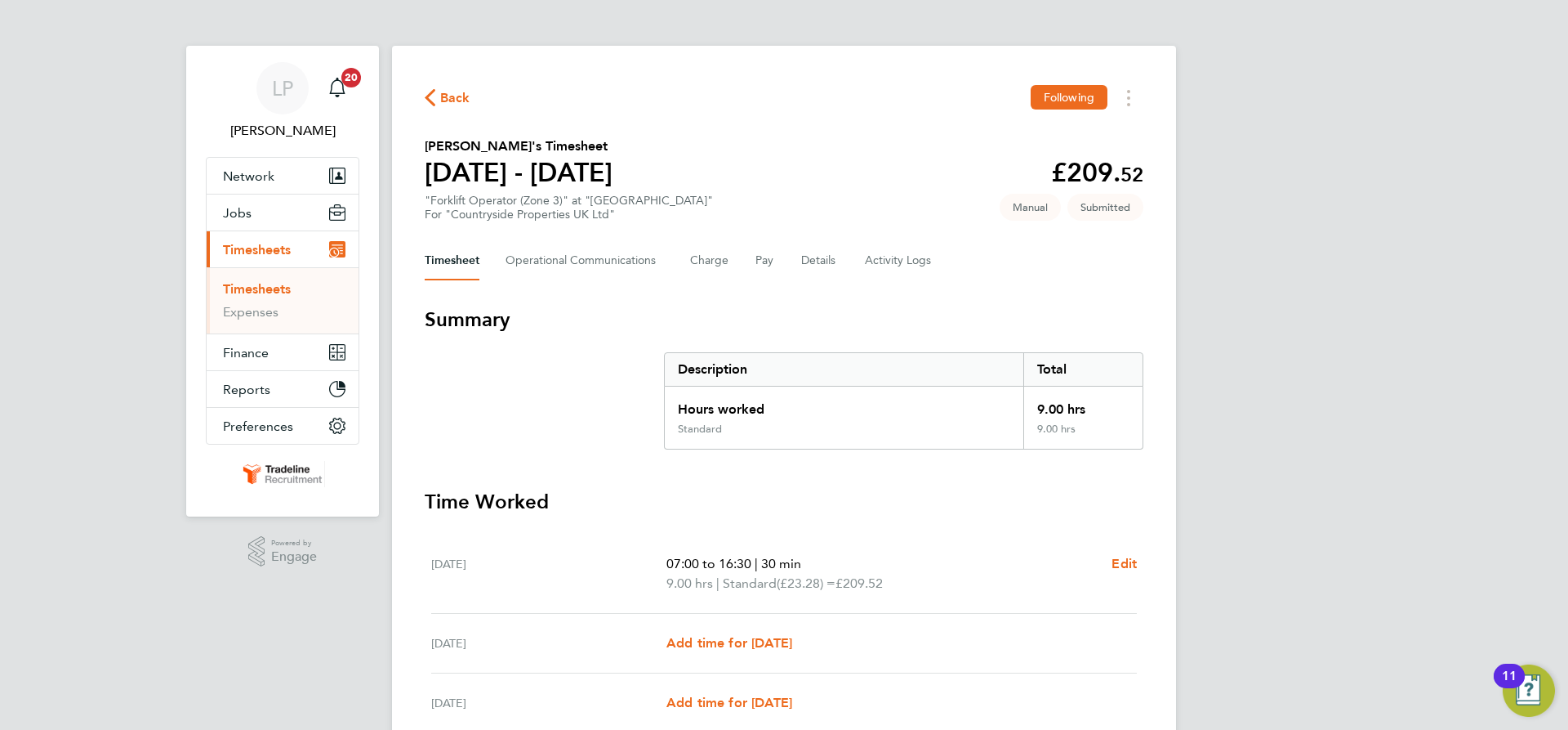
click at [248, 288] on link "Timesheets" at bounding box center [256, 288] width 67 height 16
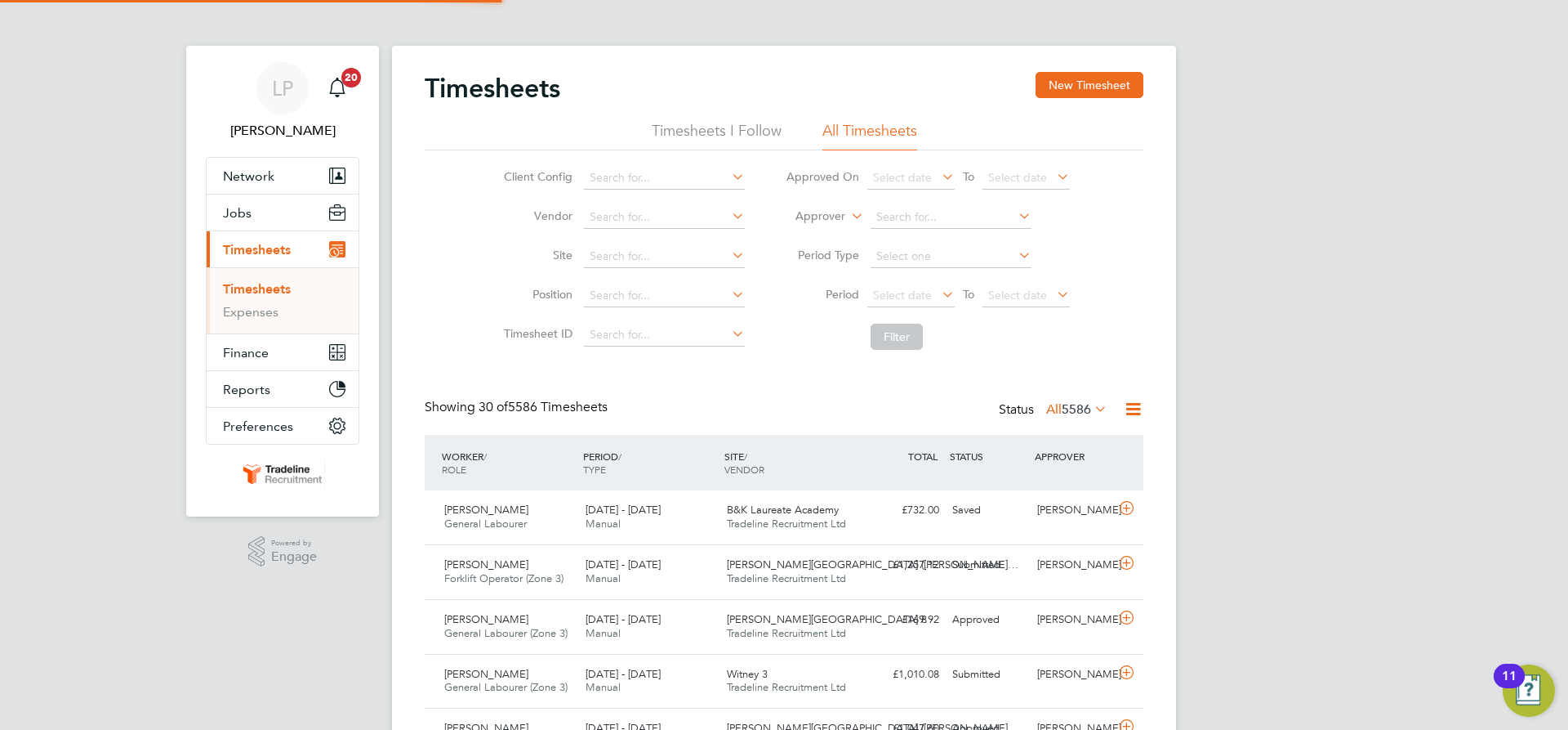
scroll to position [8, 8]
click at [844, 215] on label "Approver" at bounding box center [809, 217] width 74 height 17
click at [823, 221] on label "Approver" at bounding box center [809, 217] width 74 height 17
click at [816, 217] on label "Approver" at bounding box center [809, 217] width 74 height 17
click at [823, 209] on li "Approver" at bounding box center [928, 217] width 325 height 39
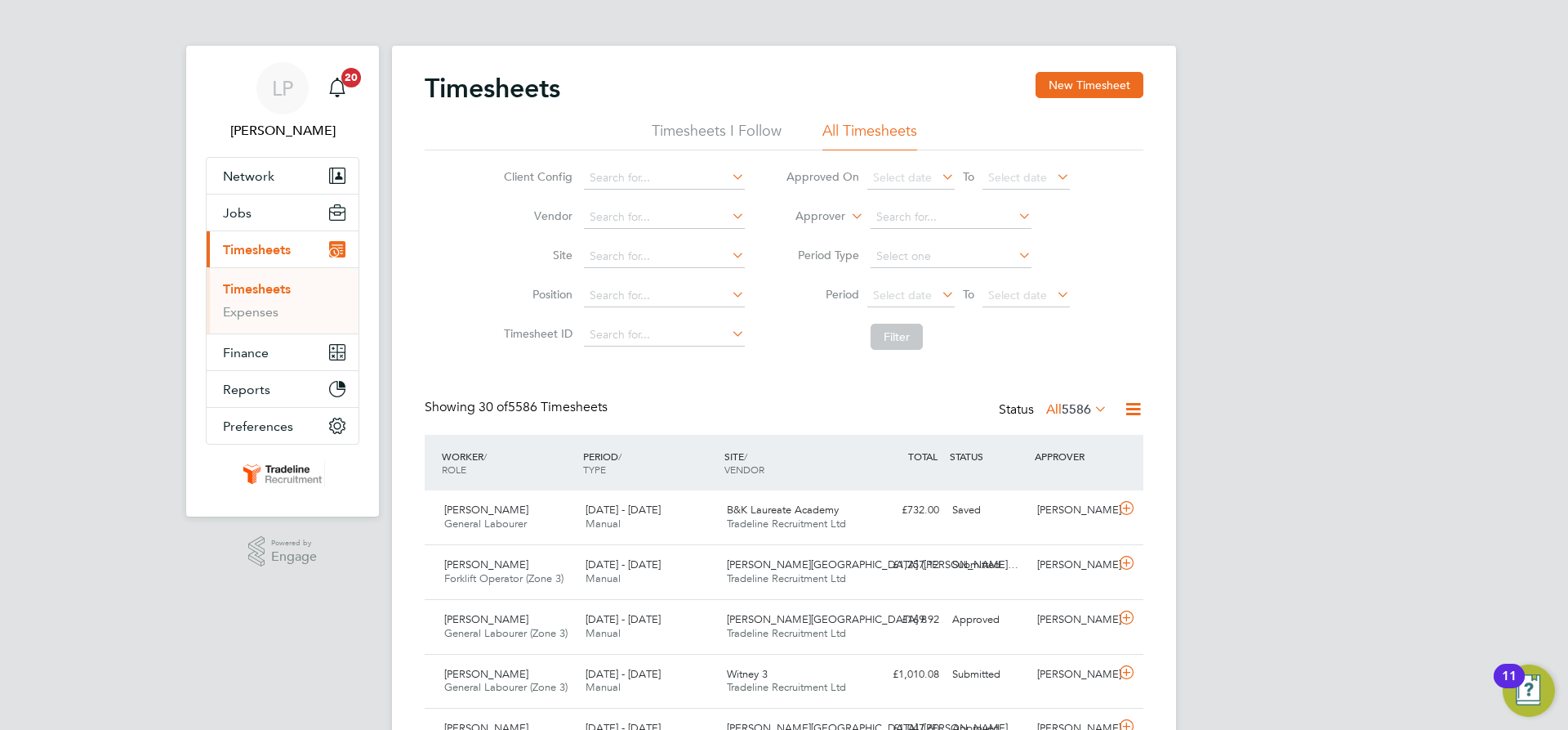
click at [840, 219] on label "Approver" at bounding box center [809, 217] width 74 height 17
click at [814, 237] on li "Worker" at bounding box center [805, 235] width 81 height 21
click at [900, 223] on input at bounding box center [951, 217] width 161 height 23
click at [924, 246] on li "[PERSON_NAME]" at bounding box center [970, 240] width 201 height 22
type input "[PERSON_NAME]"
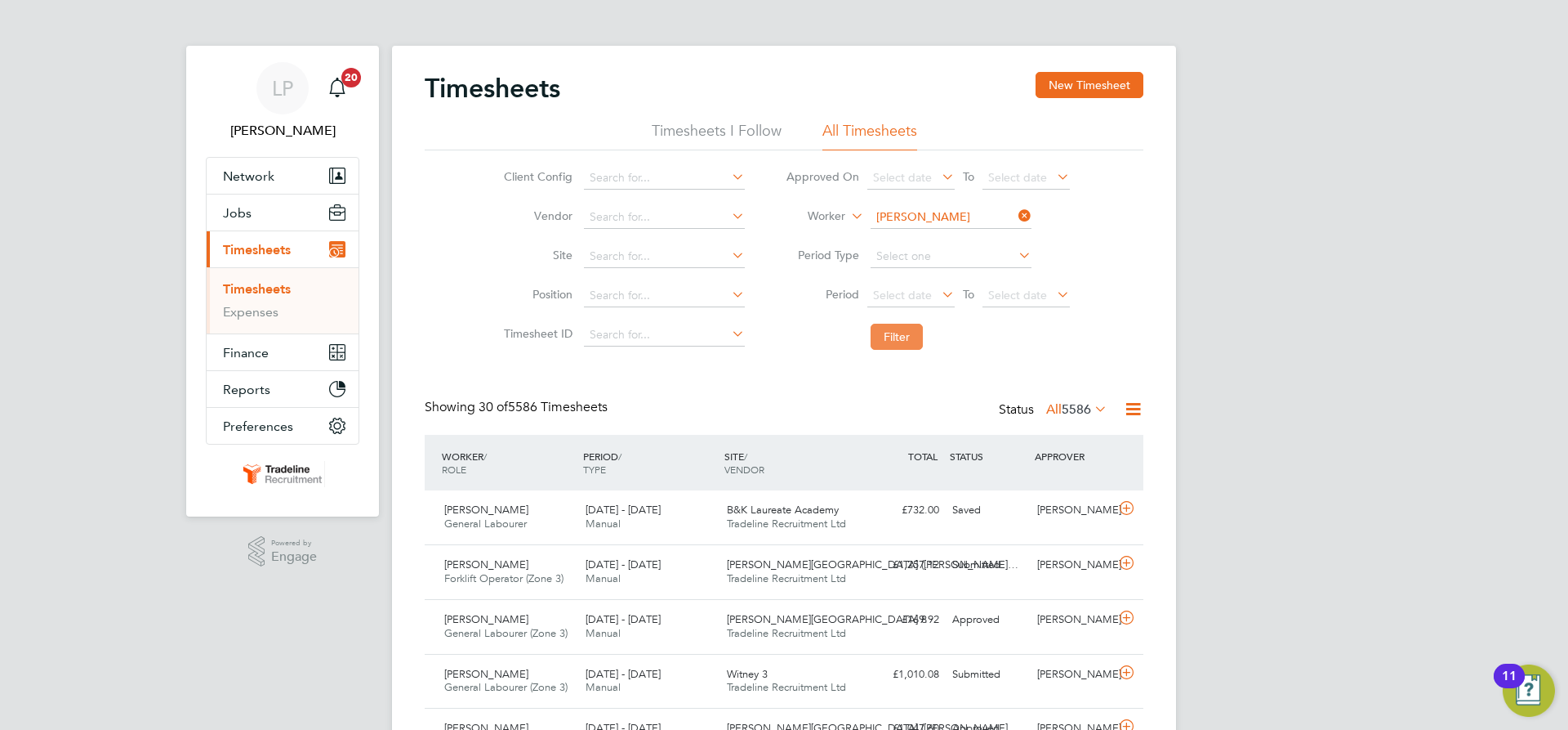
click at [899, 330] on button "Filter" at bounding box center [897, 336] width 53 height 26
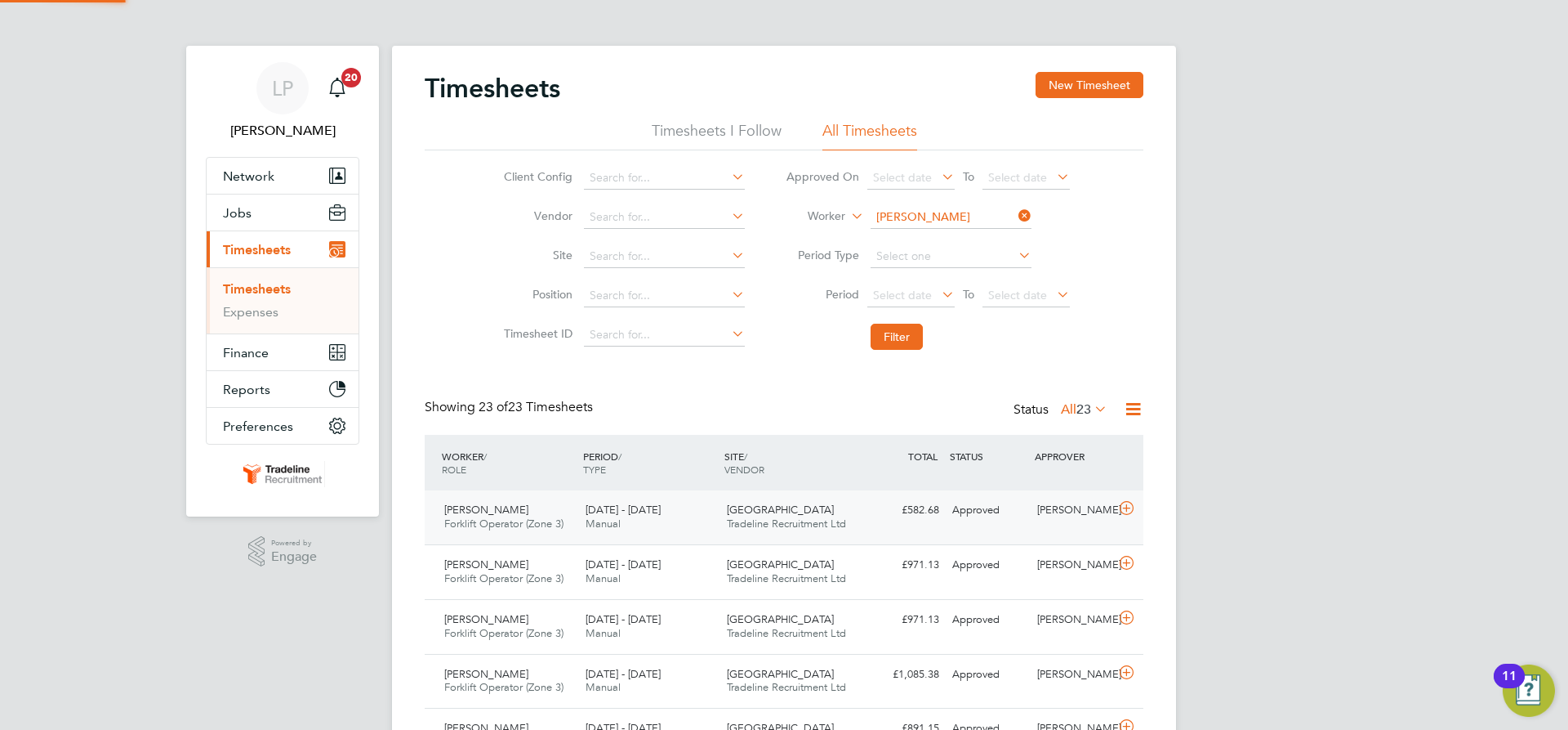
scroll to position [42, 142]
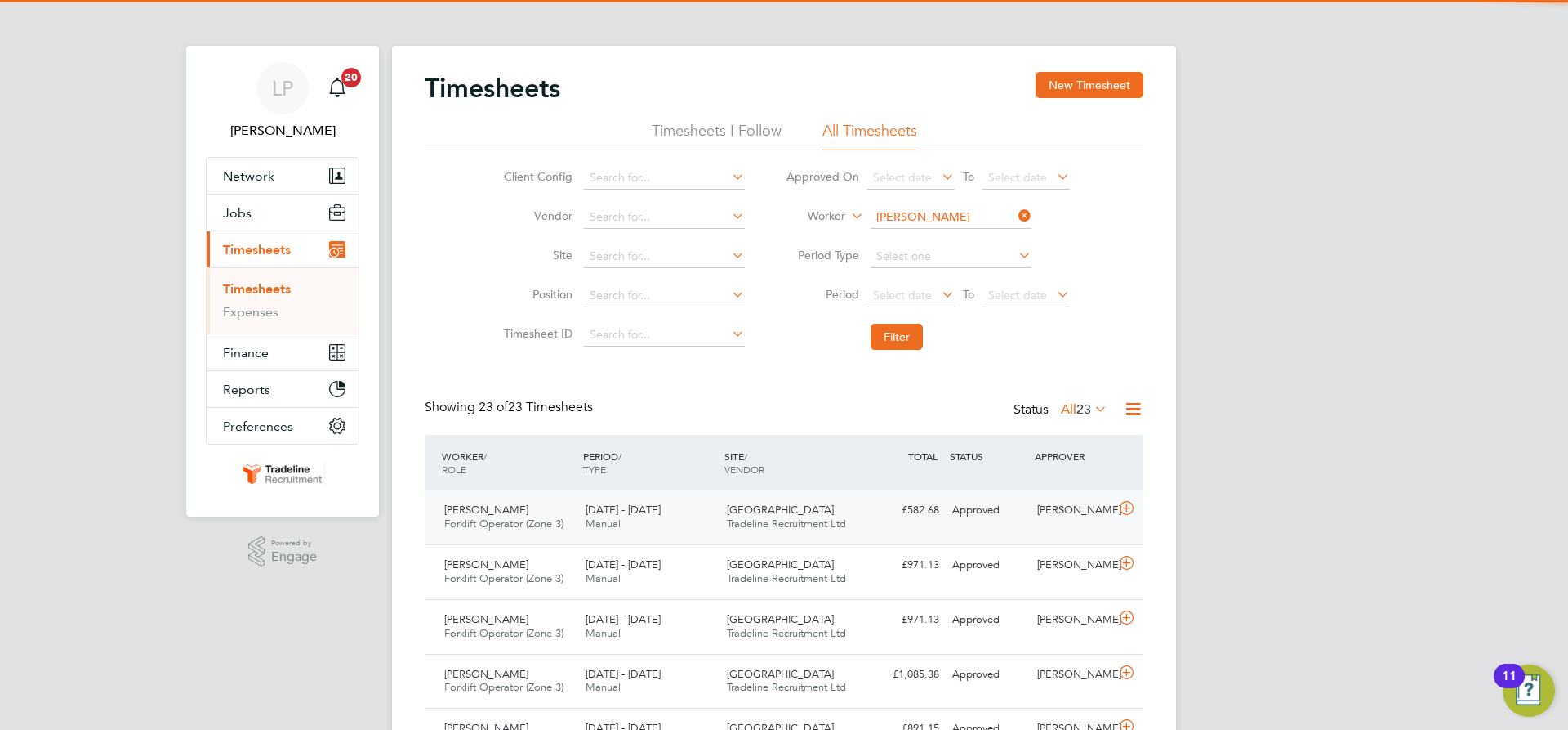
click at [918, 530] on div "[PERSON_NAME] Forklift Operator (Zone 3) [DATE] - [DATE] [DATE] - [DATE] Manual…" at bounding box center [784, 517] width 718 height 54
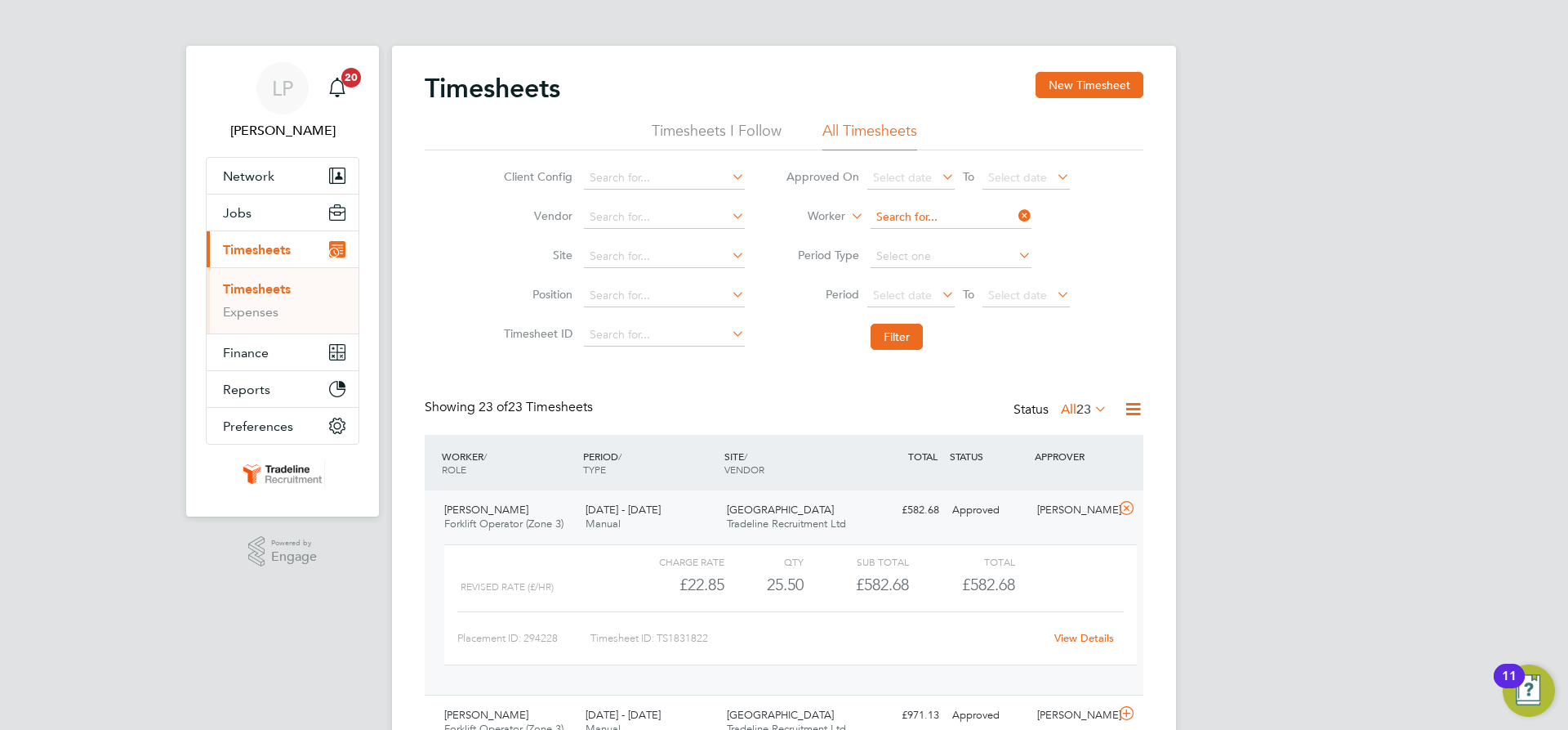
click at [916, 213] on input at bounding box center [951, 217] width 161 height 23
click at [936, 240] on li "[PERSON_NAME]" at bounding box center [950, 240] width 163 height 22
type input "[PERSON_NAME]"
click at [897, 343] on button "Filter" at bounding box center [897, 336] width 53 height 26
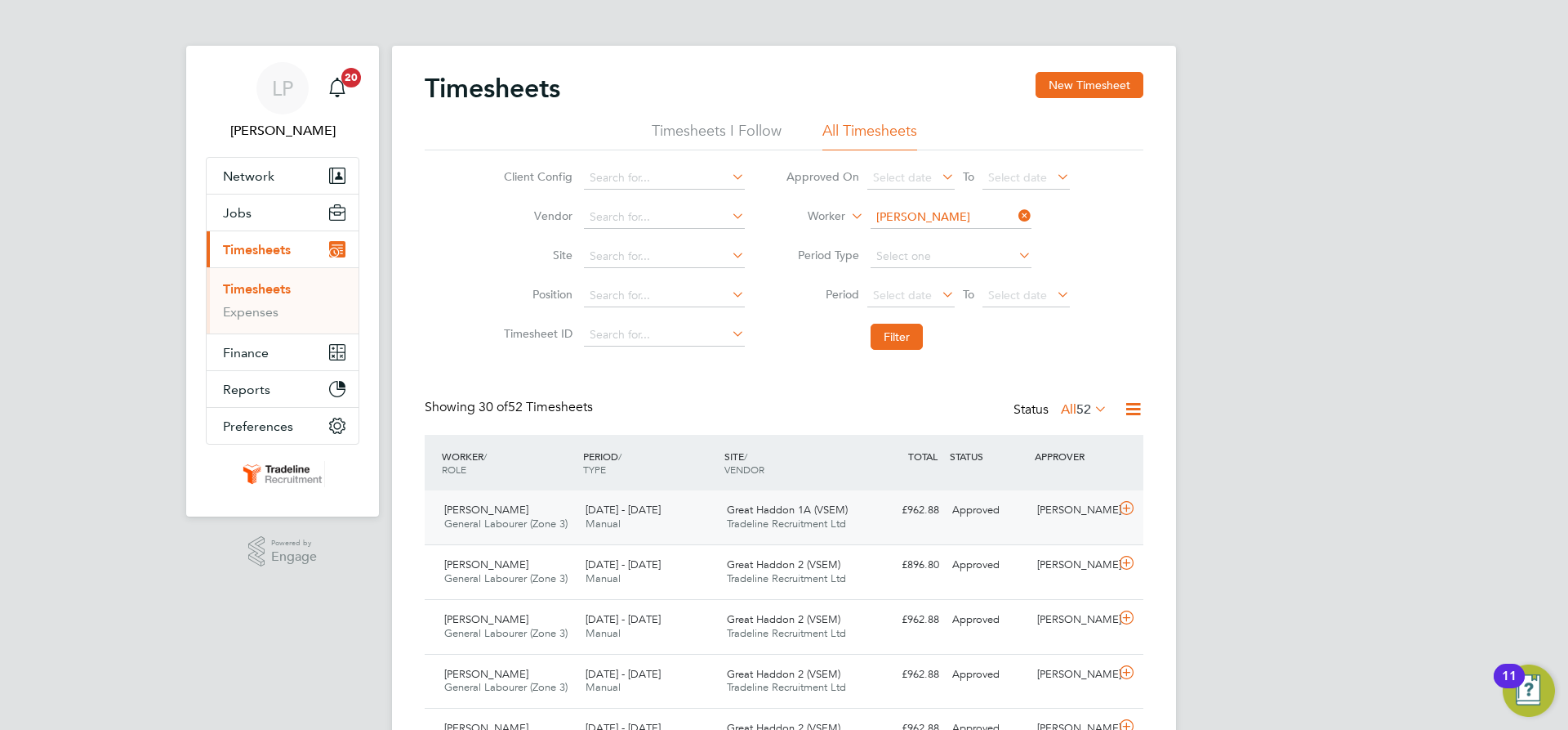
click at [984, 507] on div "Approved" at bounding box center [988, 510] width 85 height 27
